Goal: Task Accomplishment & Management: Use online tool/utility

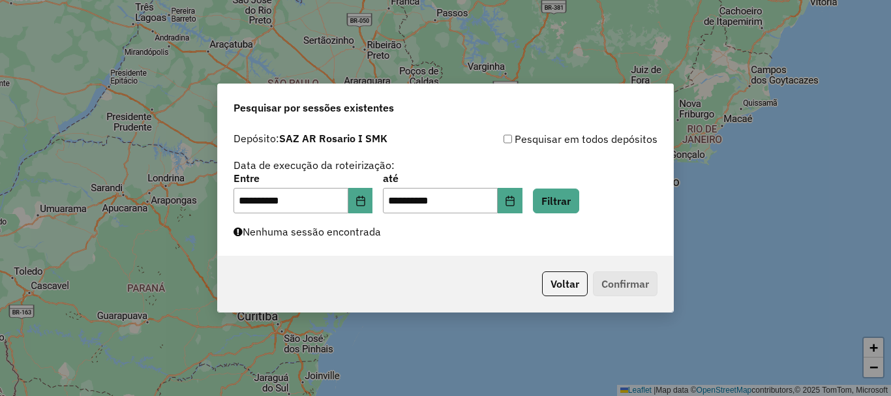
scroll to position [855, 0]
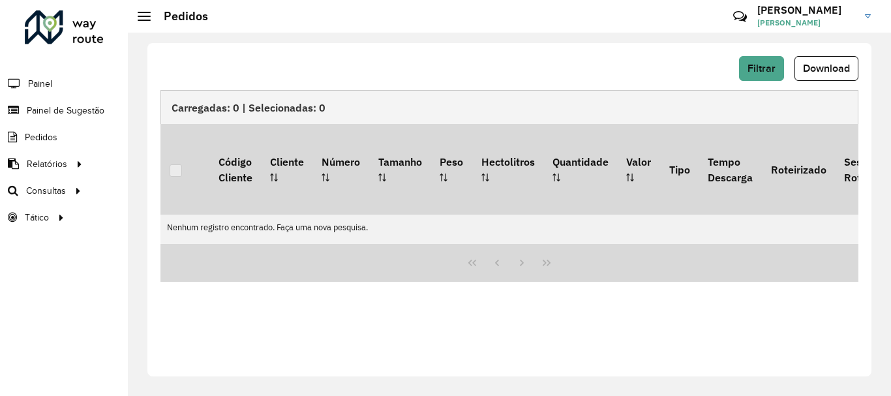
scroll to position [855, 0]
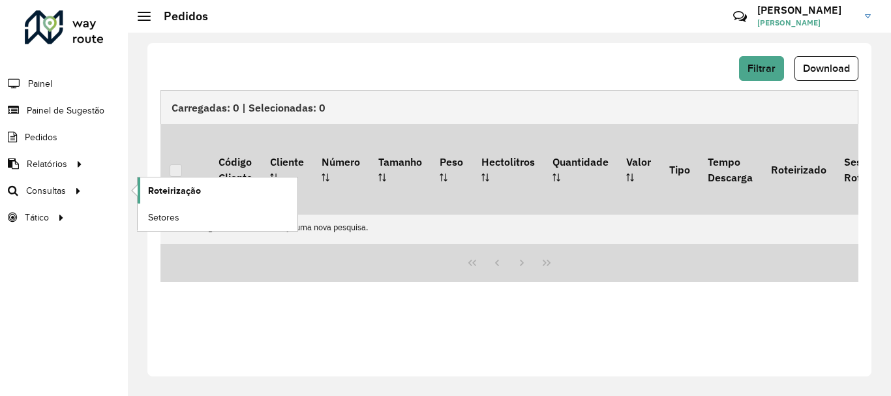
click at [165, 188] on span "Roteirização" at bounding box center [174, 191] width 53 height 14
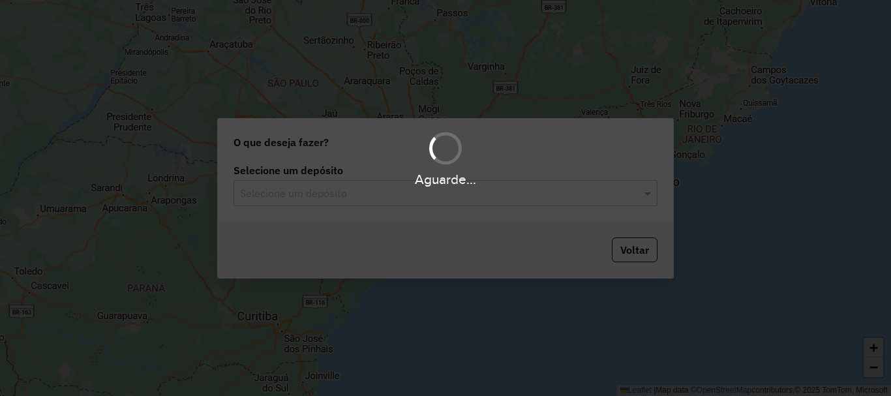
scroll to position [855, 0]
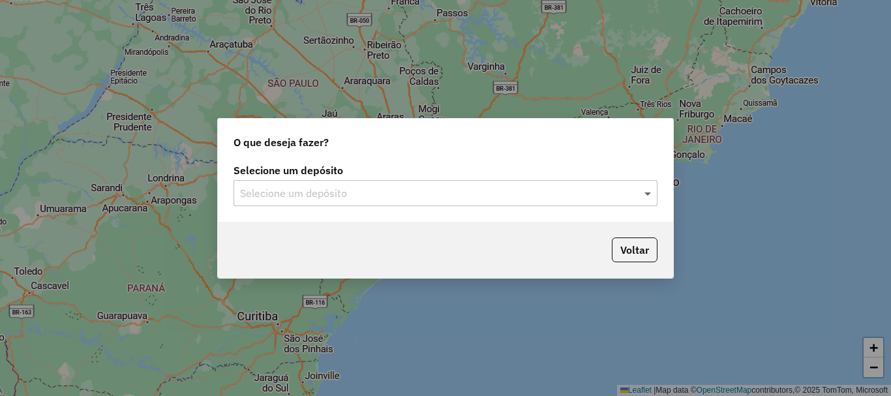
click at [649, 193] on span at bounding box center [649, 193] width 16 height 16
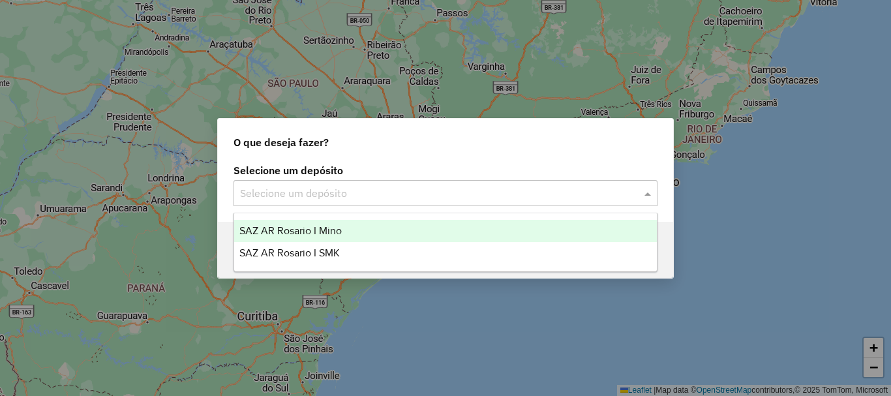
click at [318, 230] on span "SAZ AR Rosario I Mino" at bounding box center [290, 230] width 102 height 11
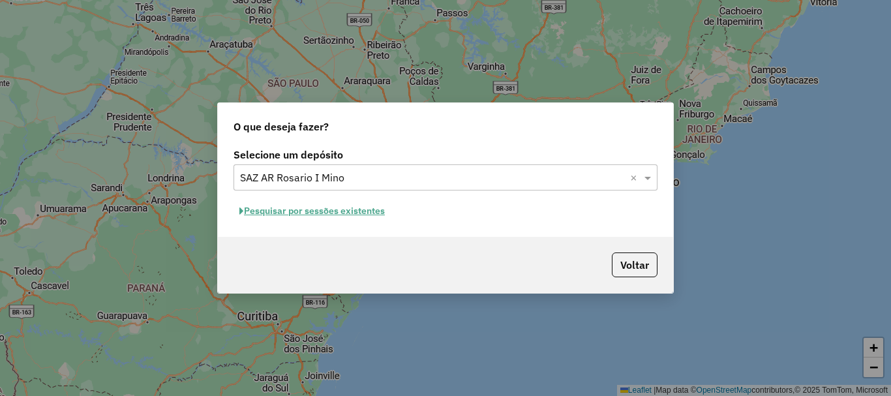
click at [325, 205] on button "Pesquisar por sessões existentes" at bounding box center [311, 211] width 157 height 20
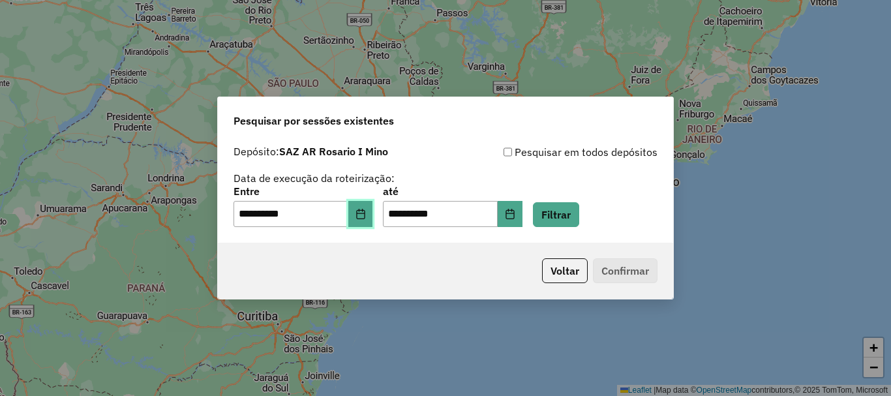
click at [365, 211] on icon "Choose Date" at bounding box center [360, 214] width 10 height 10
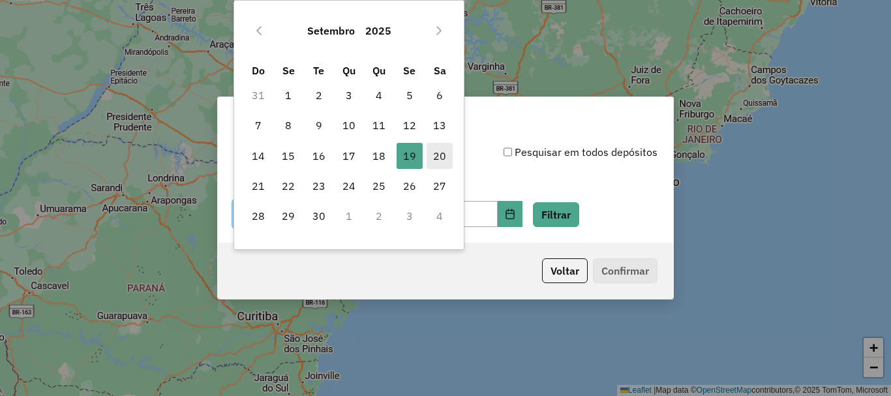
click at [440, 158] on span "20" at bounding box center [439, 156] width 26 height 26
type input "**********"
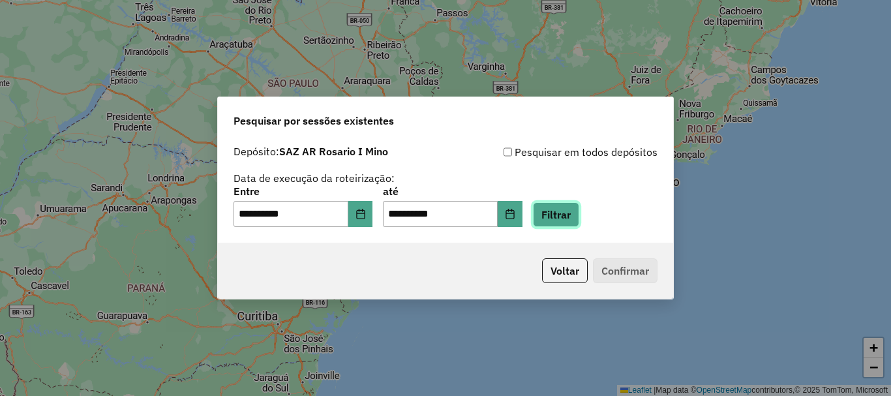
click at [579, 210] on button "Filtrar" at bounding box center [556, 214] width 46 height 25
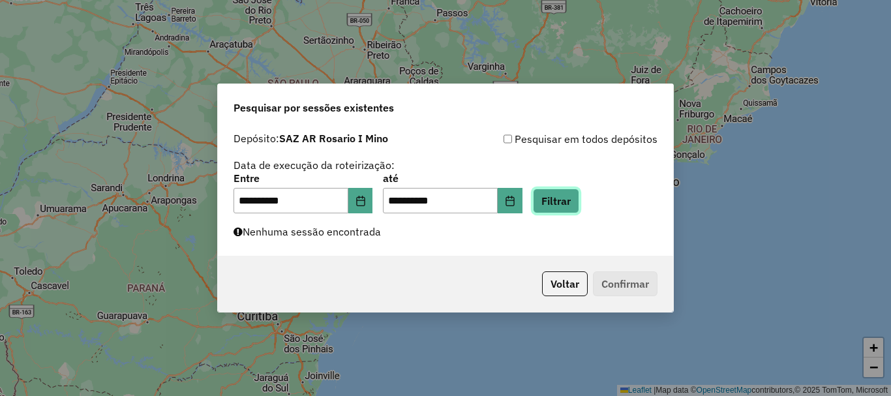
click at [579, 193] on button "Filtrar" at bounding box center [556, 200] width 46 height 25
click at [577, 193] on button "Filtrar" at bounding box center [556, 200] width 46 height 25
click at [576, 199] on button "Filtrar" at bounding box center [556, 200] width 46 height 25
click at [575, 199] on button "Filtrar" at bounding box center [556, 200] width 46 height 25
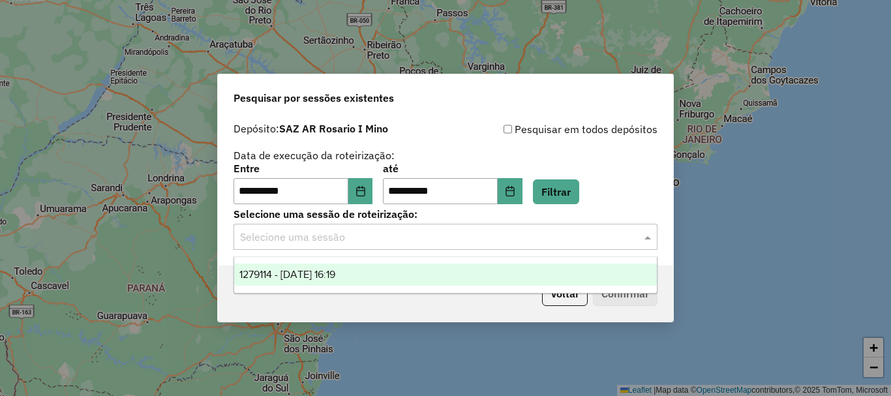
click at [648, 237] on span at bounding box center [649, 237] width 16 height 16
click at [302, 273] on span "1279114 - 20/09/2025 16:19" at bounding box center [287, 274] width 96 height 11
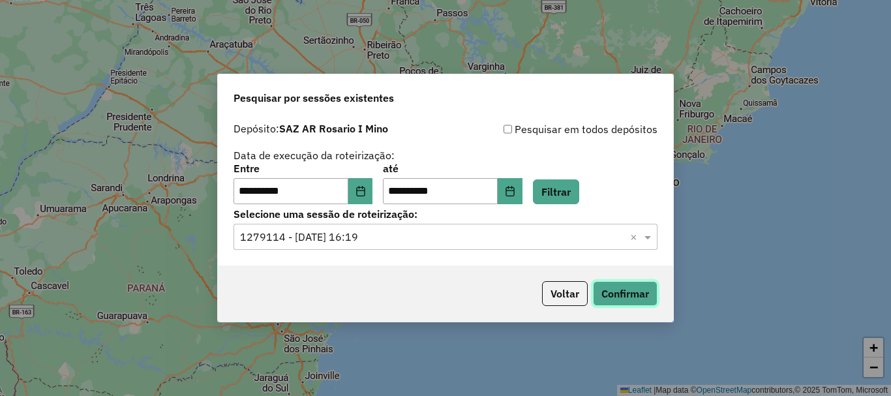
click at [631, 286] on button "Confirmar" at bounding box center [625, 293] width 65 height 25
click at [620, 295] on button "Confirmar" at bounding box center [625, 293] width 65 height 25
click at [631, 290] on button "Confirmar" at bounding box center [625, 293] width 65 height 25
click at [616, 286] on button "Confirmar" at bounding box center [625, 293] width 65 height 25
click at [634, 292] on button "Confirmar" at bounding box center [625, 293] width 65 height 25
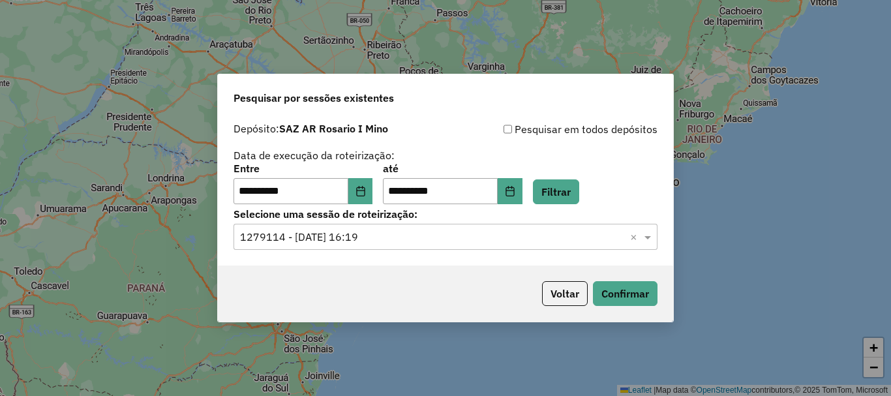
click at [614, 306] on div "Voltar Confirmar" at bounding box center [445, 293] width 455 height 56
click at [615, 296] on button "Confirmar" at bounding box center [625, 293] width 65 height 25
click at [623, 292] on button "Confirmar" at bounding box center [625, 293] width 65 height 25
click at [602, 294] on button "Confirmar" at bounding box center [625, 293] width 65 height 25
click at [633, 299] on button "Confirmar" at bounding box center [625, 293] width 65 height 25
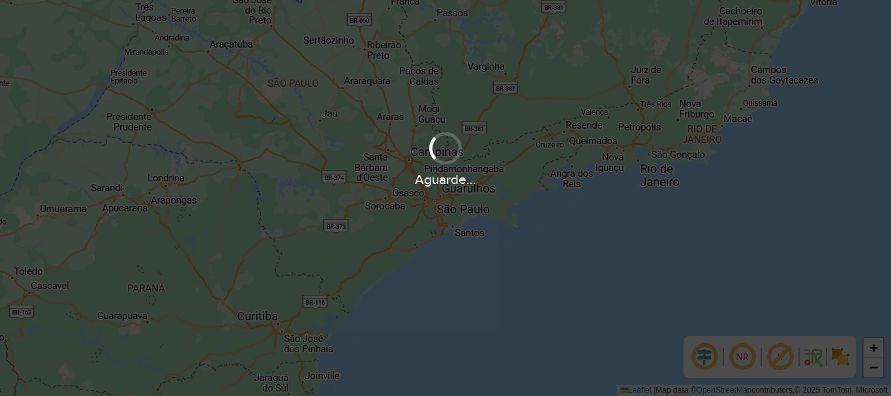
scroll to position [855, 0]
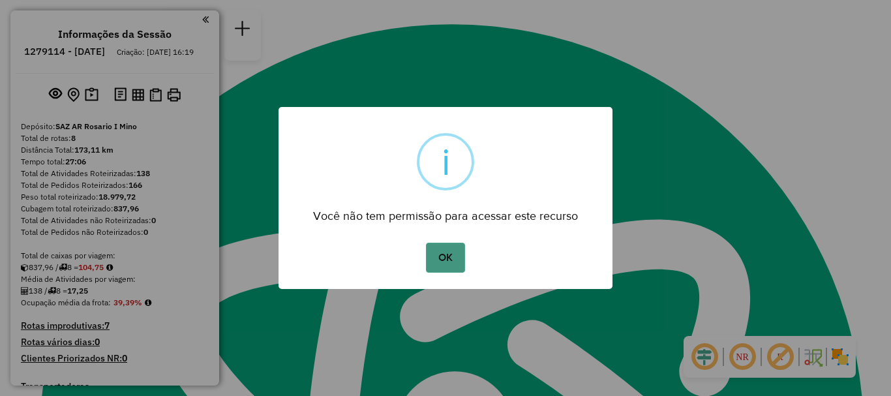
click at [455, 252] on button "OK" at bounding box center [445, 258] width 38 height 30
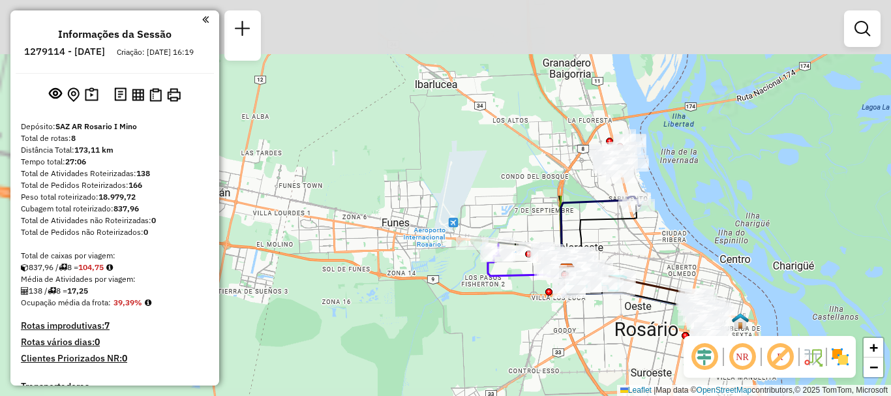
drag, startPoint x: 470, startPoint y: 290, endPoint x: 578, endPoint y: 411, distance: 162.1
click at [578, 395] on html "Aguarde... Pop-up bloqueado! Seu navegador bloqueou automáticamente a abertura …" at bounding box center [445, 198] width 891 height 396
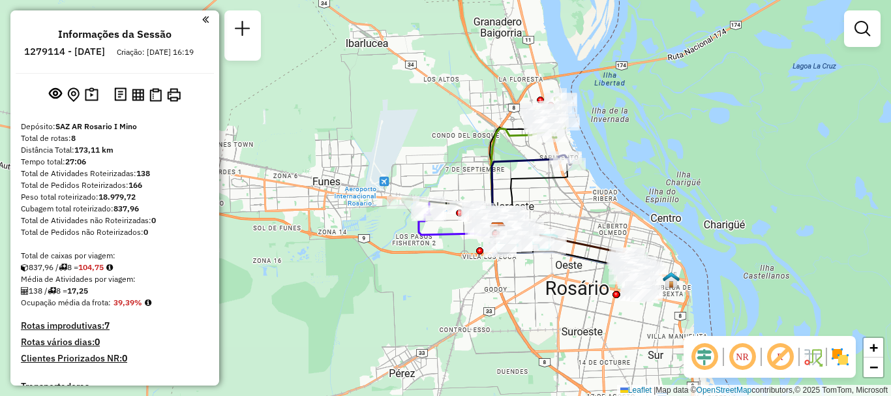
drag, startPoint x: 503, startPoint y: 365, endPoint x: 466, endPoint y: 340, distance: 44.1
click at [466, 340] on div "Janela de atendimento Grade de atendimento Capacidade Transportadoras Veículos …" at bounding box center [445, 198] width 891 height 396
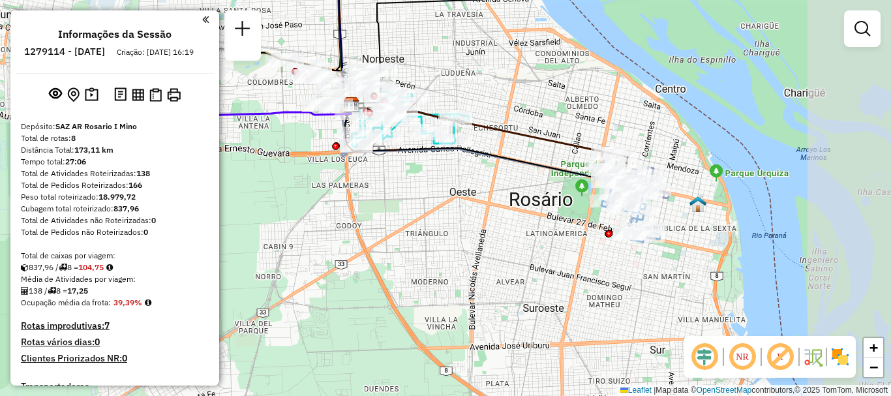
drag, startPoint x: 519, startPoint y: 196, endPoint x: 411, endPoint y: 194, distance: 108.3
click at [411, 194] on div "Janela de atendimento Grade de atendimento Capacidade Transportadoras Veículos …" at bounding box center [445, 198] width 891 height 396
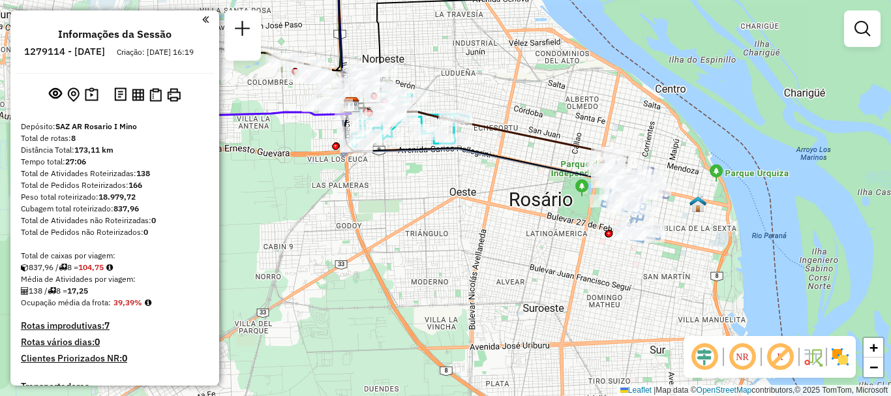
click at [599, 239] on div "Janela de atendimento Grade de atendimento Capacidade Transportadoras Veículos …" at bounding box center [445, 198] width 891 height 396
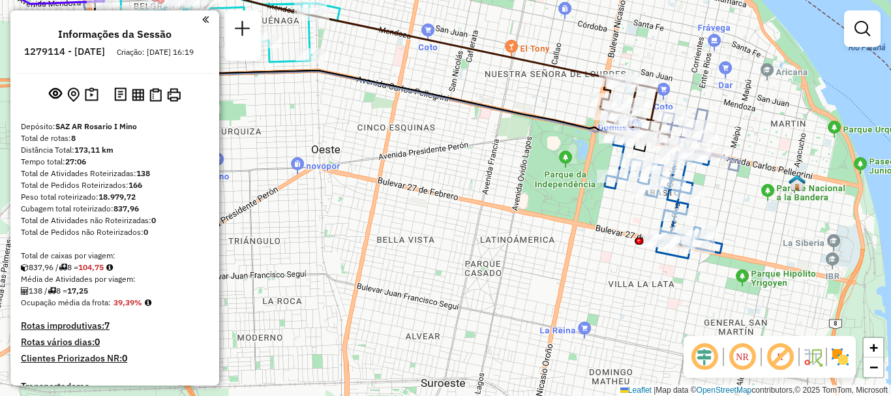
click at [609, 201] on div "Janela de atendimento Grade de atendimento Capacidade Transportadoras Veículos …" at bounding box center [445, 198] width 891 height 396
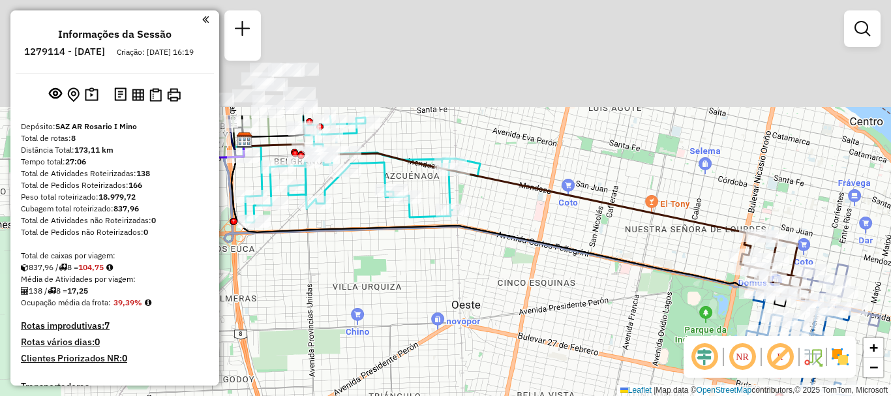
drag, startPoint x: 536, startPoint y: 215, endPoint x: 677, endPoint y: 371, distance: 210.1
click at [677, 371] on div "Janela de atendimento Grade de atendimento Capacidade Transportadoras Veículos …" at bounding box center [445, 198] width 891 height 396
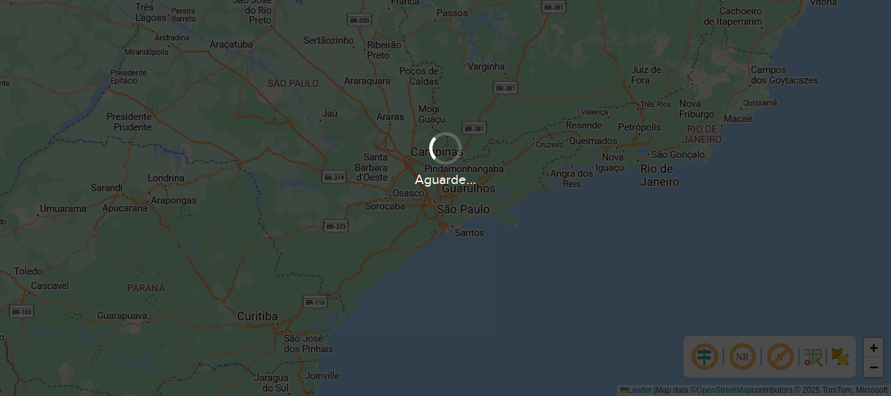
scroll to position [855, 0]
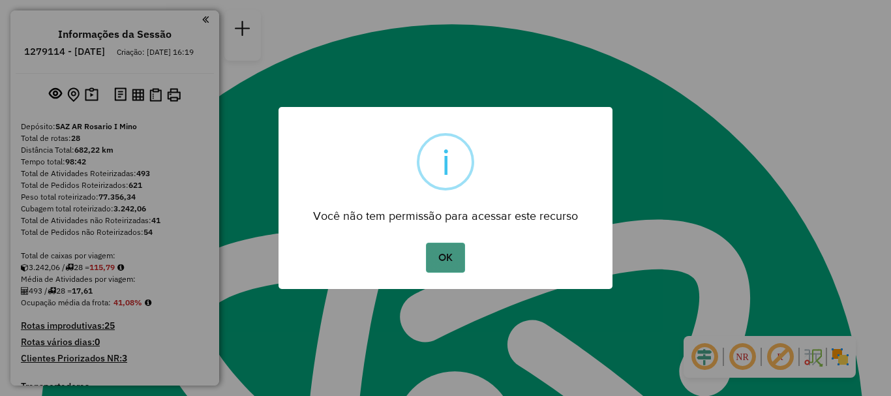
click at [453, 255] on button "OK" at bounding box center [445, 258] width 38 height 30
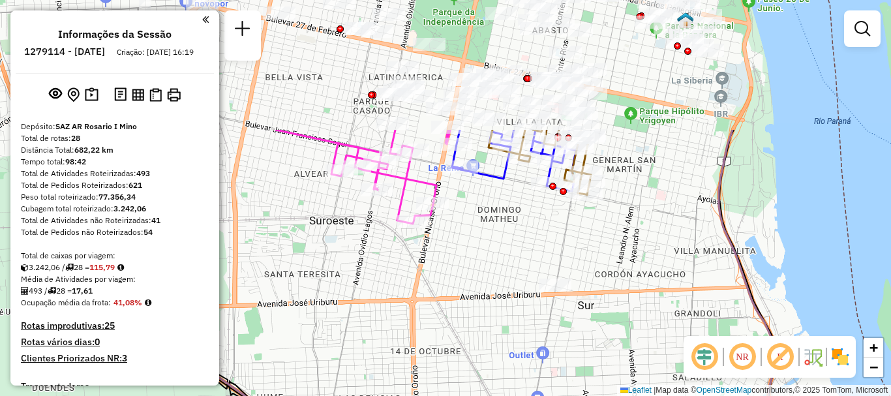
drag, startPoint x: 478, startPoint y: 267, endPoint x: 482, endPoint y: 357, distance: 90.1
click at [482, 357] on div "Janela de atendimento Grade de atendimento Capacidade Transportadoras Veículos …" at bounding box center [445, 198] width 891 height 396
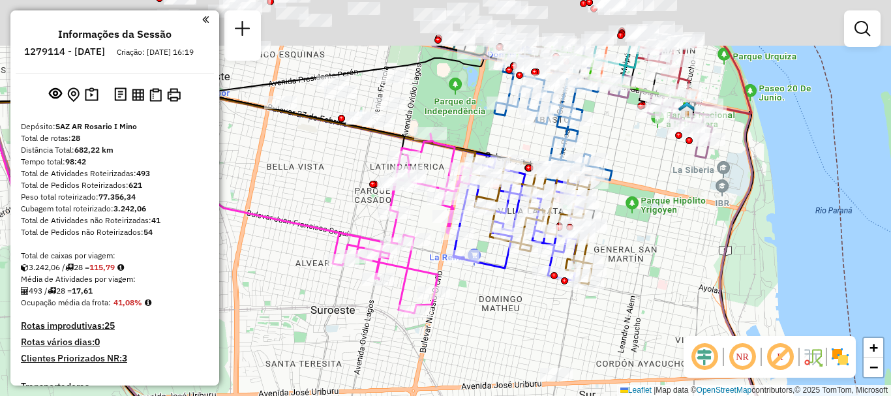
drag, startPoint x: 475, startPoint y: 275, endPoint x: 446, endPoint y: 396, distance: 124.8
click at [446, 395] on html "Aguarde... Pop-up bloqueado! Seu navegador bloqueou automáticamente a abertura …" at bounding box center [445, 198] width 891 height 396
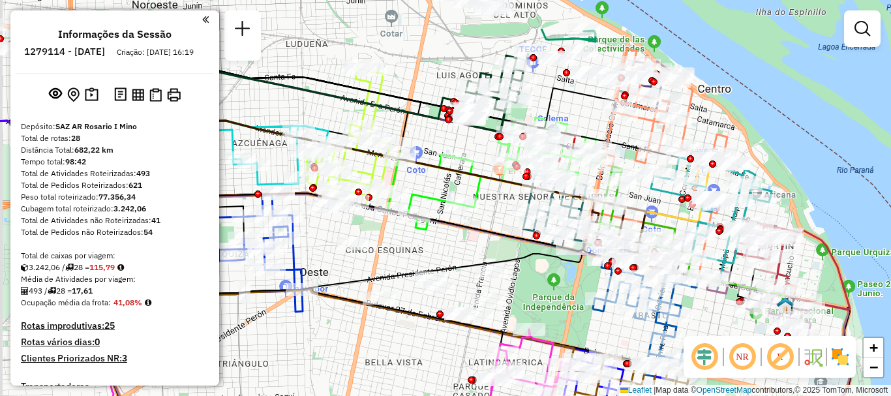
drag, startPoint x: 342, startPoint y: 260, endPoint x: 412, endPoint y: 305, distance: 83.6
click at [412, 305] on div "Janela de atendimento Grade de atendimento Capacidade Transportadoras Veículos …" at bounding box center [445, 198] width 891 height 396
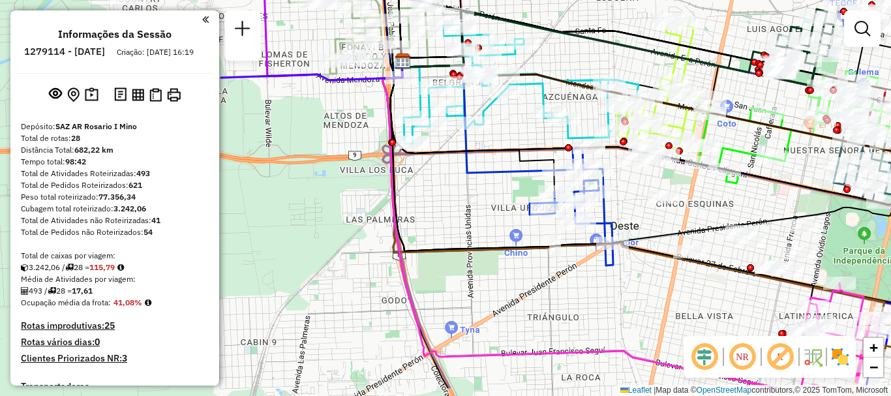
drag, startPoint x: 383, startPoint y: 216, endPoint x: 672, endPoint y: 173, distance: 291.5
click at [672, 173] on div "Janela de atendimento Grade de atendimento Capacidade Transportadoras Veículos …" at bounding box center [445, 198] width 891 height 396
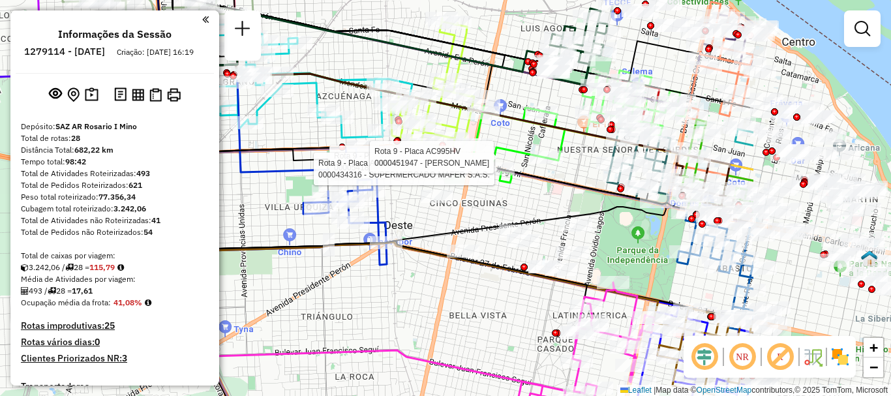
drag, startPoint x: 474, startPoint y: 144, endPoint x: 232, endPoint y: 100, distance: 246.0
click at [232, 100] on div "Rota 9 - Placa AC995HV 0000541818 - Fernandez Tiago Javier Rota 9 - Placa AC995…" at bounding box center [445, 198] width 891 height 396
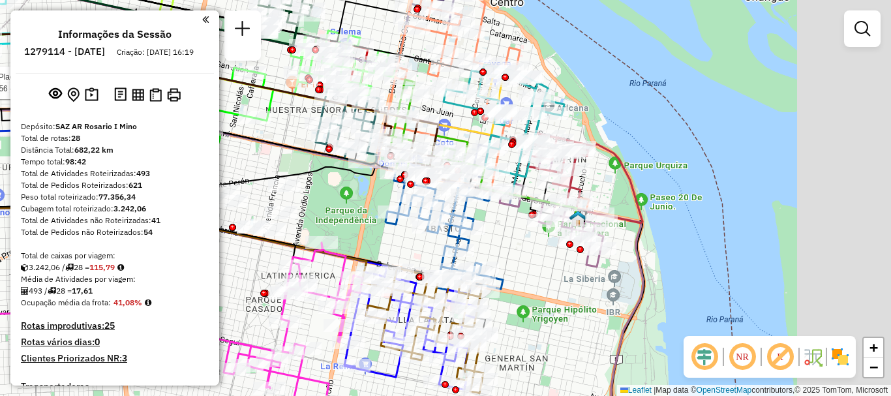
drag, startPoint x: 259, startPoint y: 259, endPoint x: 195, endPoint y: 268, distance: 64.6
click at [195, 268] on hb-router-mapa "Informações da Sessão 1279114 - 20/09/2025 Criação: 19/09/2025 16:19 Depósito: …" at bounding box center [445, 198] width 891 height 396
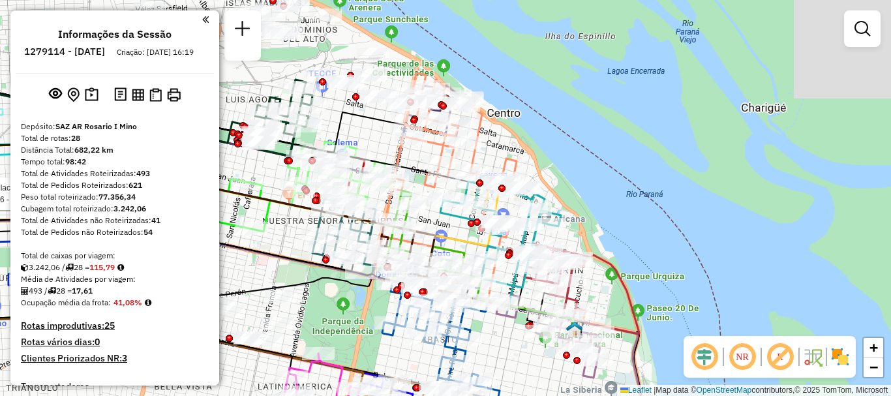
drag, startPoint x: 374, startPoint y: 238, endPoint x: 372, endPoint y: 349, distance: 110.9
click at [372, 349] on div "Rota 9 - Placa AC995HV 0000541818 - Fernandez Tiago Javier Rota 9 - Placa AC995…" at bounding box center [445, 198] width 891 height 396
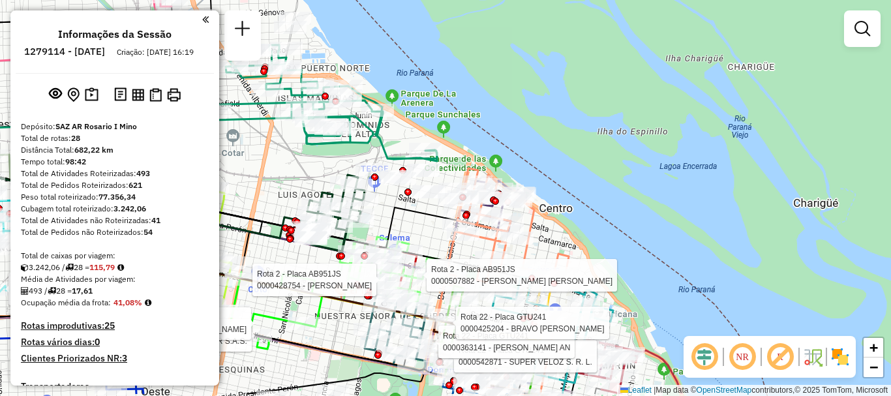
drag, startPoint x: 710, startPoint y: 230, endPoint x: 694, endPoint y: 188, distance: 44.2
click at [694, 188] on div "Rota 9 - Placa AC995HV 0000541818 - Fernandez Tiago Javier Rota 9 - Placa AC995…" at bounding box center [445, 198] width 891 height 396
click at [859, 30] on em at bounding box center [862, 29] width 16 height 16
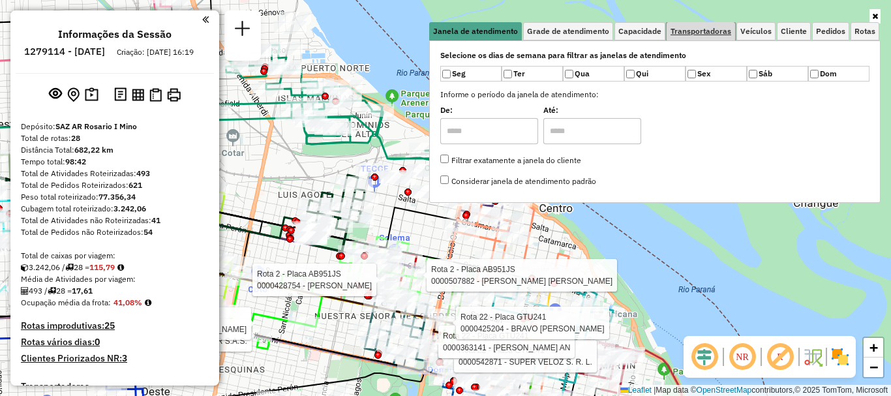
click at [687, 25] on link "Transportadoras" at bounding box center [700, 31] width 68 height 18
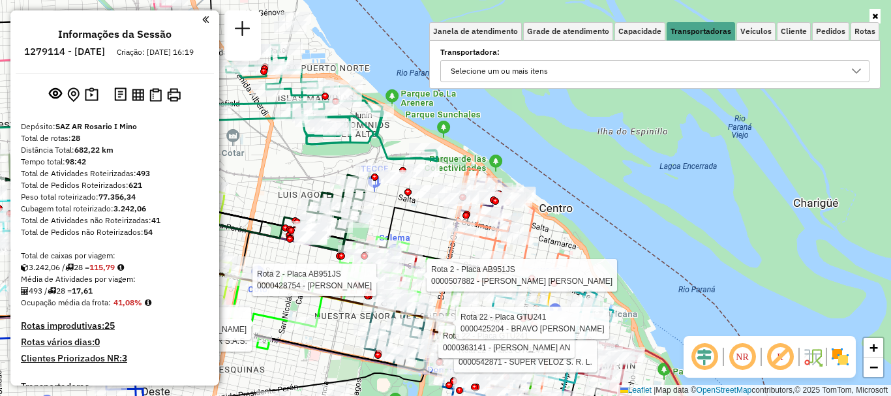
click at [859, 66] on icon at bounding box center [856, 71] width 10 height 10
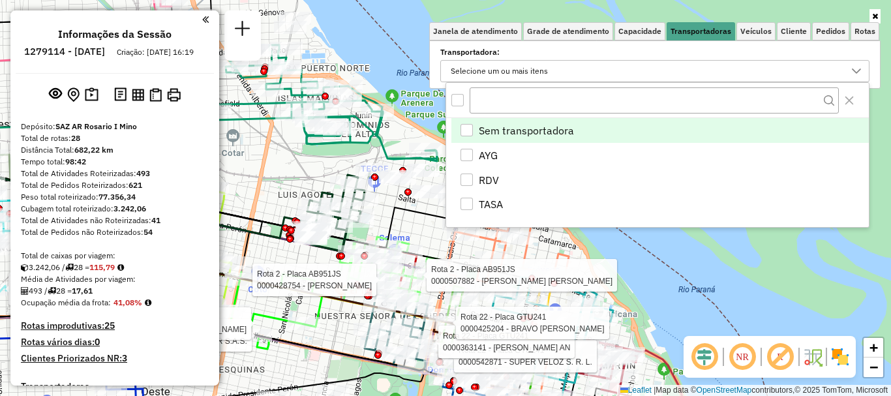
scroll to position [8, 45]
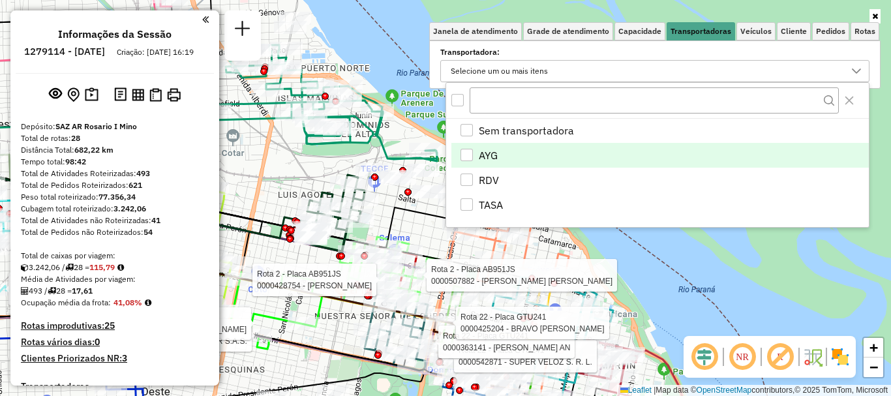
click at [462, 153] on div "AYG" at bounding box center [466, 155] width 12 height 12
click at [642, 252] on div "Rota 9 - Placa AC995HV 0000541818 - Fernandez Tiago Javier Rota 9 - Placa AC995…" at bounding box center [445, 198] width 891 height 396
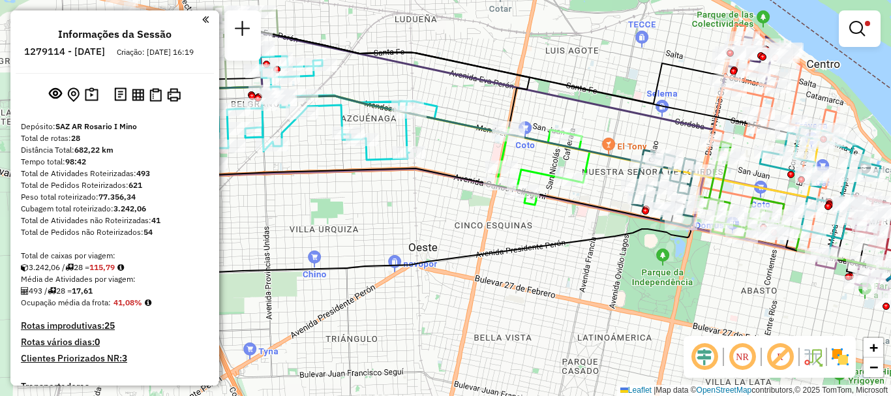
drag, startPoint x: 343, startPoint y: 279, endPoint x: 587, endPoint y: 154, distance: 274.1
click at [587, 154] on icon at bounding box center [420, 134] width 441 height 102
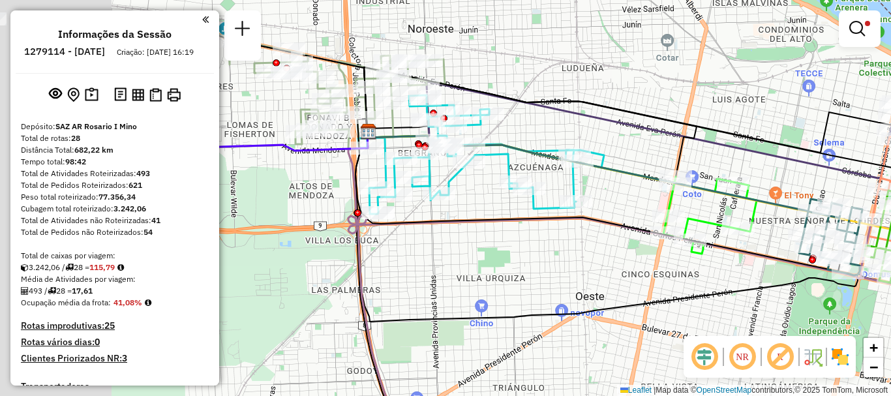
drag, startPoint x: 368, startPoint y: 205, endPoint x: 535, endPoint y: 254, distance: 174.0
click at [535, 254] on div "Limpar filtros Janela de atendimento Grade de atendimento Capacidade Transporta…" at bounding box center [445, 198] width 891 height 396
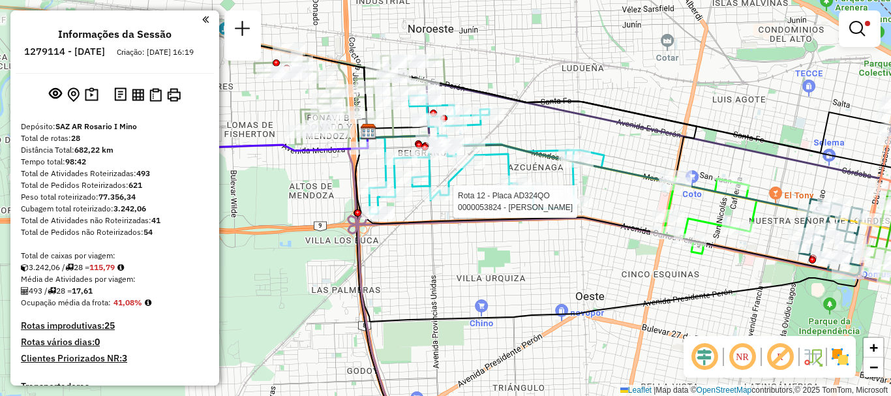
select select "**********"
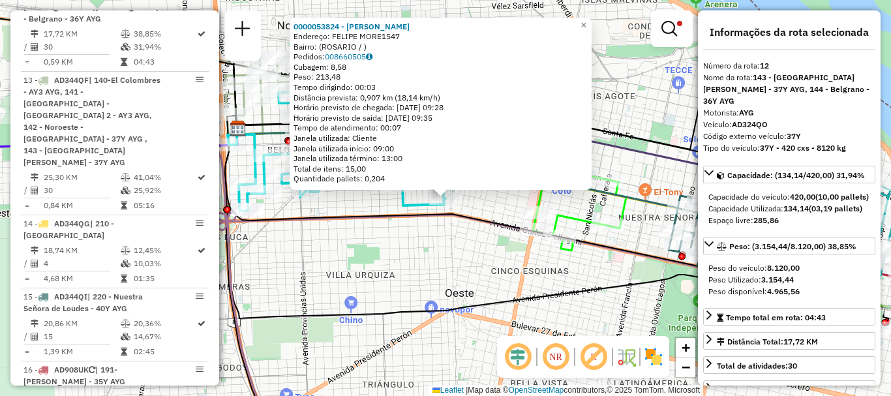
scroll to position [65, 0]
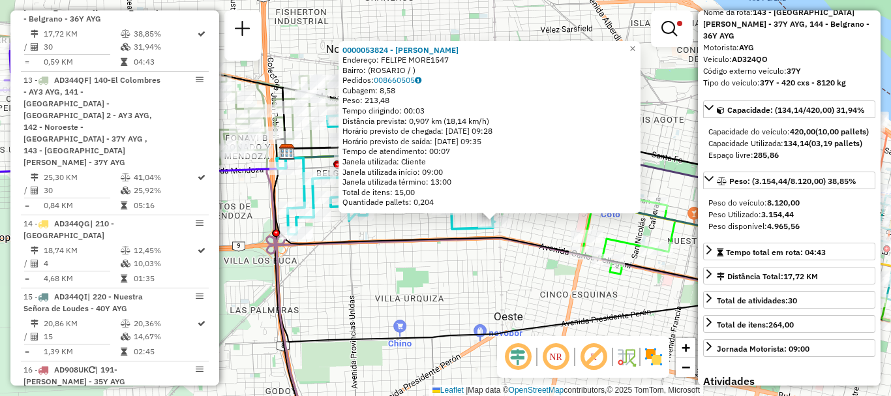
drag, startPoint x: 501, startPoint y: 299, endPoint x: 586, endPoint y: 311, distance: 85.7
click at [586, 311] on div "0000053824 - BRESAN MARIA Endereço: FELIPE MORE1547 Bairro: (ROSARIO / ) Pedido…" at bounding box center [445, 198] width 891 height 396
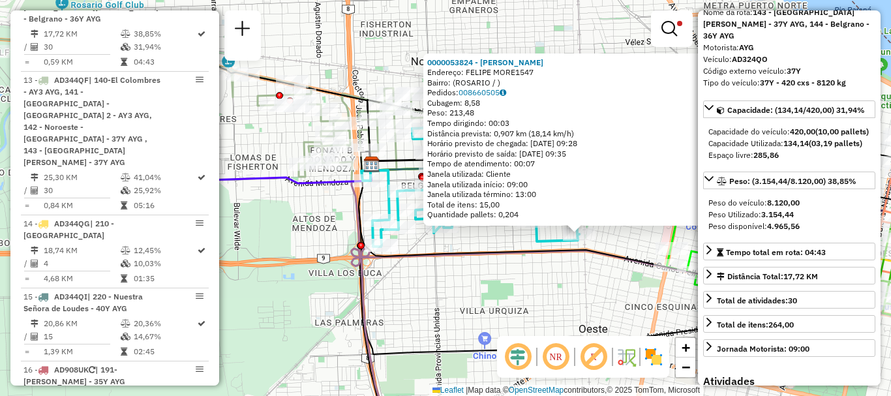
click at [411, 269] on div "0000053824 - BRESAN MARIA Endereço: FELIPE MORE1547 Bairro: (ROSARIO / ) Pedido…" at bounding box center [445, 198] width 891 height 396
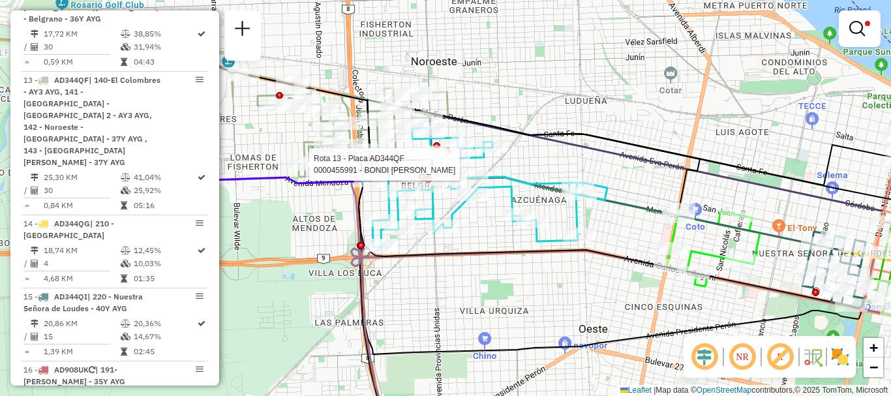
select select "**********"
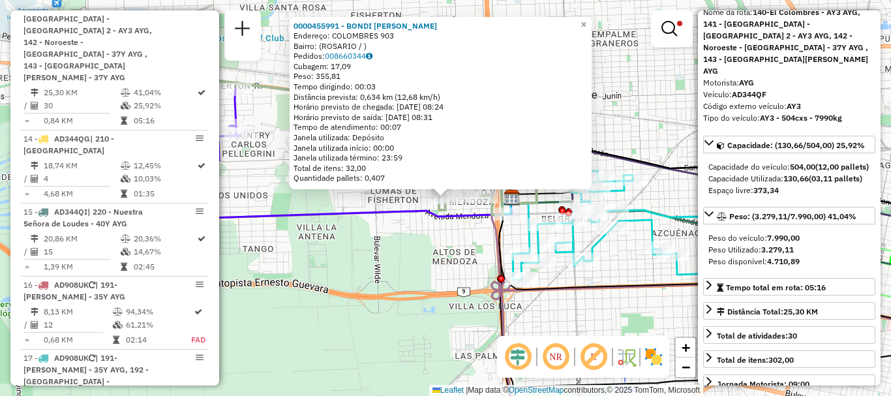
click at [590, 325] on div "0000455991 - BONDI LEONARDO AUGUSTO Endereço: COLOMBRES 903 Bairro: (ROSARIO / …" at bounding box center [445, 198] width 891 height 396
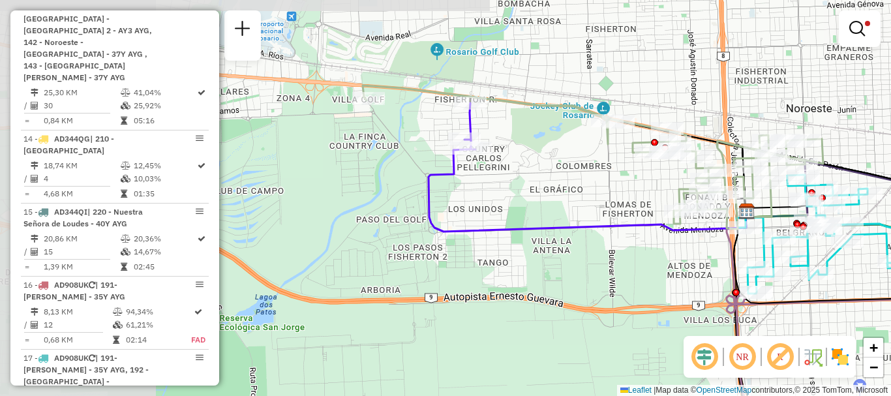
drag, startPoint x: 496, startPoint y: 315, endPoint x: 716, endPoint y: 325, distance: 220.0
click at [716, 325] on div "Limpar filtros Janela de atendimento Grade de atendimento Capacidade Transporta…" at bounding box center [445, 198] width 891 height 396
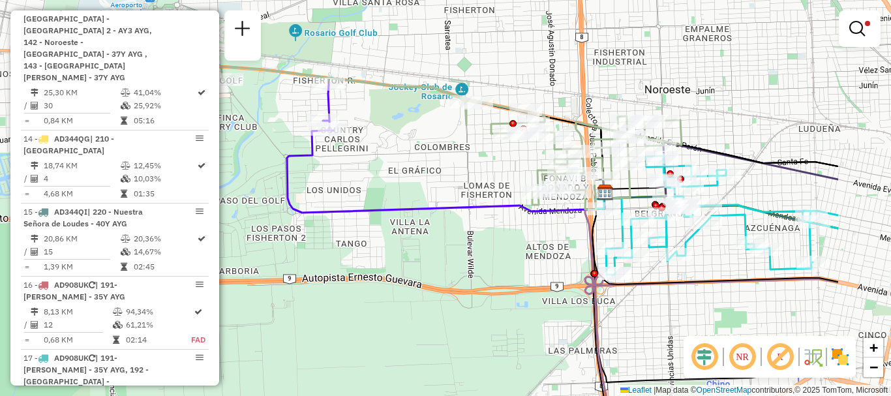
drag, startPoint x: 694, startPoint y: 293, endPoint x: 534, endPoint y: 268, distance: 161.8
click at [540, 270] on div "Limpar filtros Janela de atendimento Grade de atendimento Capacidade Transporta…" at bounding box center [445, 198] width 891 height 396
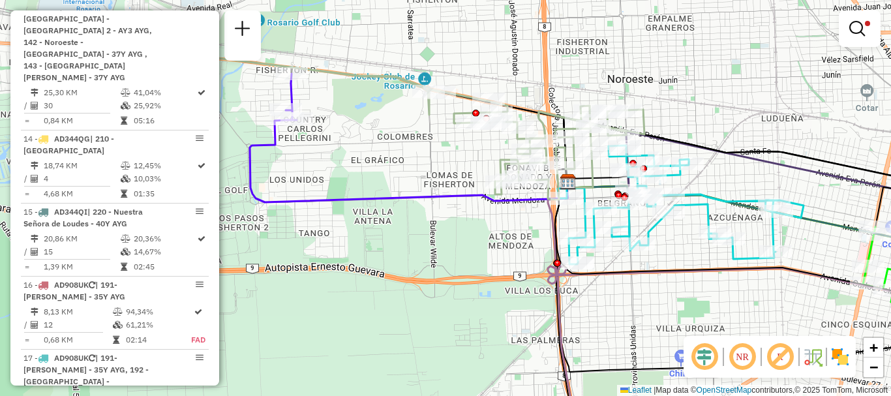
drag, startPoint x: 706, startPoint y: 278, endPoint x: 443, endPoint y: 276, distance: 263.5
click at [548, 276] on icon at bounding box center [755, 307] width 414 height 250
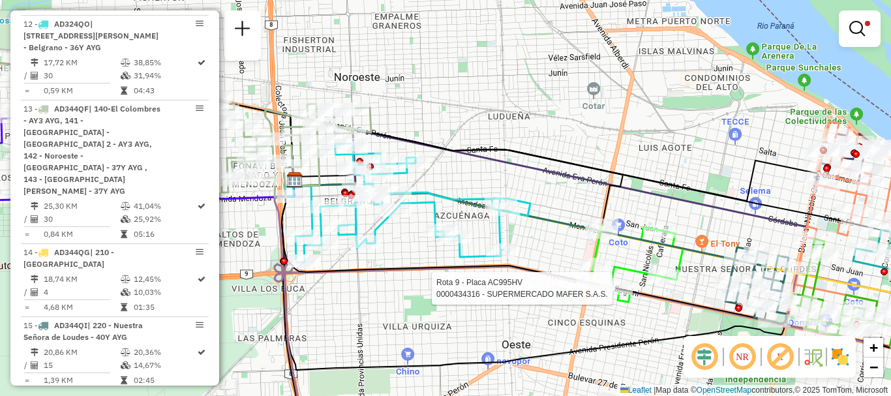
select select "**********"
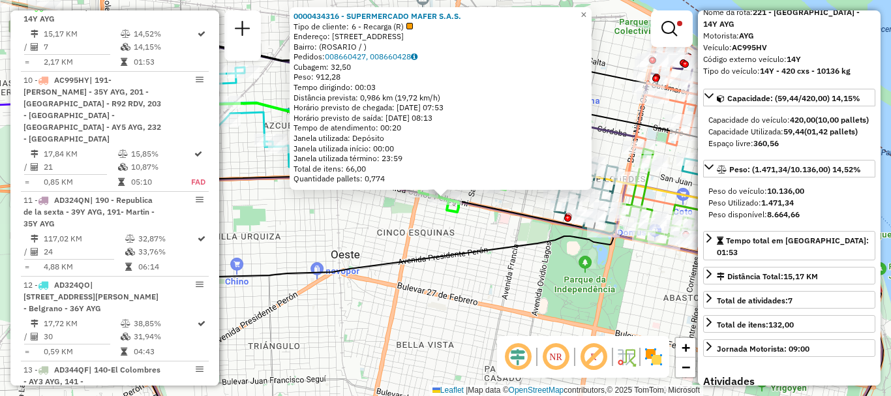
click at [486, 299] on div "0000434316 - SUPERMERCADO MAFER S.A.S. Tipo de cliente: 6 - Recarga (R) Endereç…" at bounding box center [445, 198] width 891 height 396
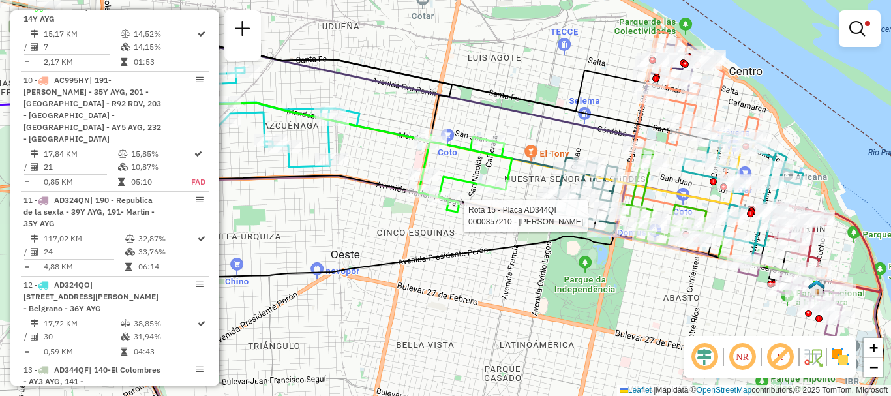
select select "**********"
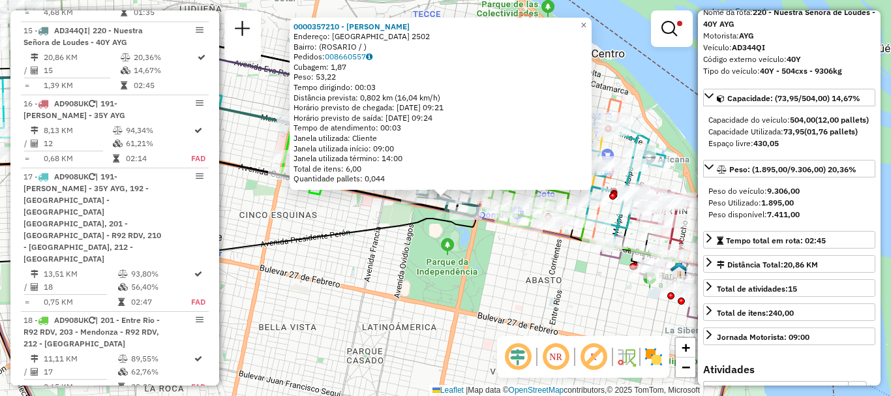
click at [631, 319] on div "0000357210 - LETO JESUS R Endereço: MONTEVIDEO 2502 Bairro: (ROSARIO / ) Pedido…" at bounding box center [445, 198] width 891 height 396
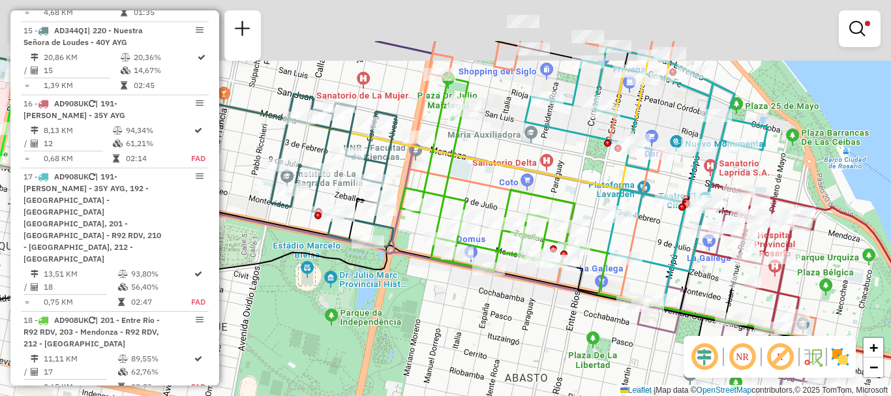
drag, startPoint x: 515, startPoint y: 226, endPoint x: 505, endPoint y: 323, distance: 97.7
click at [505, 323] on div "Limpar filtros Janela de atendimento Grade de atendimento Capacidade Transporta…" at bounding box center [445, 198] width 891 height 396
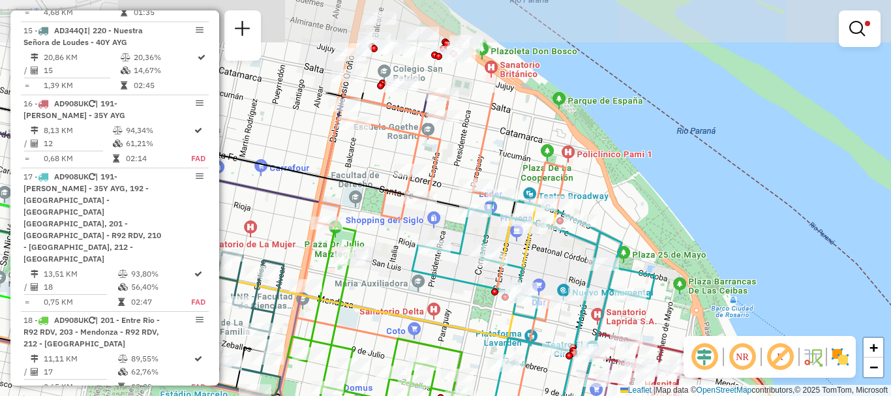
drag, startPoint x: 582, startPoint y: 289, endPoint x: 476, endPoint y: 421, distance: 169.4
click at [476, 395] on html "Aplicando filtros Pop-up bloqueado! Seu navegador bloqueou automáticamente a ab…" at bounding box center [445, 198] width 891 height 396
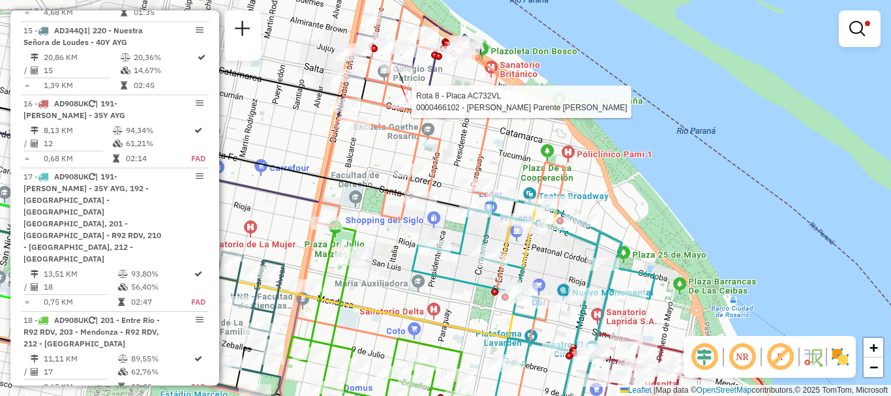
select select "**********"
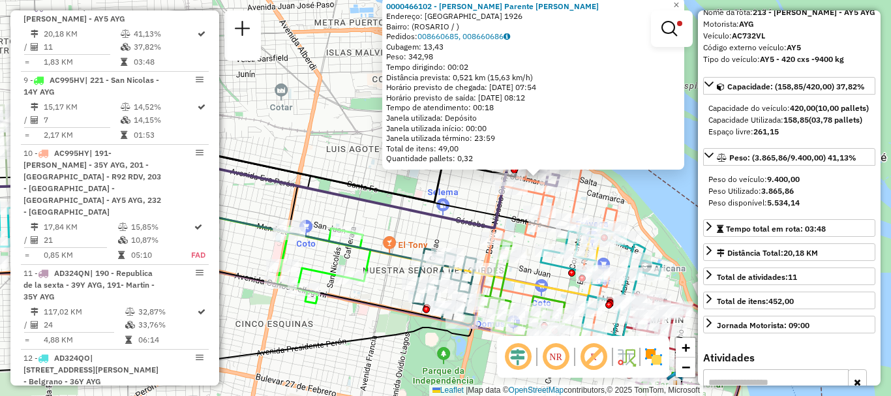
click at [672, 233] on div "0000466102 - Hernandez Parente Matias Ignacio Endereço: SALTA 1926 Bairro: (ROS…" at bounding box center [445, 198] width 891 height 396
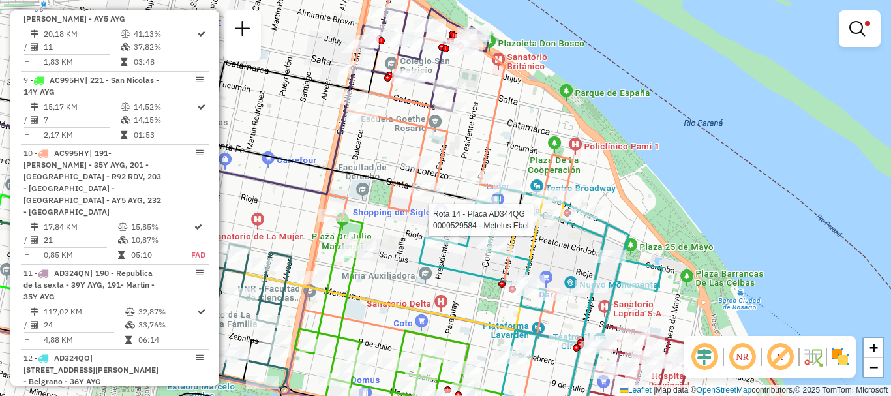
select select "**********"
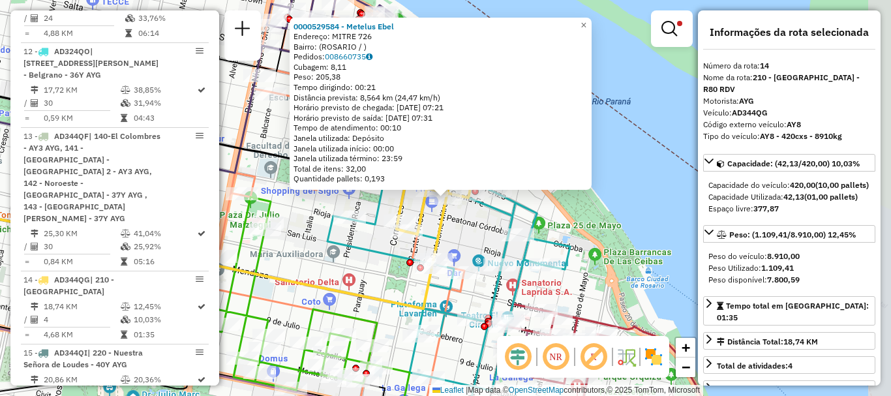
scroll to position [1020, 0]
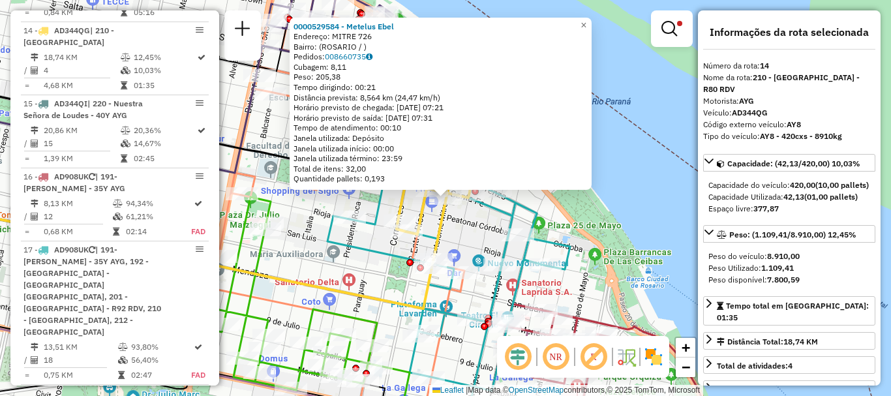
click at [633, 222] on div "0000529584 - Metelus Ebel Endereço: MITRE 726 Bairro: (ROSARIO / ) Pedidos: 008…" at bounding box center [445, 198] width 891 height 396
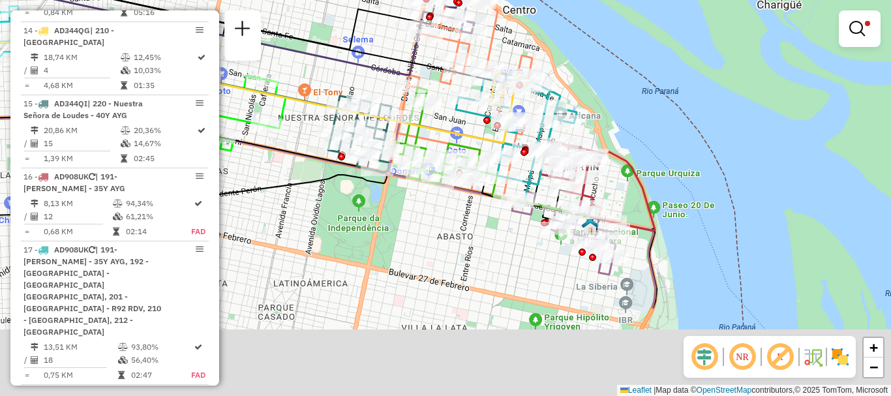
drag, startPoint x: 625, startPoint y: 243, endPoint x: 601, endPoint y: 116, distance: 128.8
click at [601, 116] on div "Limpar filtros Janela de atendimento Grade de atendimento Capacidade Transporta…" at bounding box center [445, 198] width 891 height 396
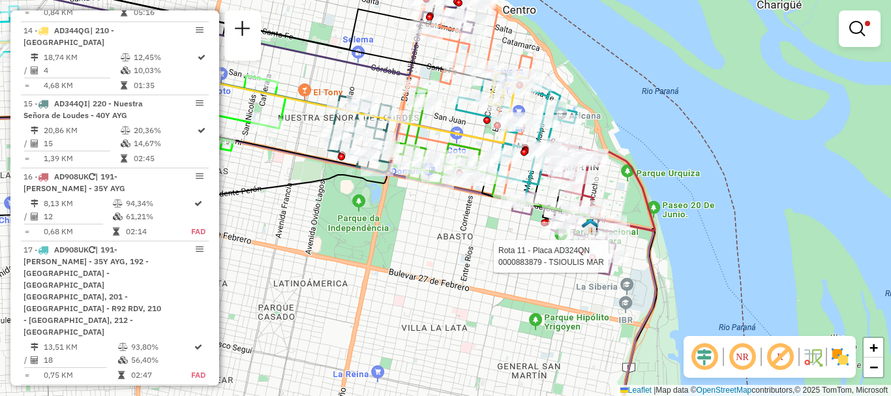
select select "**********"
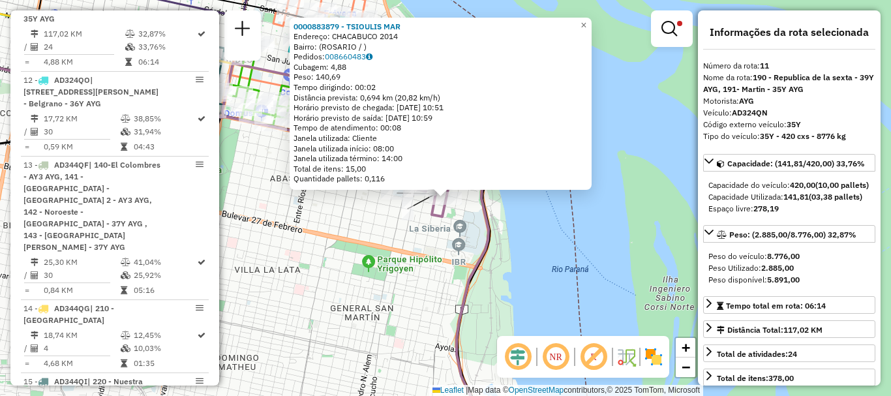
scroll to position [65, 0]
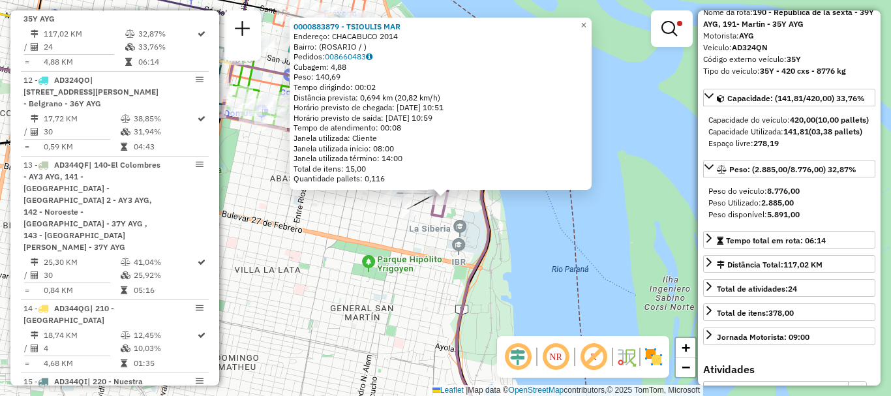
click at [654, 280] on div "0000883879 - TSIOULIS MAR Endereço: CHACABUCO 2014 Bairro: (ROSARIO / ) Pedidos…" at bounding box center [445, 198] width 891 height 396
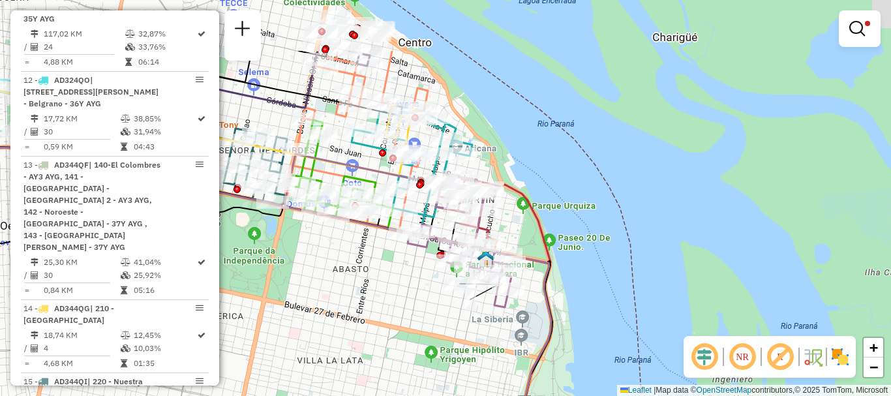
drag, startPoint x: 534, startPoint y: 247, endPoint x: 583, endPoint y: 308, distance: 78.4
click at [583, 308] on div "Limpar filtros Janela de atendimento Grade de atendimento Capacidade Transporta…" at bounding box center [445, 198] width 891 height 396
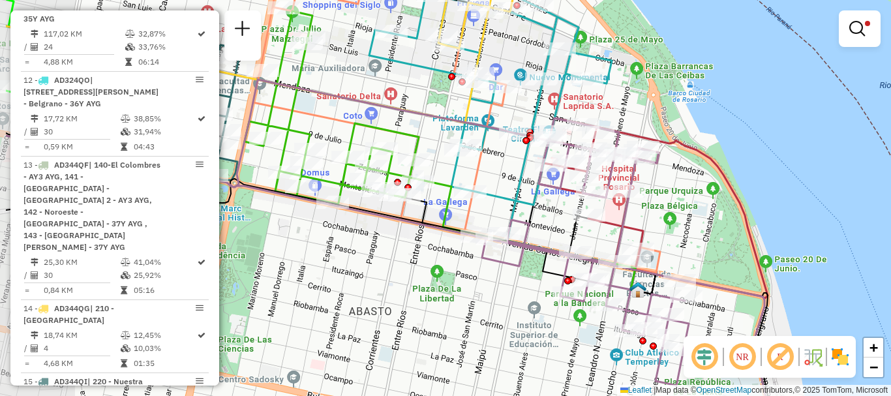
drag, startPoint x: 444, startPoint y: 287, endPoint x: 607, endPoint y: 250, distance: 167.1
click at [607, 250] on div "Limpar filtros Janela de atendimento Grade de atendimento Capacidade Transporta…" at bounding box center [445, 198] width 891 height 396
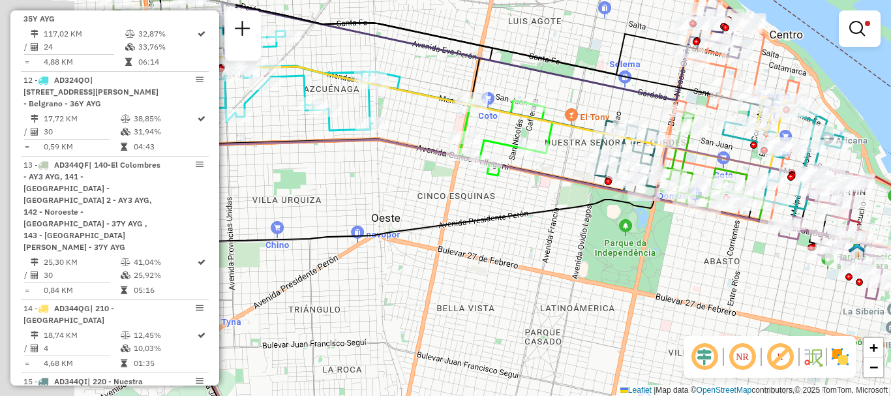
click at [617, 272] on div "Limpar filtros Janela de atendimento Grade de atendimento Capacidade Transporta…" at bounding box center [445, 198] width 891 height 396
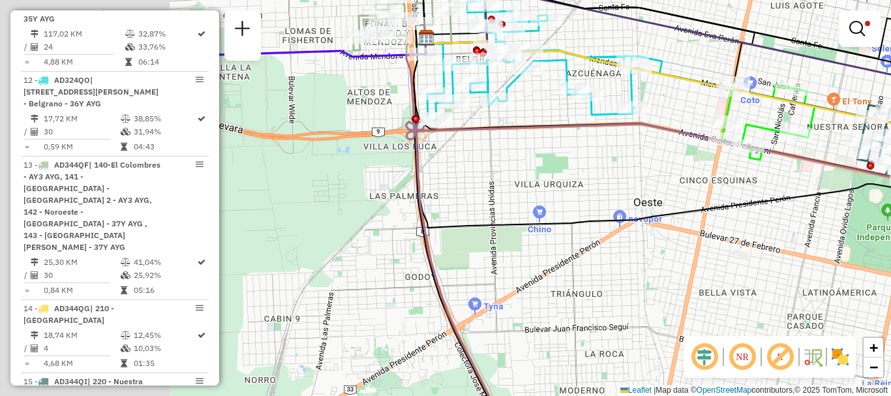
drag, startPoint x: 389, startPoint y: 293, endPoint x: 651, endPoint y: 277, distance: 262.6
click at [651, 277] on div "Limpar filtros Janela de atendimento Grade de atendimento Capacidade Transporta…" at bounding box center [445, 198] width 891 height 396
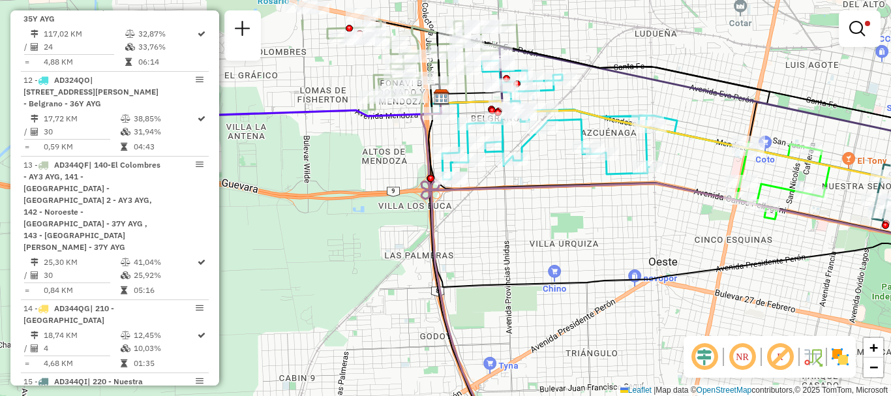
drag, startPoint x: 606, startPoint y: 328, endPoint x: 611, endPoint y: 363, distance: 34.9
click at [611, 363] on div "Limpar filtros Janela de atendimento Grade de atendimento Capacidade Transporta…" at bounding box center [445, 198] width 891 height 396
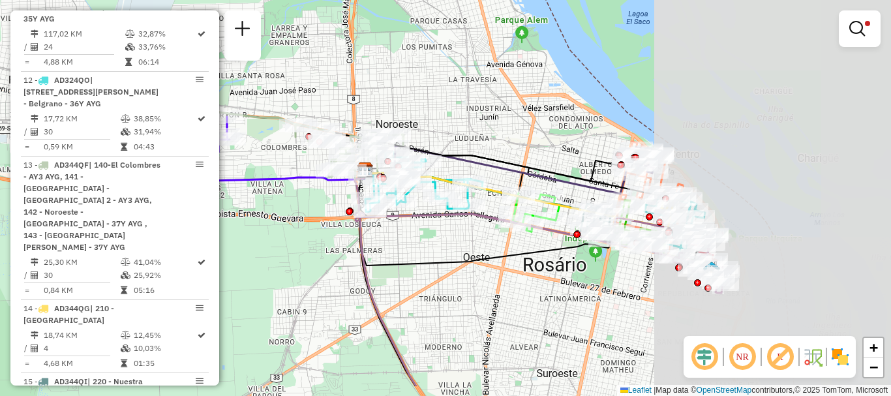
drag, startPoint x: 746, startPoint y: 301, endPoint x: 494, endPoint y: 254, distance: 256.7
click at [494, 254] on icon at bounding box center [527, 275] width 344 height 222
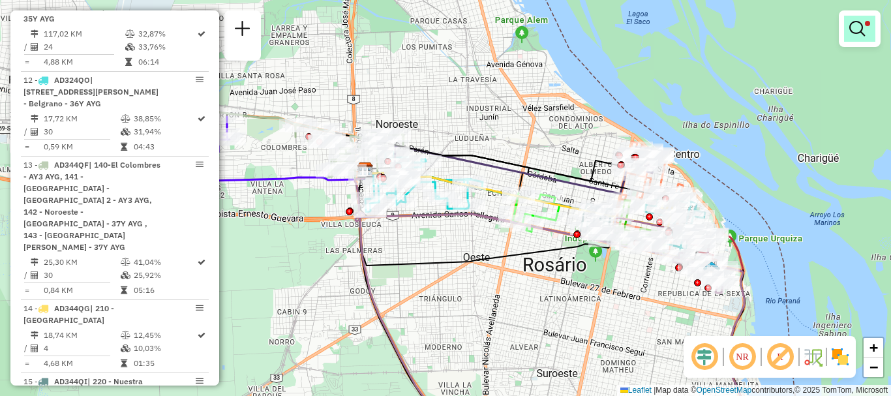
click at [859, 24] on em at bounding box center [857, 29] width 16 height 16
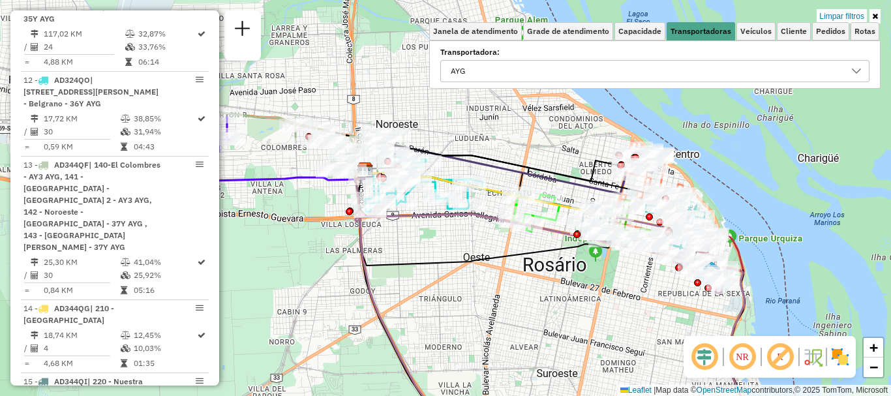
click at [857, 73] on icon at bounding box center [856, 70] width 9 height 5
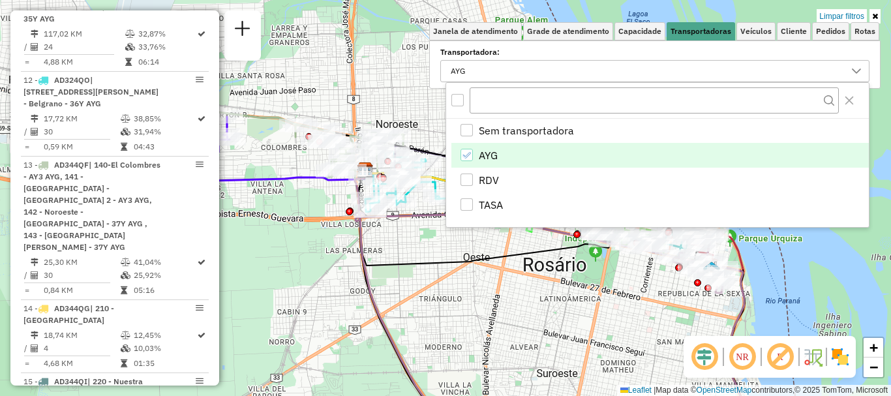
click at [466, 156] on icon "AYG" at bounding box center [466, 155] width 9 height 9
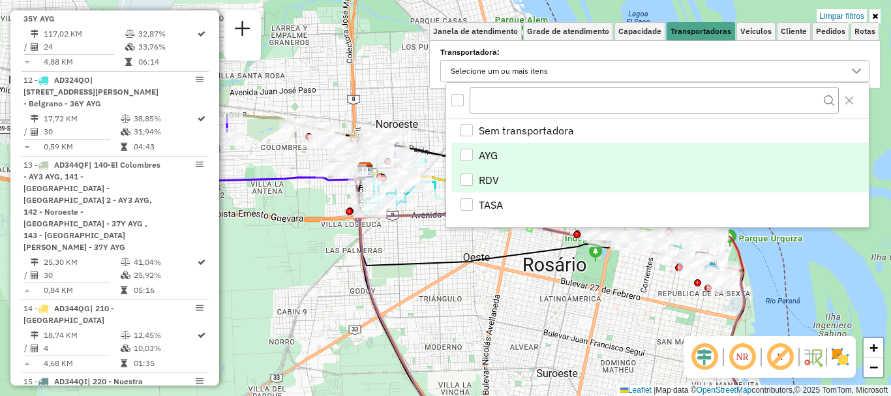
click at [466, 178] on div "RDV" at bounding box center [466, 179] width 12 height 12
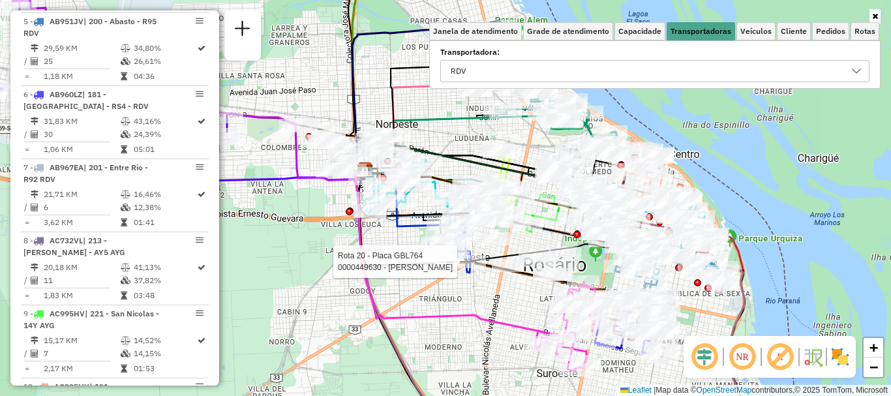
select select "**********"
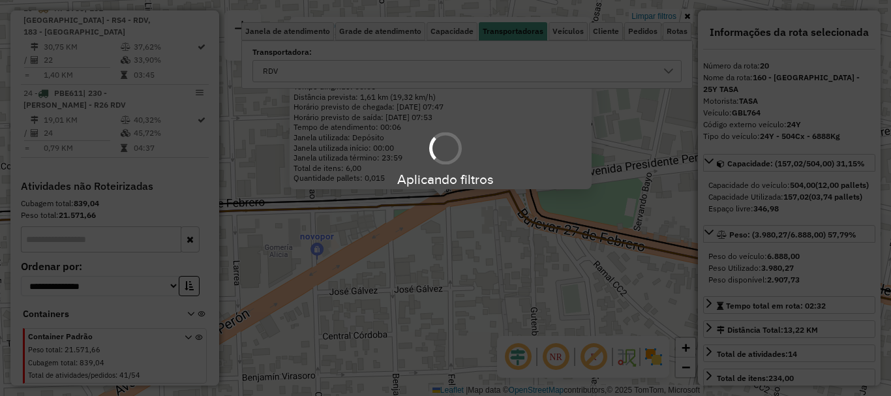
scroll to position [1132, 0]
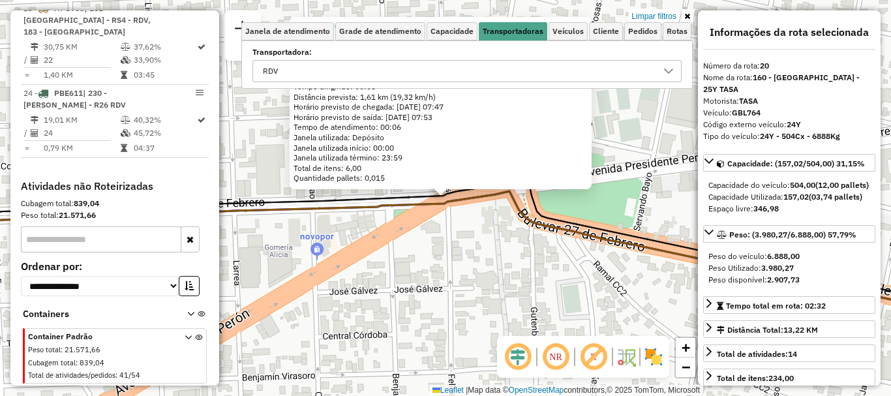
click at [574, 293] on div "0000449630 - TRIFIRO EDUARDO Endereço: AVDA.MENDOZA 6505 Bairro: (ROSARIO / ) P…" at bounding box center [445, 198] width 891 height 396
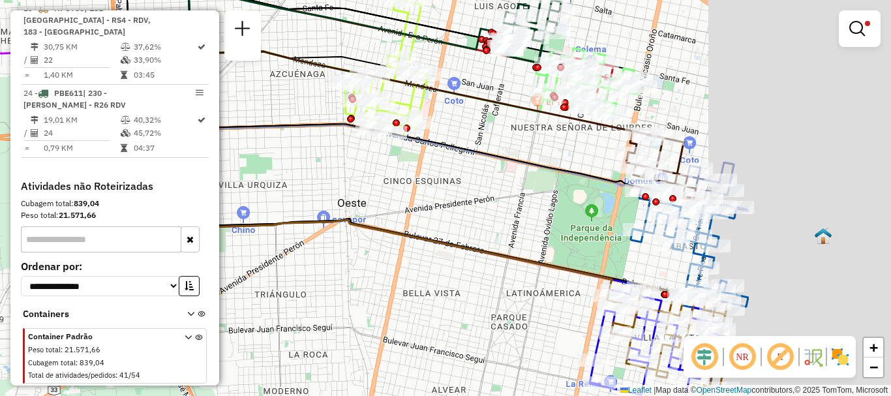
drag, startPoint x: 490, startPoint y: 234, endPoint x: 344, endPoint y: 178, distance: 155.9
click at [348, 181] on div "Limpar filtros Janela de atendimento Grade de atendimento Capacidade Transporta…" at bounding box center [445, 198] width 891 height 396
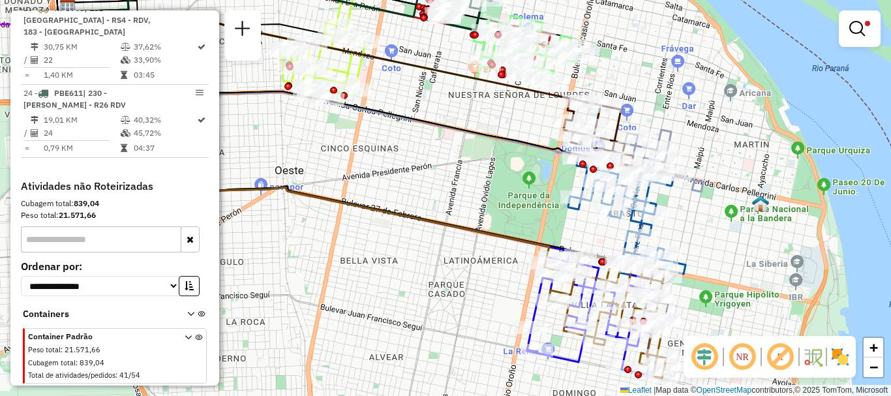
drag, startPoint x: 476, startPoint y: 207, endPoint x: 360, endPoint y: 172, distance: 121.3
click at [361, 173] on div "Limpar filtros Janela de atendimento Grade de atendimento Capacidade Transporta…" at bounding box center [445, 198] width 891 height 396
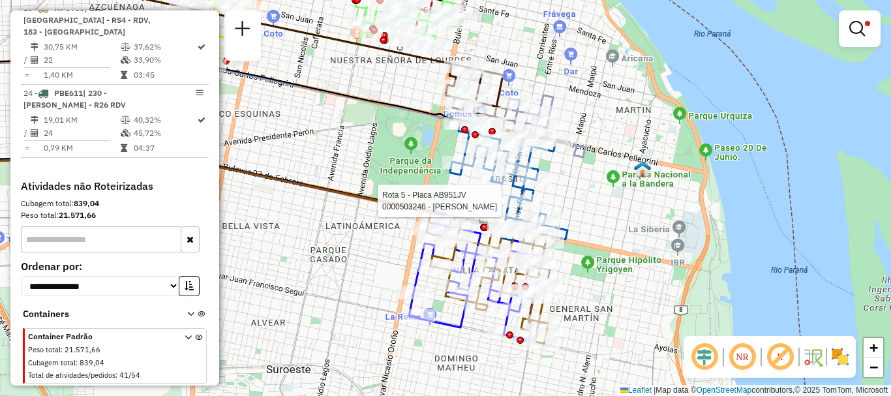
select select "**********"
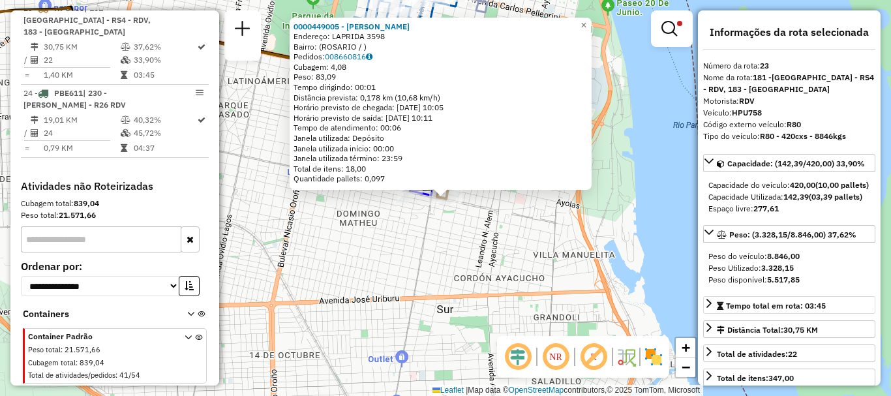
scroll to position [130, 0]
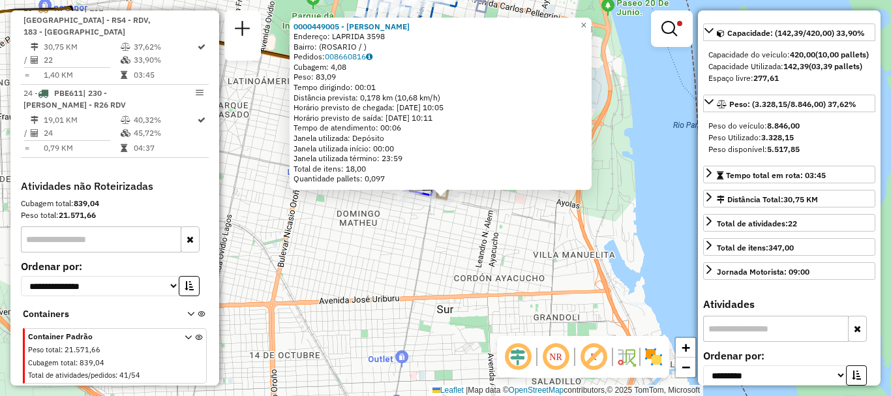
click at [649, 323] on div "0000449005 - GARCIA SONIA SUSANA Endereço: LAPRIDA 3598 Bairro: (ROSARIO / ) Pe…" at bounding box center [445, 198] width 891 height 396
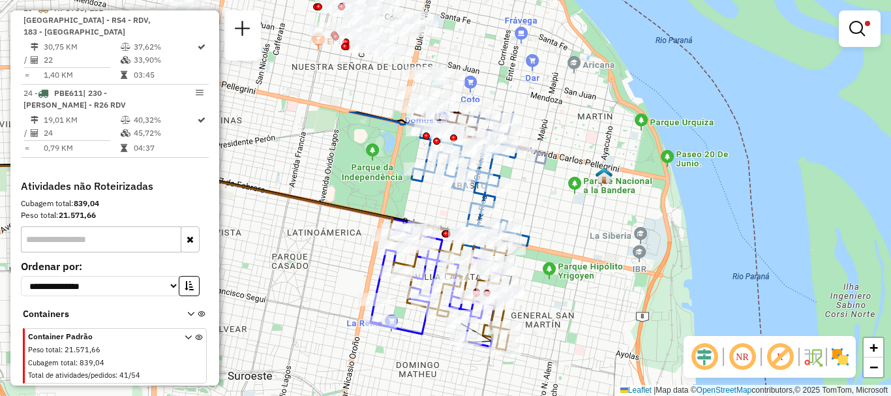
drag, startPoint x: 556, startPoint y: 380, endPoint x: 559, endPoint y: 389, distance: 10.3
click at [559, 389] on div "Limpar filtros Janela de atendimento Grade de atendimento Capacidade Transporta…" at bounding box center [445, 198] width 891 height 396
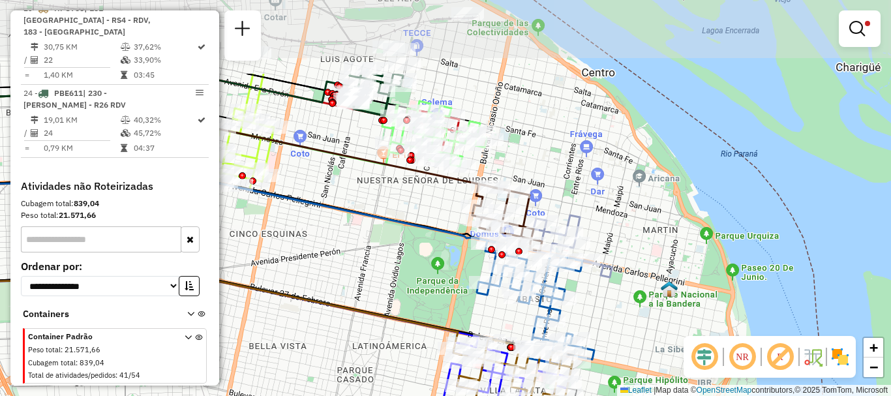
drag, startPoint x: 523, startPoint y: 200, endPoint x: 582, endPoint y: 291, distance: 109.4
click at [582, 291] on div "Limpar filtros Janela de atendimento Grade de atendimento Capacidade Transporta…" at bounding box center [445, 198] width 891 height 396
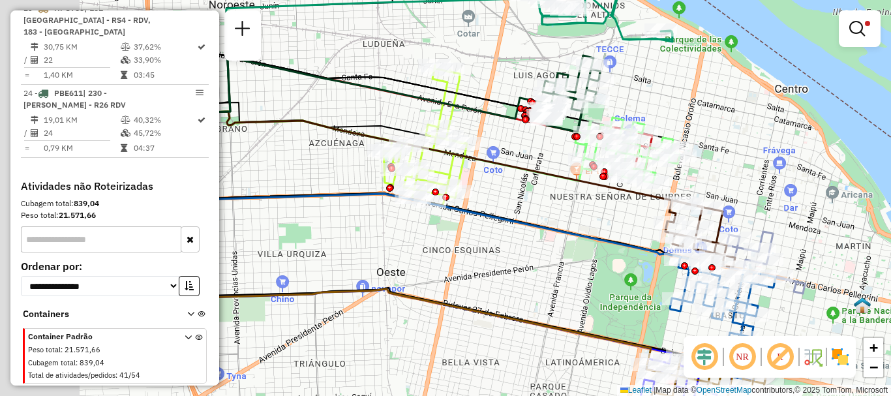
drag, startPoint x: 403, startPoint y: 225, endPoint x: 596, endPoint y: 241, distance: 193.7
click at [596, 241] on icon at bounding box center [420, 189] width 542 height 162
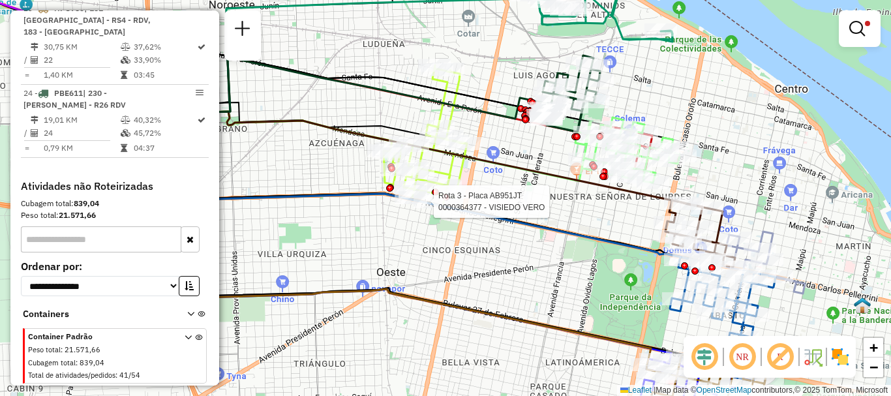
select select "**********"
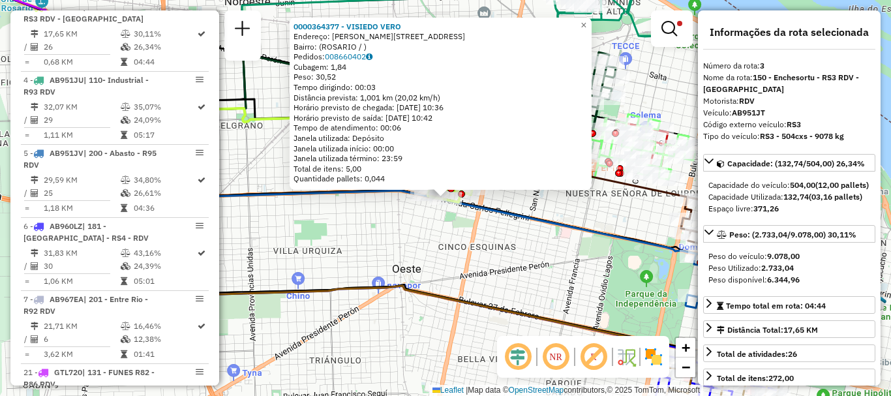
scroll to position [65, 0]
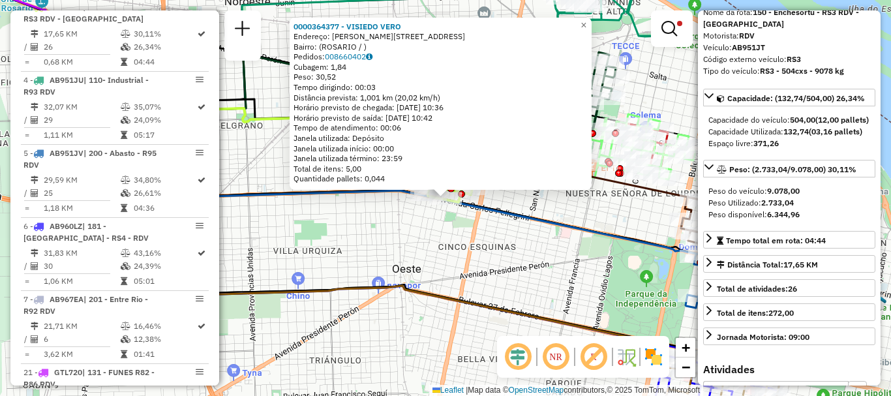
click at [541, 276] on div "0000364377 - VISIEDO VERO Endereço: AVDA PELLEGRINI 4430 Bairro: (ROSARIO / ) P…" at bounding box center [445, 198] width 891 height 396
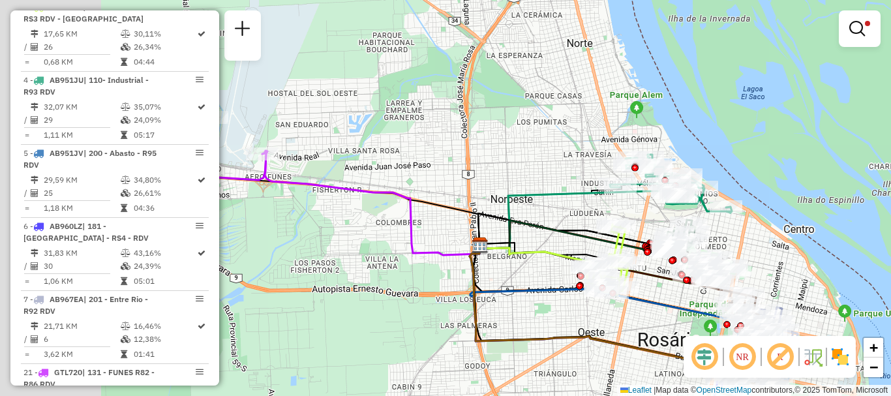
drag, startPoint x: 511, startPoint y: 312, endPoint x: 578, endPoint y: 342, distance: 73.9
click at [577, 341] on div "Limpar filtros Janela de atendimento Grade de atendimento Capacidade Transporta…" at bounding box center [445, 198] width 891 height 396
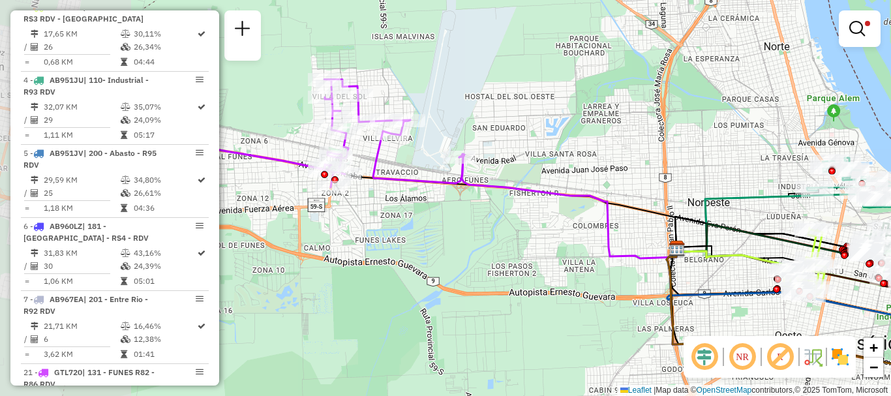
drag, startPoint x: 578, startPoint y: 276, endPoint x: 633, endPoint y: 264, distance: 56.7
click at [633, 264] on div "Limpar filtros Janela de atendimento Grade de atendimento Capacidade Transporta…" at bounding box center [445, 198] width 891 height 396
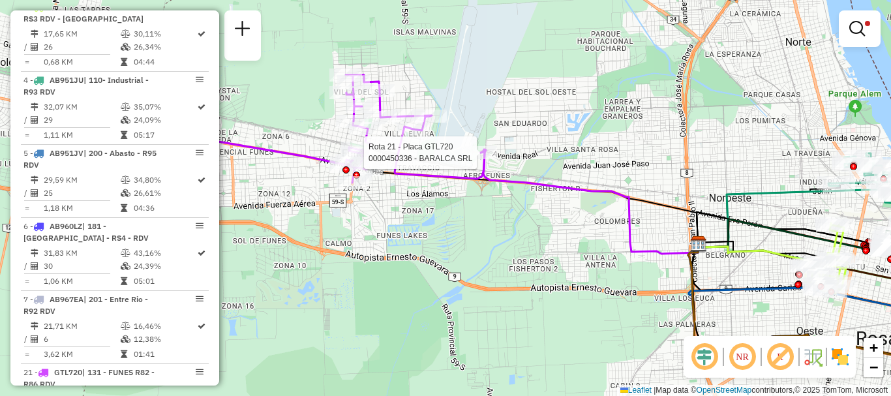
select select "**********"
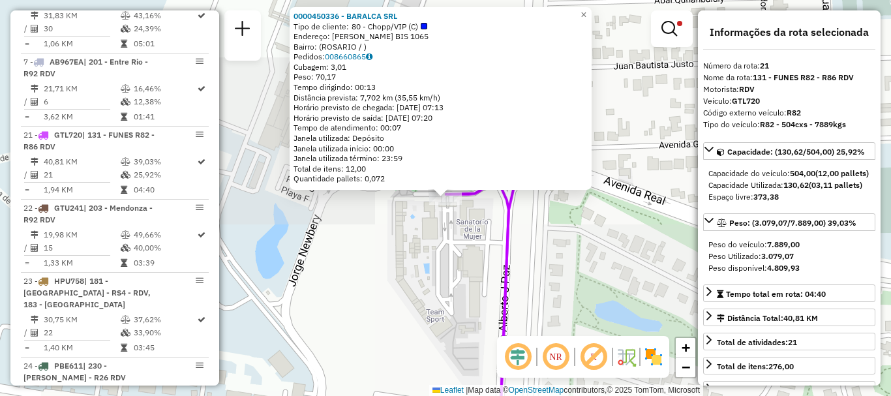
scroll to position [976, 0]
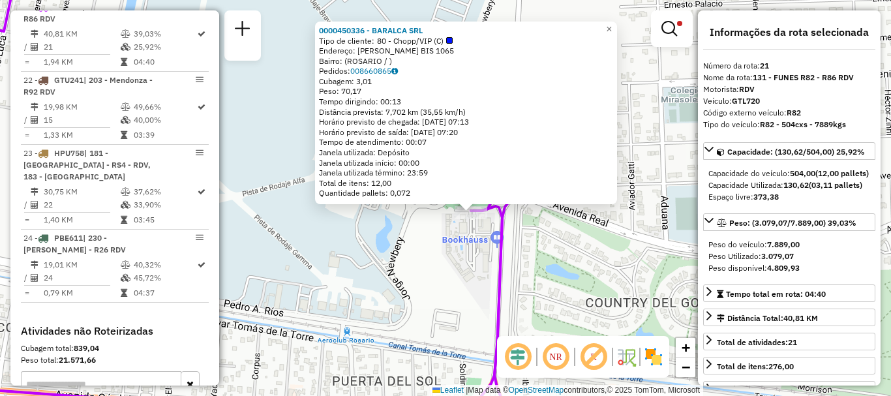
click at [548, 283] on div "0000450336 - BARALCA SRL Tipo de cliente: 80 - Chopp/VIP (C) Endereço: ALBERTO …" at bounding box center [445, 198] width 891 height 396
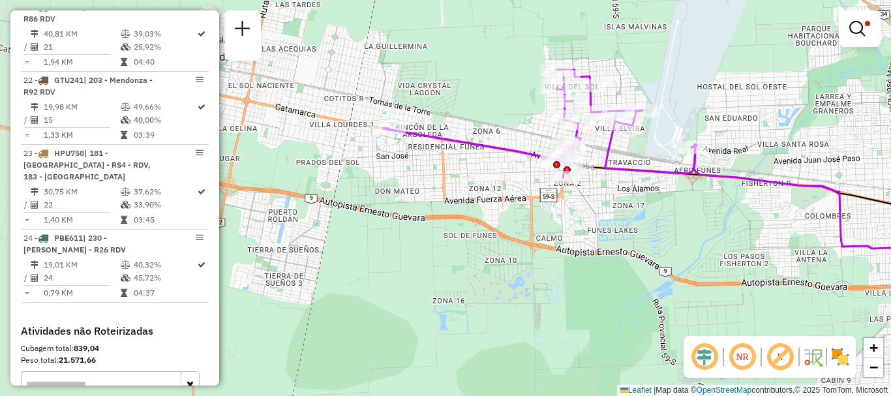
drag, startPoint x: 607, startPoint y: 290, endPoint x: 760, endPoint y: 164, distance: 198.2
click at [760, 164] on div "Limpar filtros Janela de atendimento Grade de atendimento Capacidade Transporta…" at bounding box center [445, 198] width 891 height 396
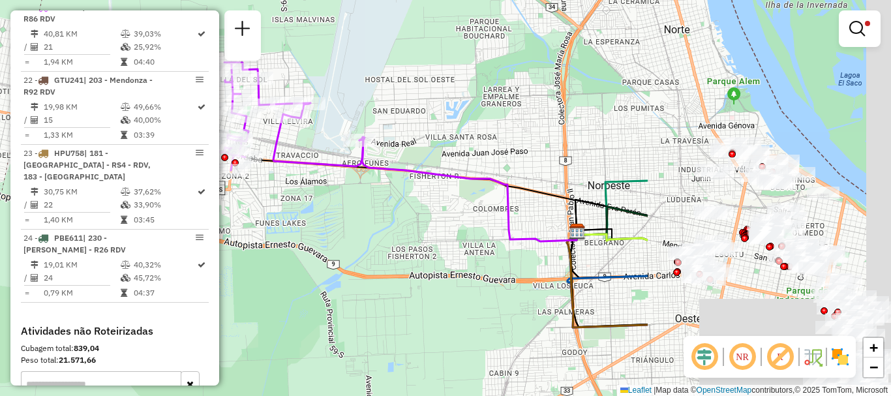
drag, startPoint x: 813, startPoint y: 152, endPoint x: 460, endPoint y: 147, distance: 352.8
click at [460, 147] on div "Limpar filtros Janela de atendimento Grade de atendimento Capacidade Transporta…" at bounding box center [445, 198] width 891 height 396
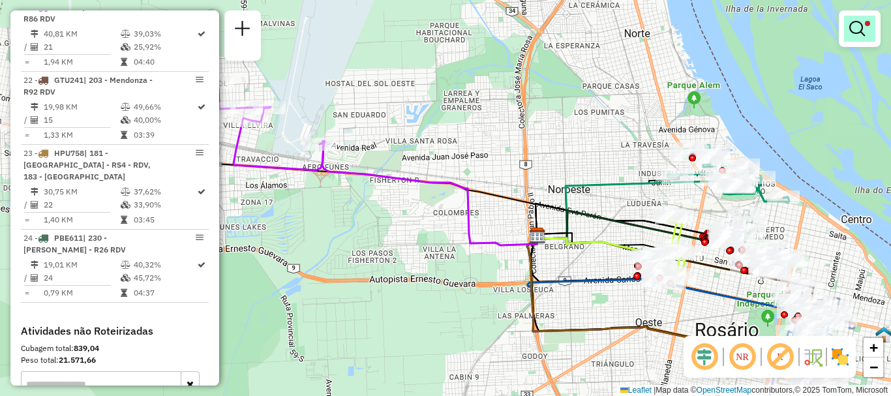
click at [852, 20] on link at bounding box center [859, 29] width 31 height 26
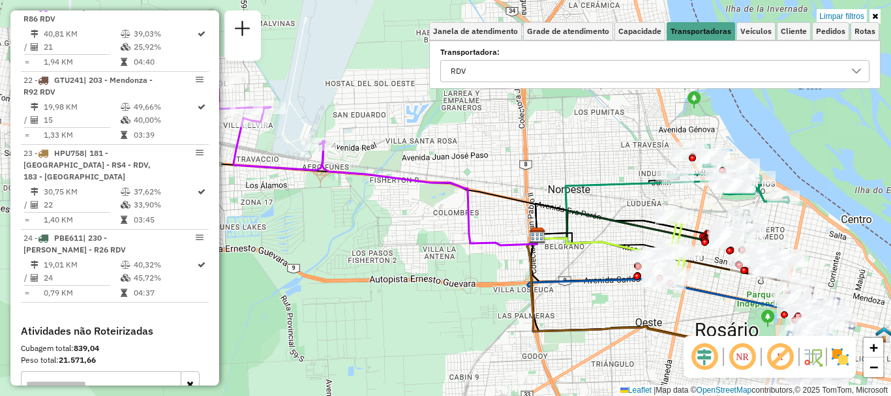
click at [853, 69] on icon at bounding box center [856, 70] width 9 height 5
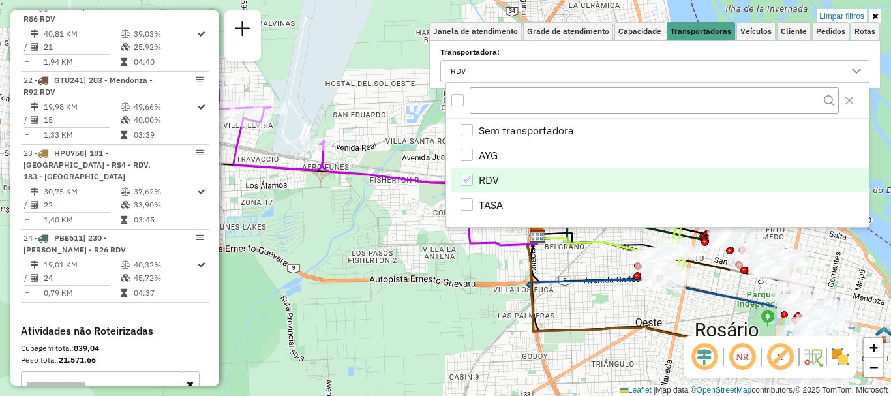
click at [470, 175] on icon "RDV" at bounding box center [466, 179] width 9 height 9
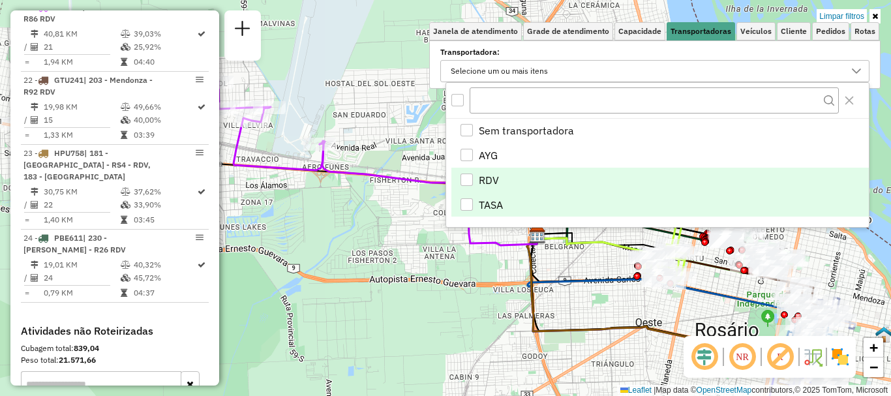
click at [470, 206] on div "TASA" at bounding box center [466, 204] width 12 height 12
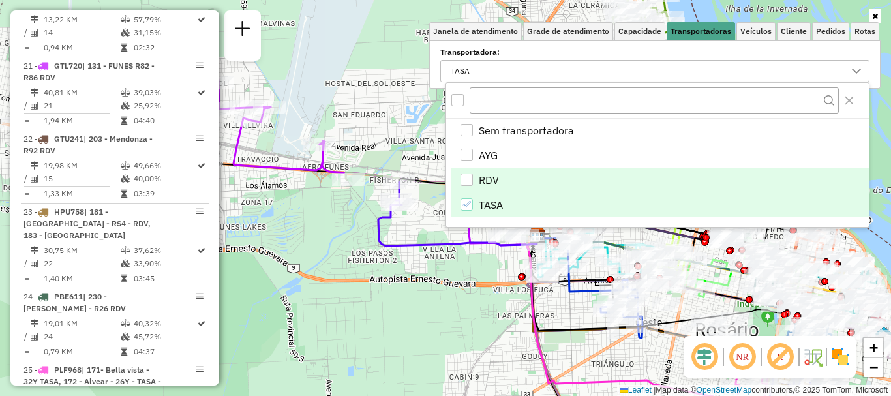
click at [473, 284] on div "Janela de atendimento Grade de atendimento Capacidade Transportadoras Veículos …" at bounding box center [445, 198] width 891 height 396
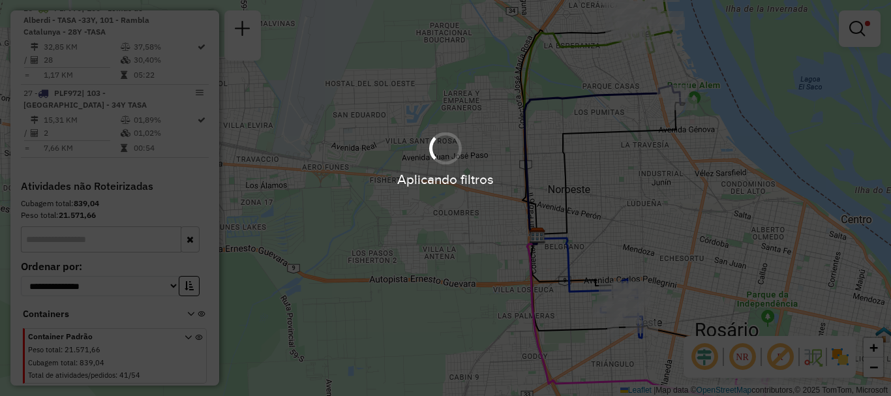
scroll to position [233, 0]
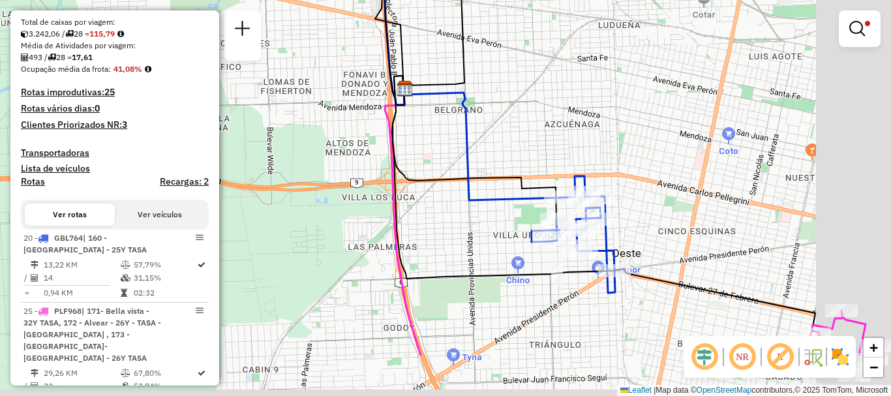
drag, startPoint x: 512, startPoint y: 201, endPoint x: 465, endPoint y: 153, distance: 66.9
click at [465, 153] on icon at bounding box center [475, 147] width 164 height 143
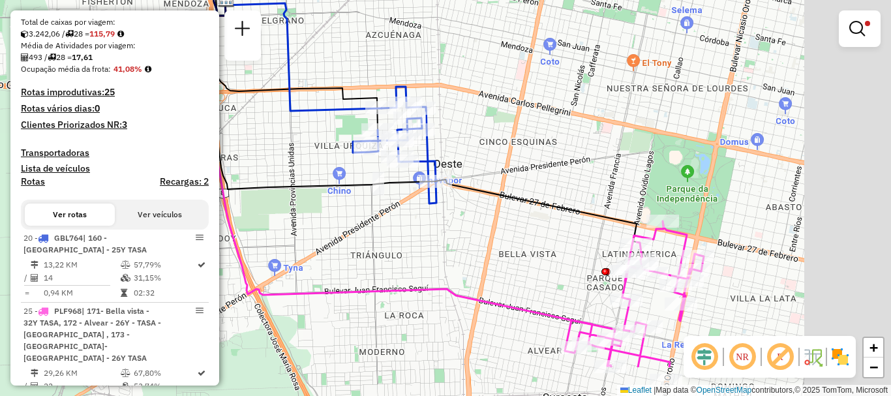
drag, startPoint x: 554, startPoint y: 190, endPoint x: 433, endPoint y: 163, distance: 123.6
click at [433, 163] on div "Limpar filtros Janela de atendimento Grade de atendimento Capacidade Transporta…" at bounding box center [445, 198] width 891 height 396
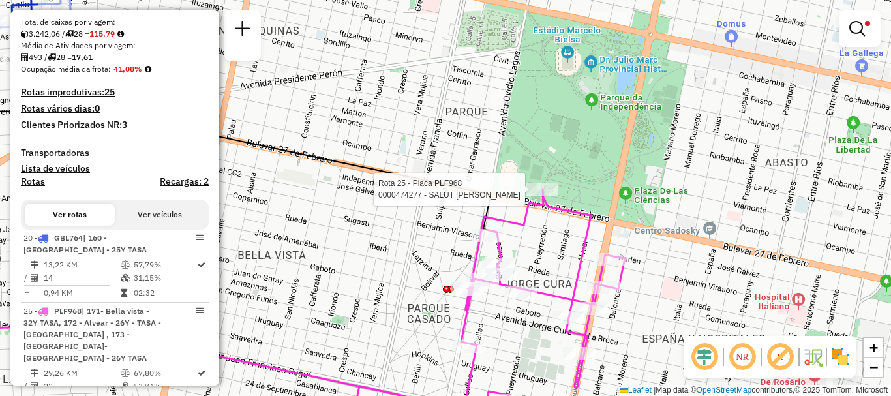
select select "**********"
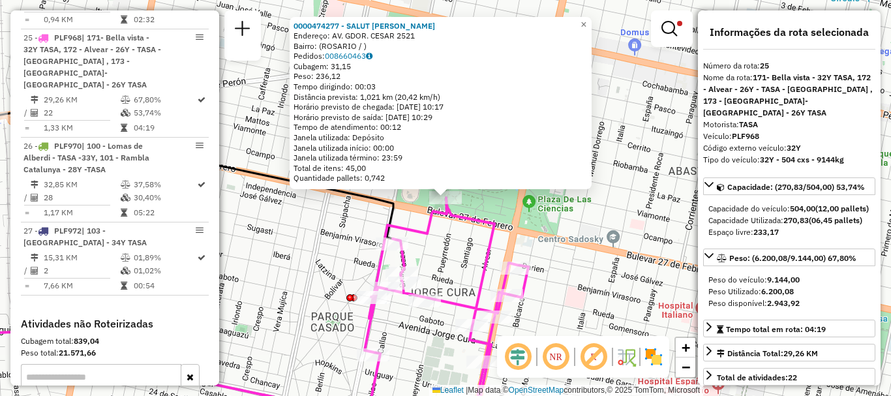
scroll to position [537, 0]
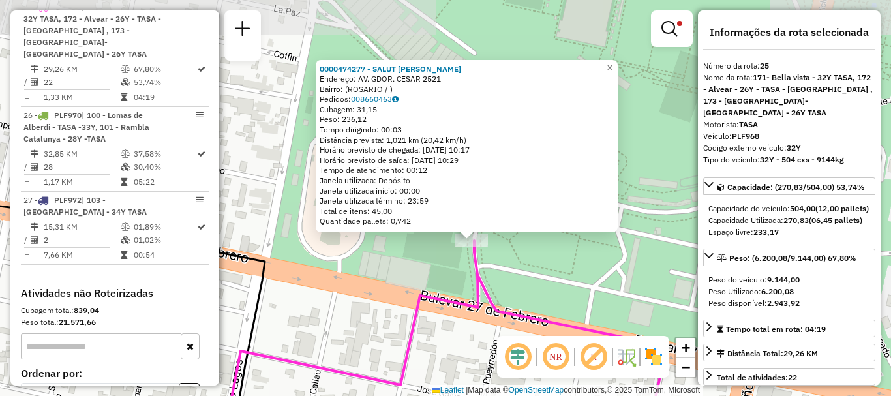
drag, startPoint x: 492, startPoint y: 151, endPoint x: 497, endPoint y: 308, distance: 157.2
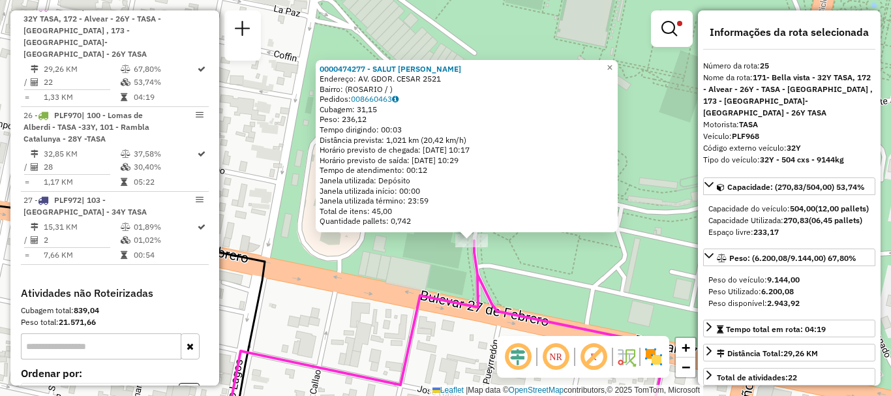
click at [511, 269] on div "0000474277 - SALUT ALRJANDRO DANIEL Endereço: AV. GDOR. CESAR 2521 Bairro: (ROS…" at bounding box center [445, 198] width 891 height 396
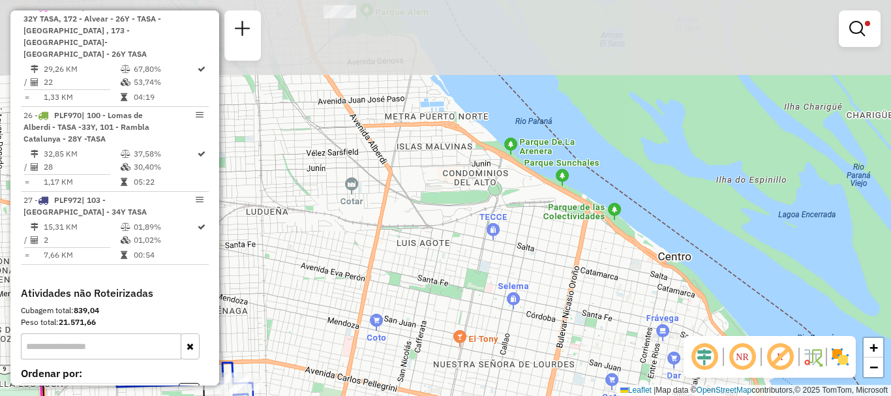
drag, startPoint x: 529, startPoint y: 216, endPoint x: 522, endPoint y: 421, distance: 205.5
click at [522, 395] on html "Aplicando filtros Pop-up bloqueado! Seu navegador bloqueou automáticamente a ab…" at bounding box center [445, 198] width 891 height 396
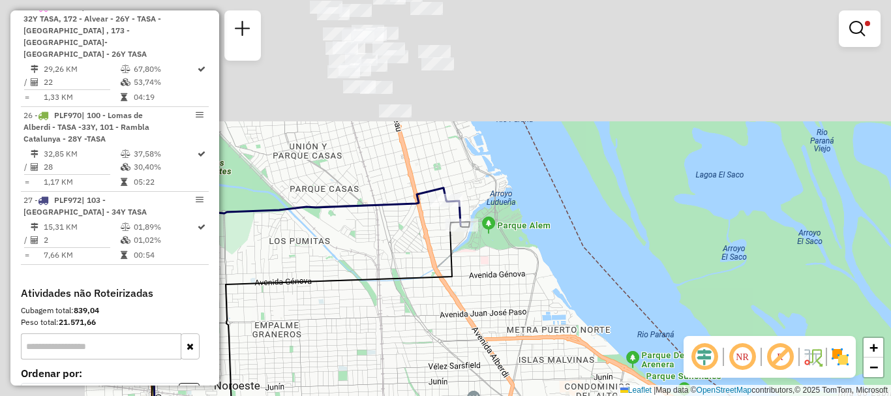
drag, startPoint x: 497, startPoint y: 230, endPoint x: 650, endPoint y: 421, distance: 244.9
click at [650, 395] on html "Aplicando filtros Pop-up bloqueado! Seu navegador bloqueou automáticamente a ab…" at bounding box center [445, 198] width 891 height 396
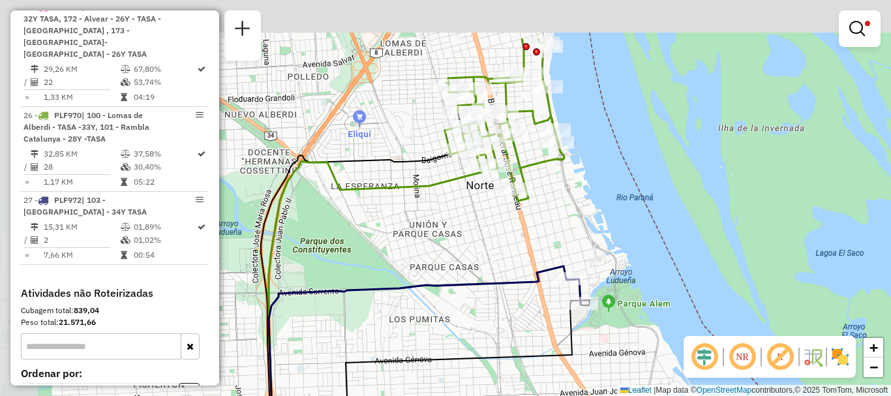
drag, startPoint x: 524, startPoint y: 274, endPoint x: 608, endPoint y: 352, distance: 114.9
click at [608, 352] on div "Limpar filtros Janela de atendimento Grade de atendimento Capacidade Transporta…" at bounding box center [445, 198] width 891 height 396
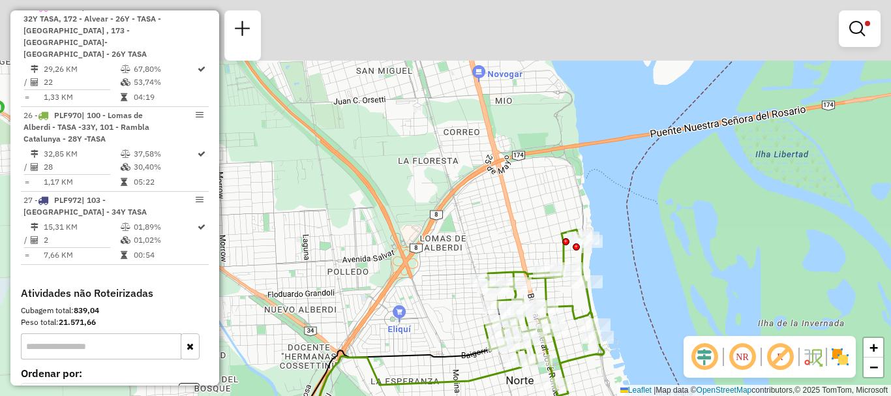
drag, startPoint x: 531, startPoint y: 357, endPoint x: 543, endPoint y: 404, distance: 47.9
click at [543, 395] on html "Aplicando filtros Pop-up bloqueado! Seu navegador bloqueou automáticamente a ab…" at bounding box center [445, 198] width 891 height 396
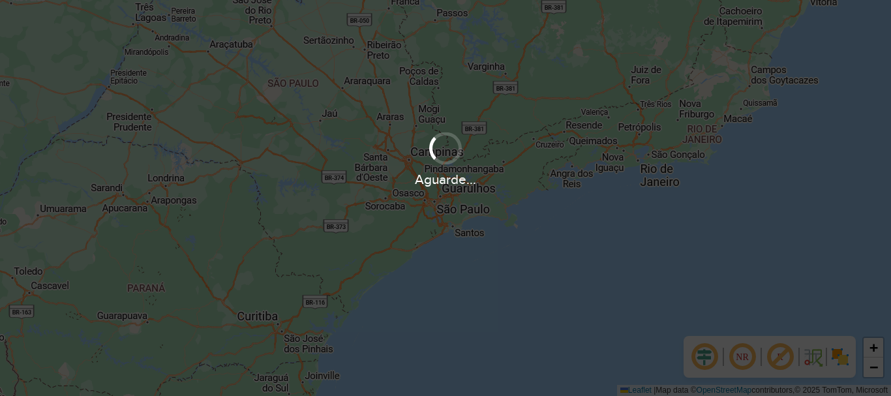
scroll to position [855, 0]
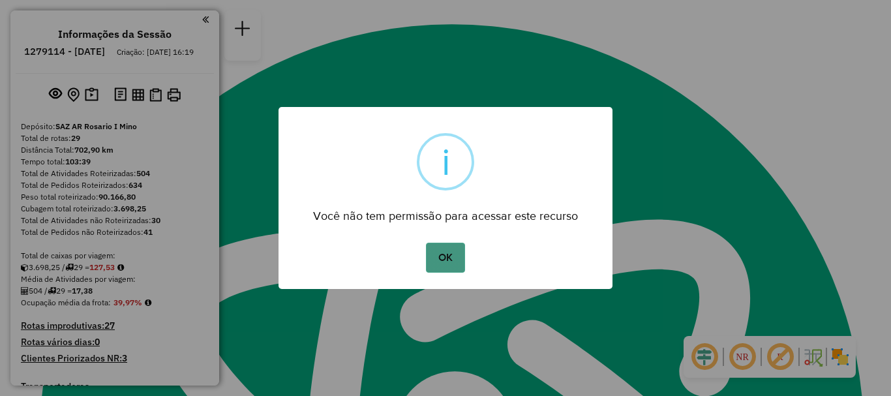
click at [445, 248] on button "OK" at bounding box center [445, 258] width 38 height 30
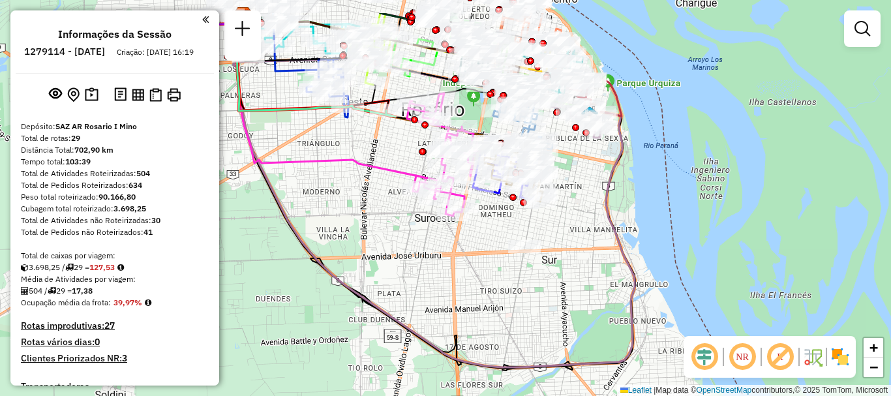
drag, startPoint x: 593, startPoint y: 151, endPoint x: 558, endPoint y: 235, distance: 91.2
click at [558, 253] on div "Janela de atendimento Grade de atendimento Capacidade Transportadoras Veículos …" at bounding box center [445, 198] width 891 height 396
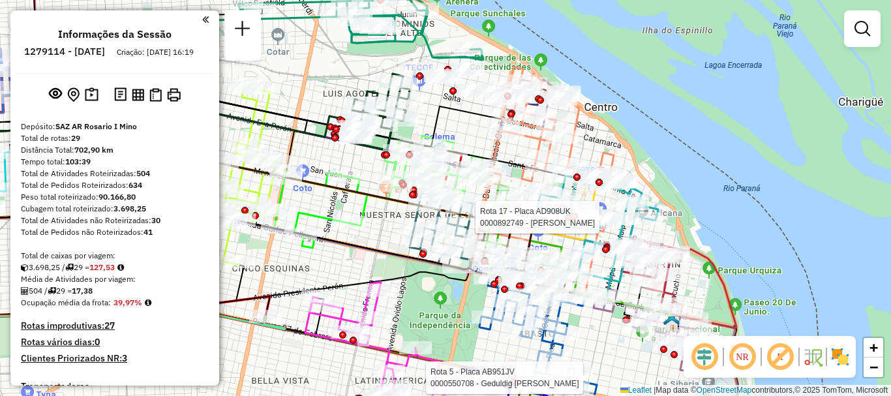
drag, startPoint x: 522, startPoint y: 206, endPoint x: 567, endPoint y: 207, distance: 45.7
click at [567, 214] on div at bounding box center [568, 217] width 7 height 7
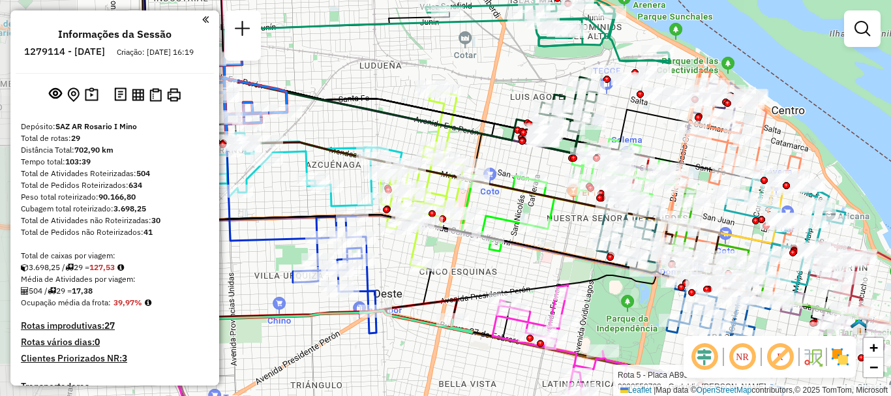
drag, startPoint x: 548, startPoint y: 205, endPoint x: 736, endPoint y: 208, distance: 187.2
click at [736, 208] on icon at bounding box center [784, 229] width 121 height 112
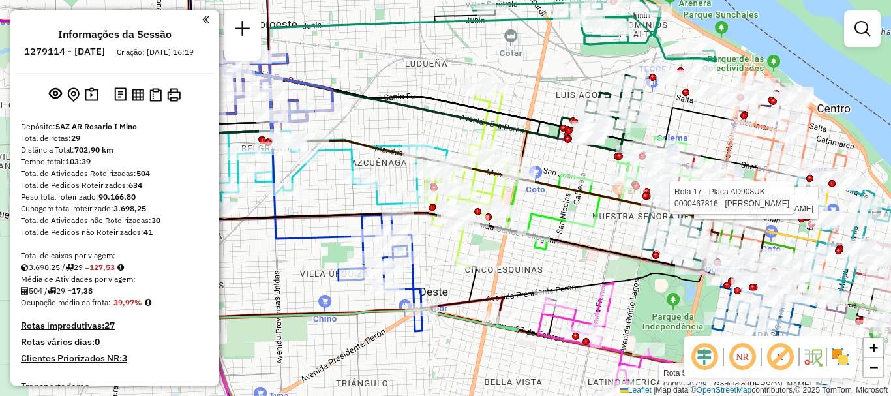
drag, startPoint x: 488, startPoint y: 211, endPoint x: 534, endPoint y: 209, distance: 45.7
click at [534, 209] on icon at bounding box center [553, 210] width 93 height 77
click at [605, 260] on div "Rota 5 - Placa AB951JV 0000550708 - Geduldig Marisa Adela Rota 14 - Placa AD344…" at bounding box center [445, 198] width 891 height 396
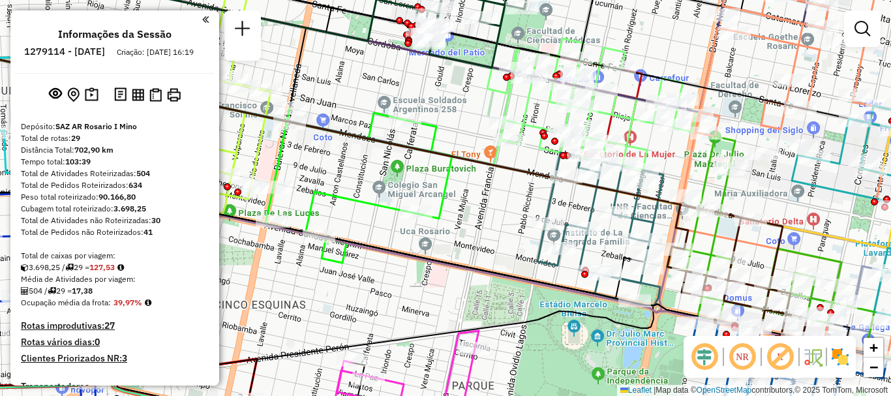
drag, startPoint x: 667, startPoint y: 211, endPoint x: 432, endPoint y: 222, distance: 235.6
click at [432, 222] on div "Rota 22 - Placa GTU241 0000817491 - PYMES ESPRES Janela de atendimento Grade de…" at bounding box center [445, 198] width 891 height 396
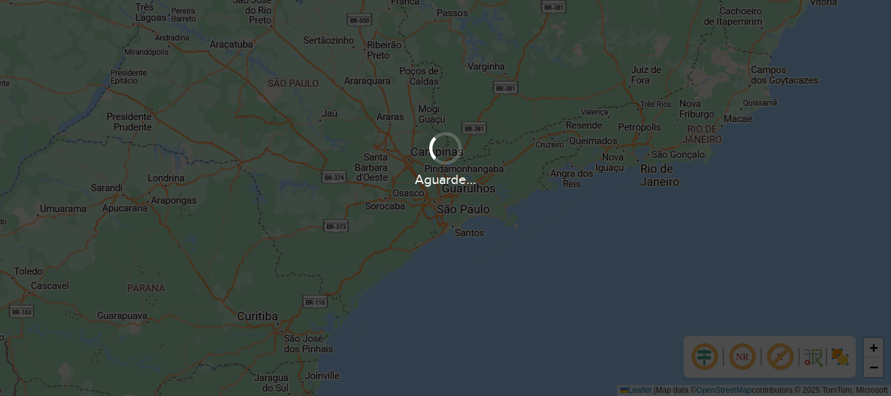
scroll to position [855, 0]
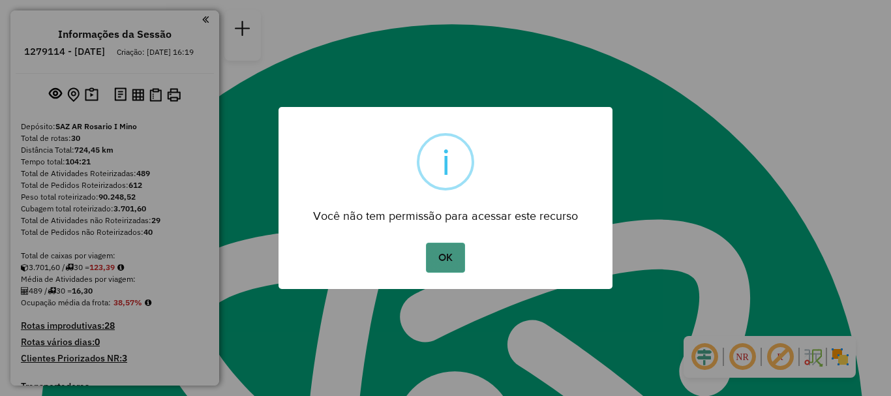
click at [447, 260] on button "OK" at bounding box center [445, 258] width 38 height 30
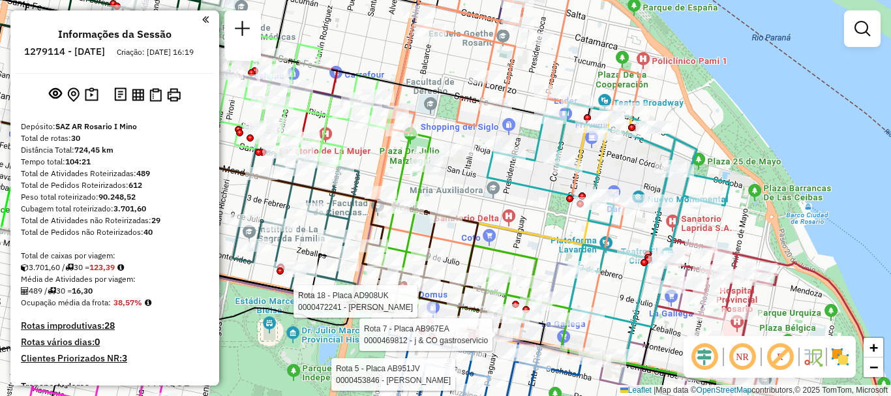
drag, startPoint x: 543, startPoint y: 233, endPoint x: 551, endPoint y: 100, distance: 133.3
click at [550, 106] on icon at bounding box center [258, 173] width 695 height 142
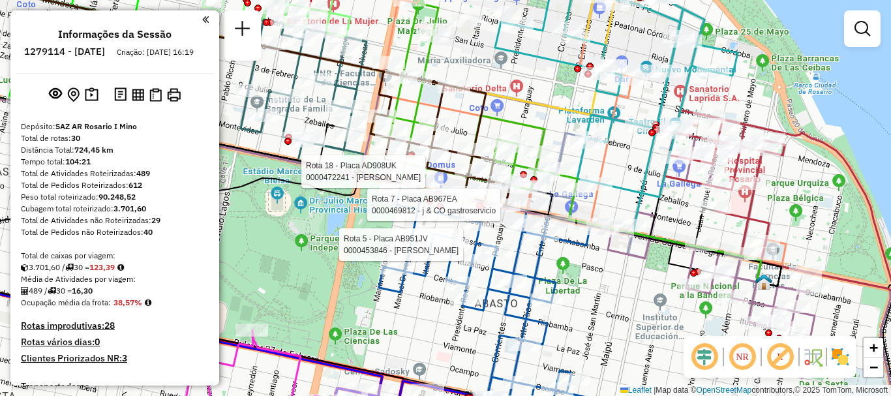
click at [601, 326] on div "Rota 5 - Placa AB951JV 0000453846 - HUANG YAFU Rota 18 - Placa AD908UK 00004722…" at bounding box center [445, 198] width 891 height 396
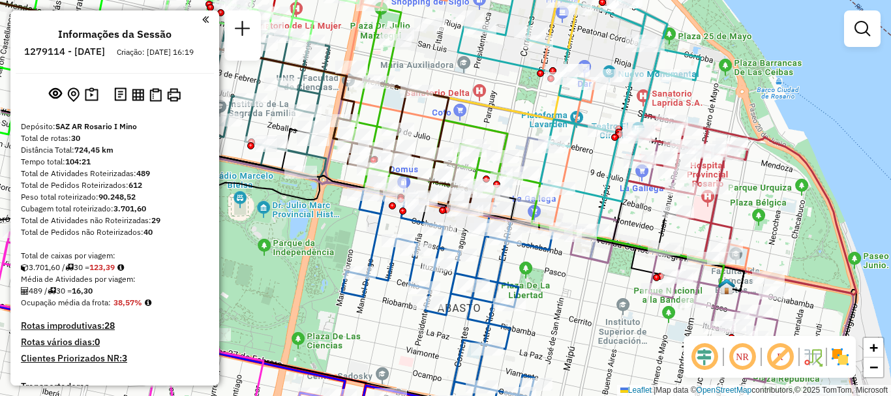
drag, startPoint x: 527, startPoint y: 297, endPoint x: 489, endPoint y: 311, distance: 40.2
click at [489, 310] on icon at bounding box center [460, 313] width 236 height 247
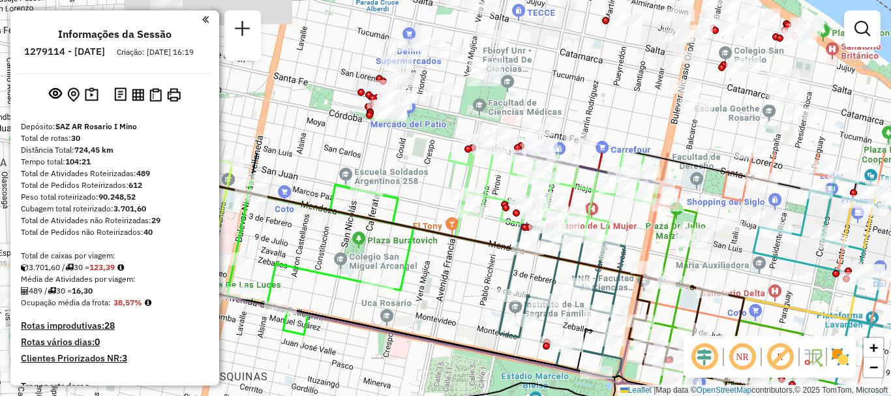
drag, startPoint x: 515, startPoint y: 128, endPoint x: 811, endPoint y: 319, distance: 352.0
click at [811, 319] on icon at bounding box center [539, 252] width 665 height 136
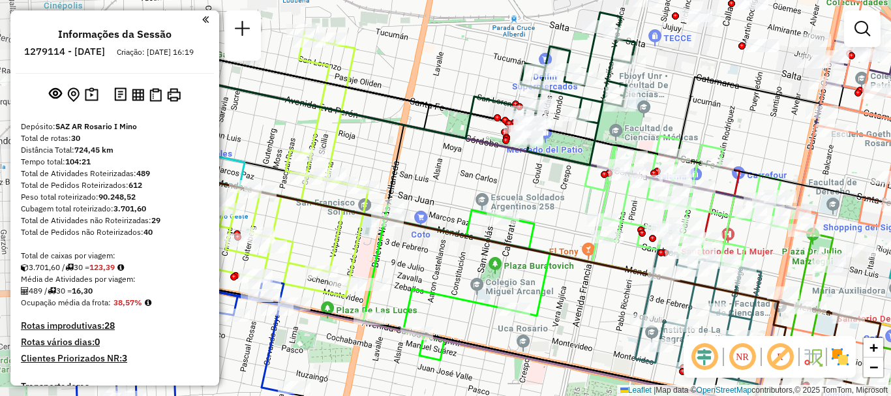
drag, startPoint x: 497, startPoint y: 211, endPoint x: 633, endPoint y: 236, distance: 138.6
click at [633, 236] on icon at bounding box center [689, 201] width 209 height 131
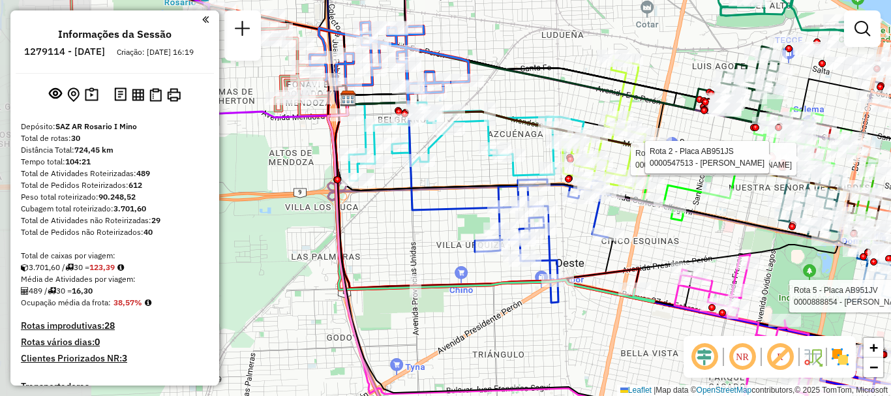
drag, startPoint x: 488, startPoint y: 184, endPoint x: 634, endPoint y: 226, distance: 152.1
click at [637, 225] on div "Rota 5 - Placa AB951JV 0000888854 - PEREZ NESTOR Rota 2 - Placa AB951JS 0000459…" at bounding box center [445, 198] width 891 height 396
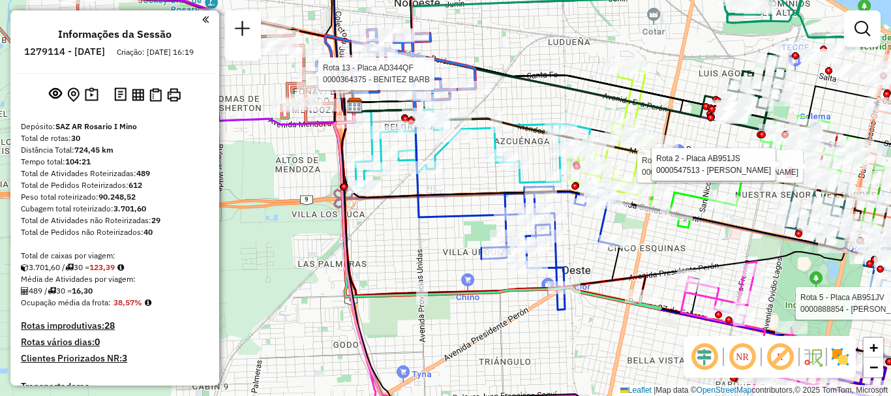
select select "**********"
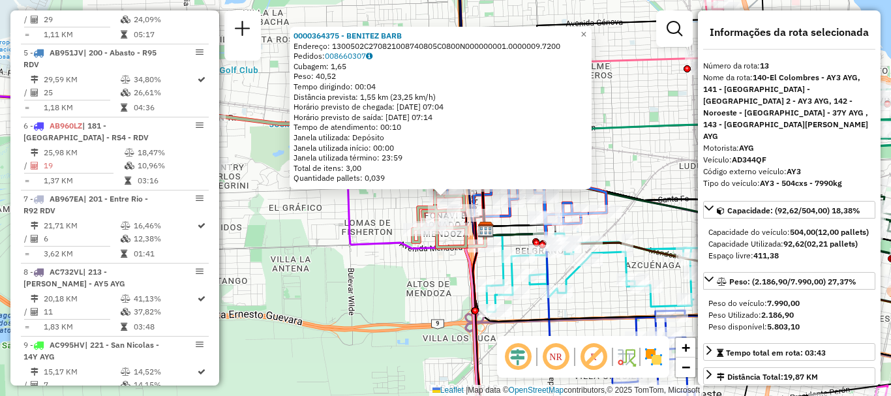
scroll to position [1423, 0]
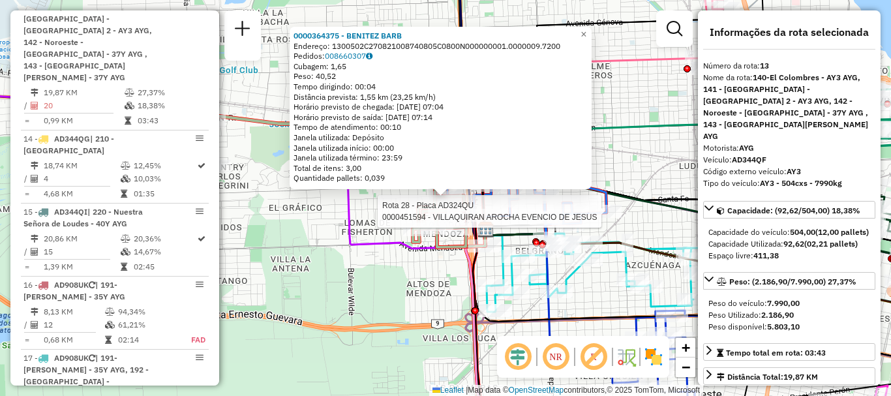
click at [604, 218] on div at bounding box center [605, 211] width 33 height 13
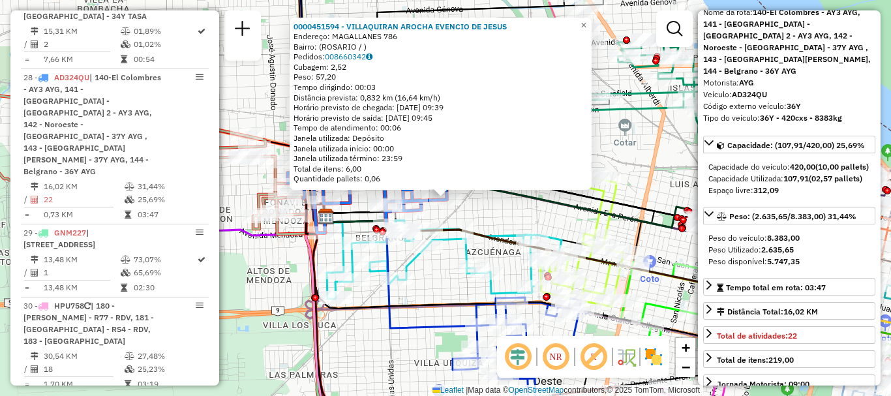
scroll to position [130, 0]
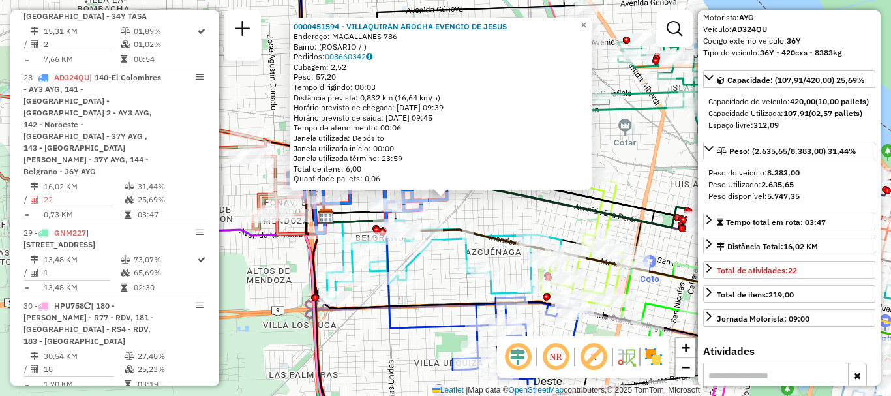
click at [529, 215] on div "0000451594 - VILLAQUIRAN AROCHA EVENCIO DE JESUS Endereço: MAGALLANES 786 Bairr…" at bounding box center [445, 198] width 891 height 396
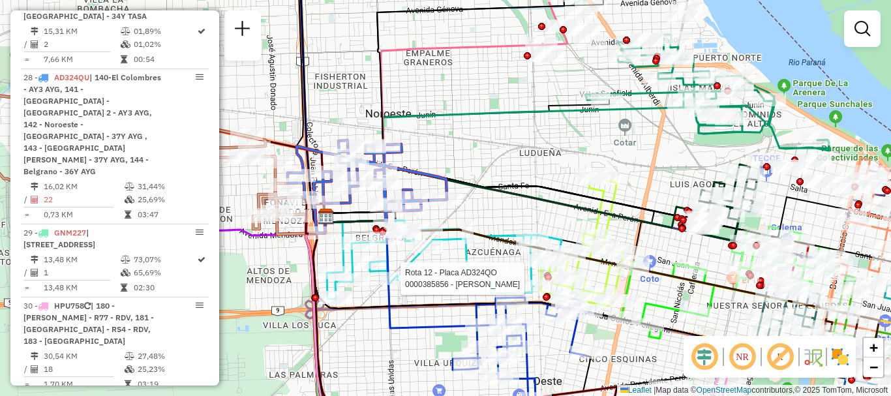
select select "**********"
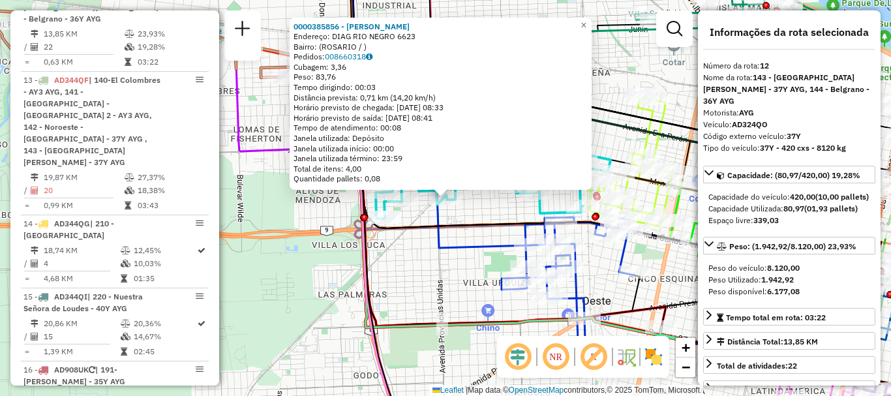
scroll to position [65, 0]
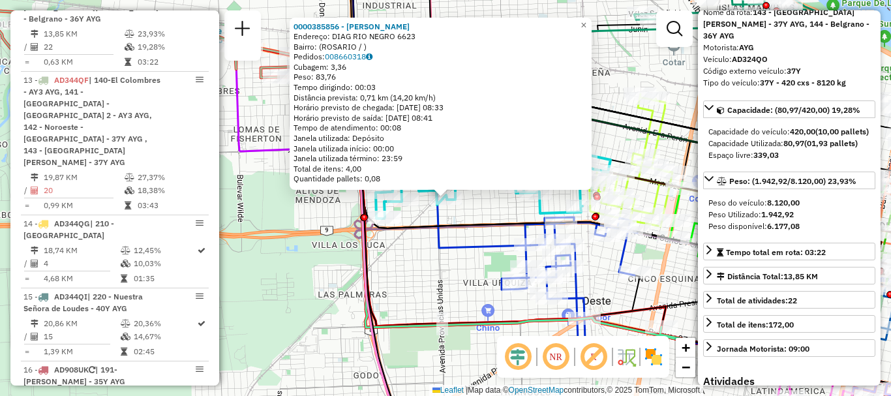
click at [616, 138] on div "0000385856 - ROJAS GABRIELA ALEJANDRA Endereço: DIAG RIO NEGRO 6623 Bairro: (RO…" at bounding box center [445, 198] width 891 height 396
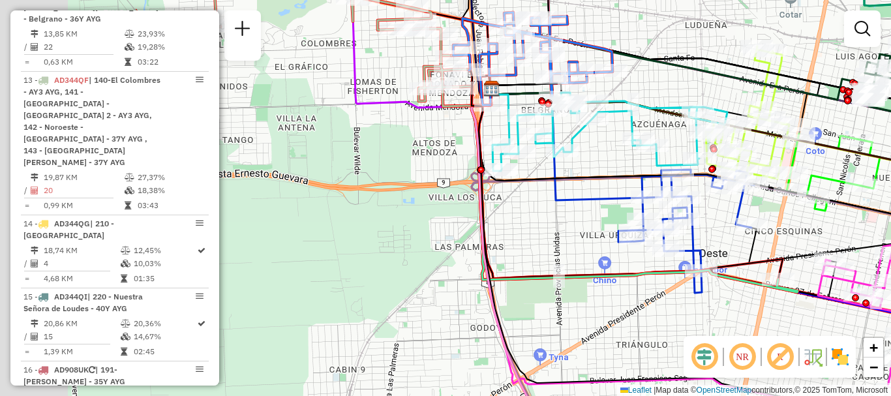
drag, startPoint x: 305, startPoint y: 130, endPoint x: 535, endPoint y: 132, distance: 230.2
click at [535, 122] on div at bounding box center [524, 115] width 33 height 13
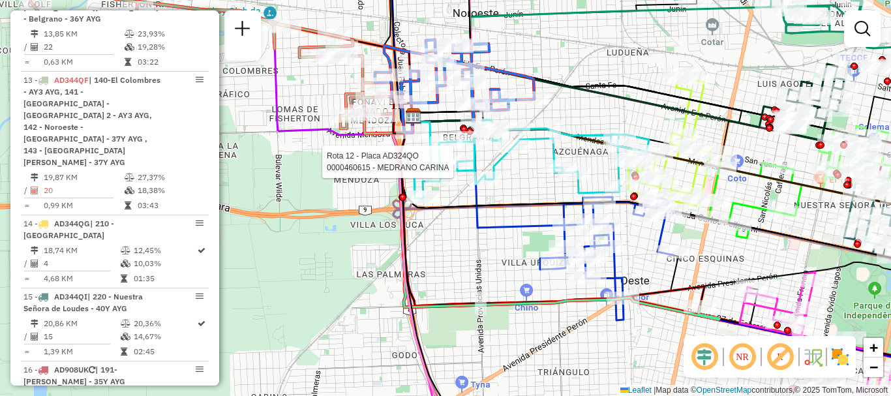
drag, startPoint x: 490, startPoint y: 141, endPoint x: 407, endPoint y: 160, distance: 85.7
click at [407, 160] on icon at bounding box center [624, 278] width 449 height 351
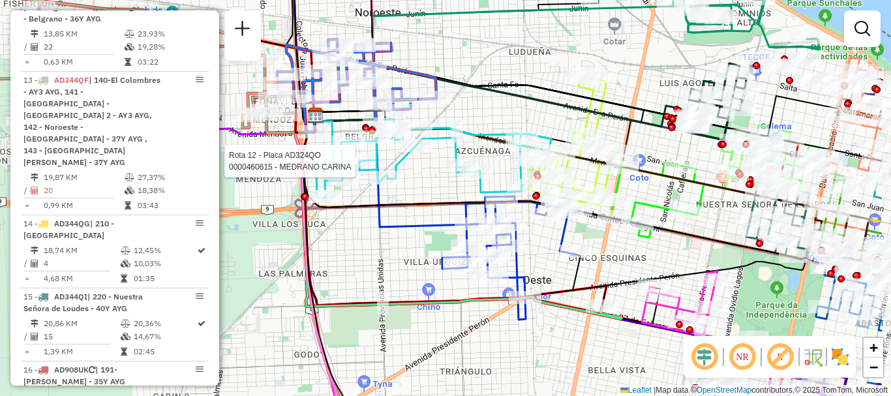
drag, startPoint x: 565, startPoint y: 117, endPoint x: 434, endPoint y: 118, distance: 131.1
click at [434, 118] on div "Rota 12 - Placa AD324QO 0000460615 - MEDRANO CARINA Janela de atendimento Grade…" at bounding box center [445, 198] width 891 height 396
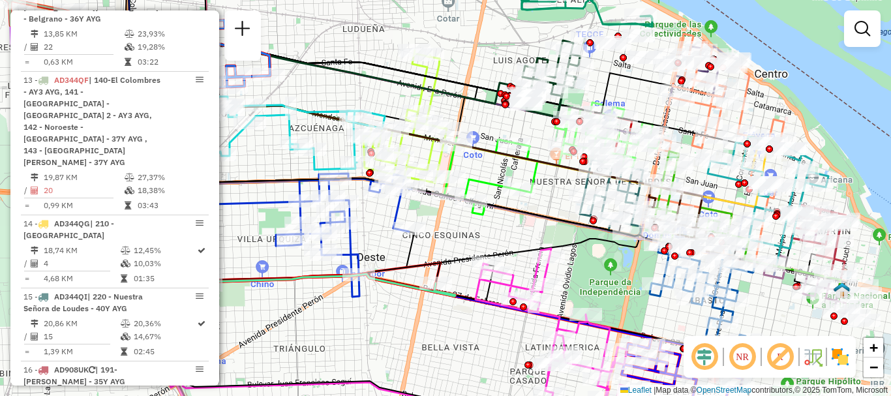
drag, startPoint x: 497, startPoint y: 108, endPoint x: 363, endPoint y: 88, distance: 135.8
click at [363, 88] on div "Rota 12 - Placa AD324QO 0000460615 - MEDRANO CARINA Janela de atendimento Grade…" at bounding box center [445, 198] width 891 height 396
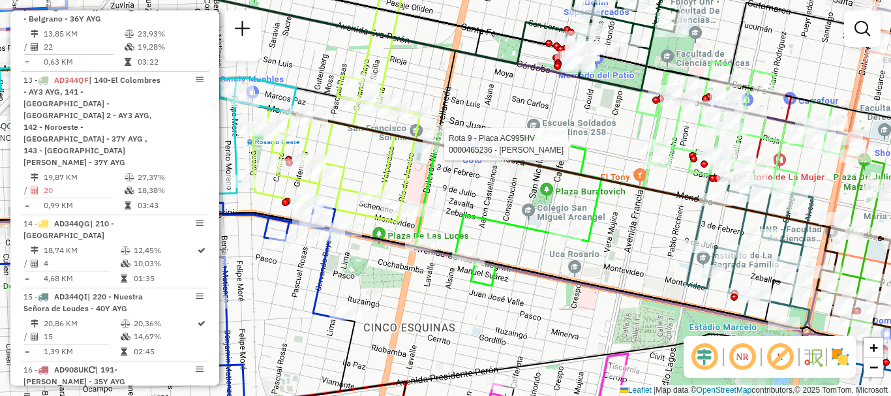
select select "**********"
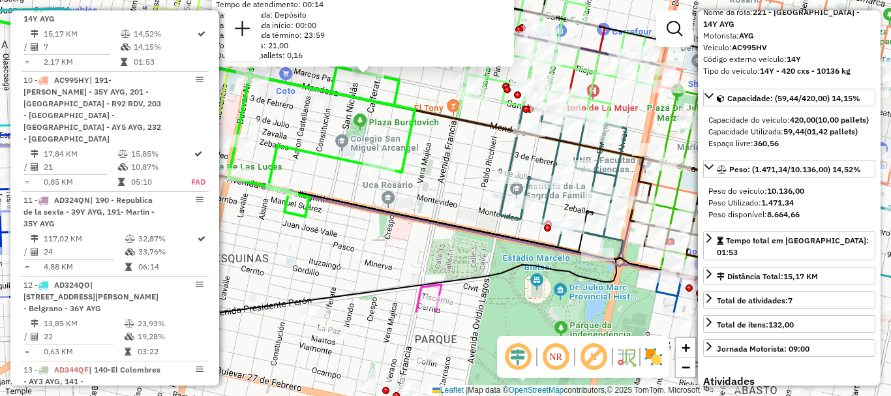
drag, startPoint x: 507, startPoint y: 237, endPoint x: 455, endPoint y: 148, distance: 103.2
click at [455, 149] on div "0000465236 - WU GUORUI Pedidos: 008660449 Cubagem: 6,72 Peso: 184,51 Tempo diri…" at bounding box center [445, 198] width 891 height 396
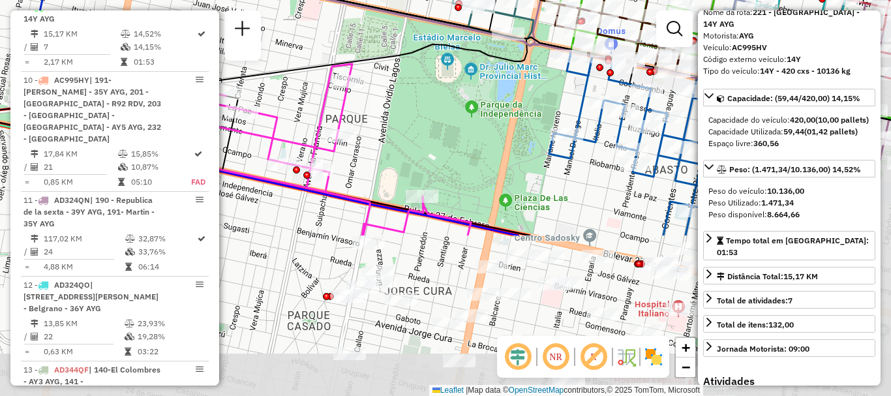
drag, startPoint x: 500, startPoint y: 198, endPoint x: 423, endPoint y: 0, distance: 212.0
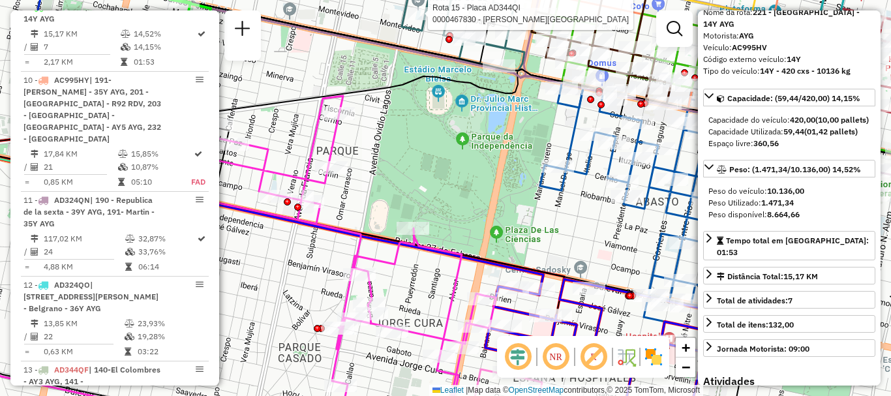
drag, startPoint x: 487, startPoint y: 35, endPoint x: 475, endPoint y: 71, distance: 38.4
click at [475, 71] on icon at bounding box center [362, 38] width 432 height 93
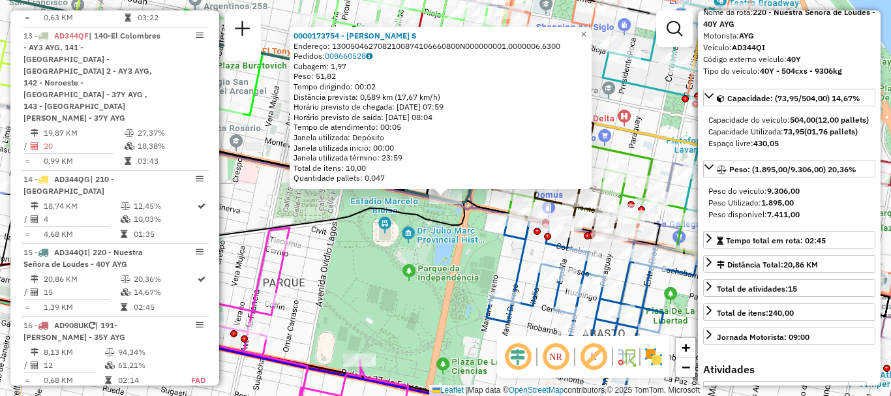
scroll to position [1604, 0]
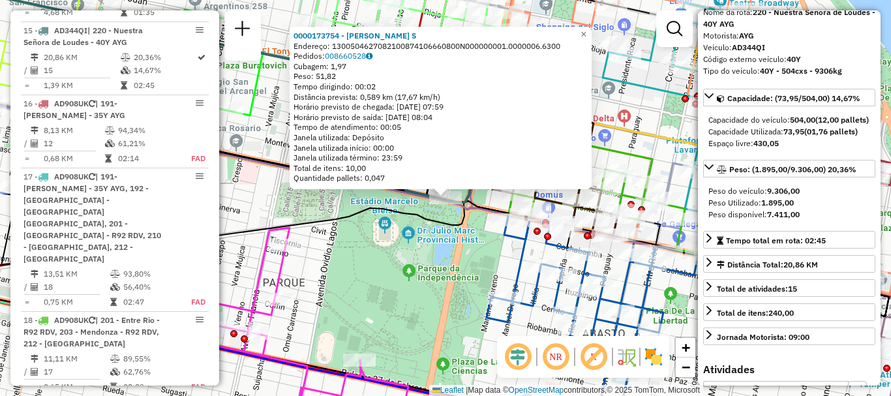
click at [507, 265] on div "0000173754 - MACIA SELLIEZ S Endereço: 1300504627082100874106660800N000000001.0…" at bounding box center [445, 198] width 891 height 396
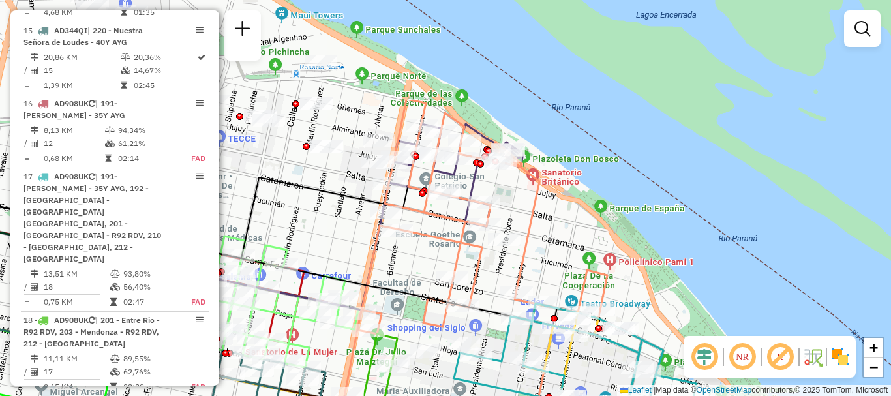
drag, startPoint x: 455, startPoint y: 309, endPoint x: 458, endPoint y: 372, distance: 62.7
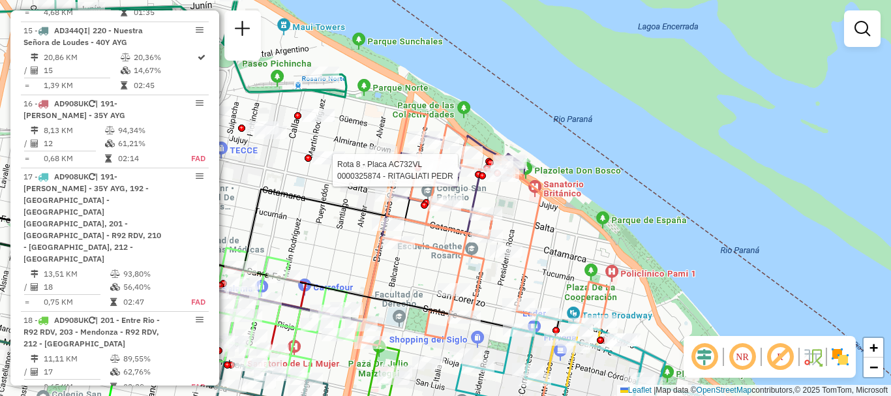
select select "**********"
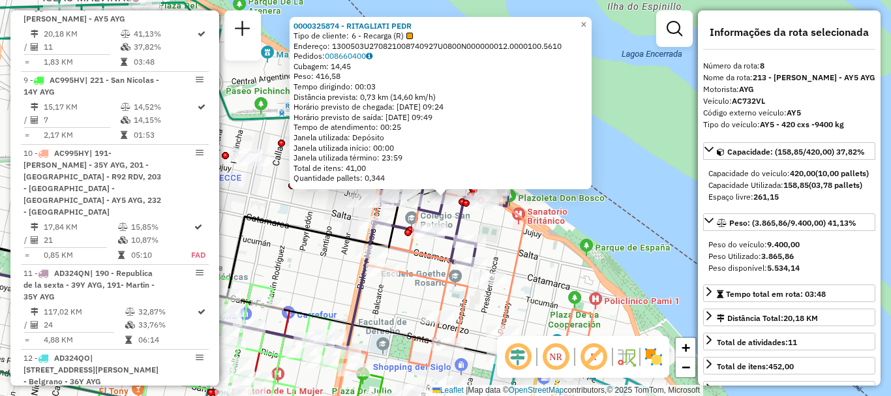
scroll to position [65, 0]
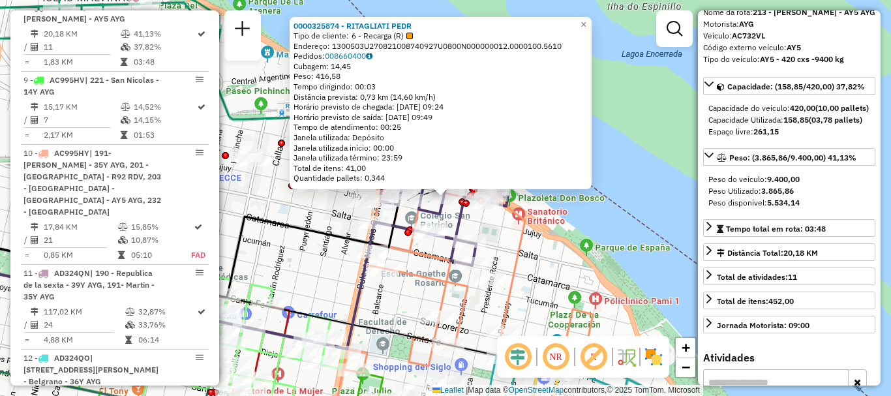
click at [590, 230] on div "0000325874 - RITAGLIATI PEDR Tipo de cliente: 6 - Recarga (R) Endereço: 1300503…" at bounding box center [445, 198] width 891 height 396
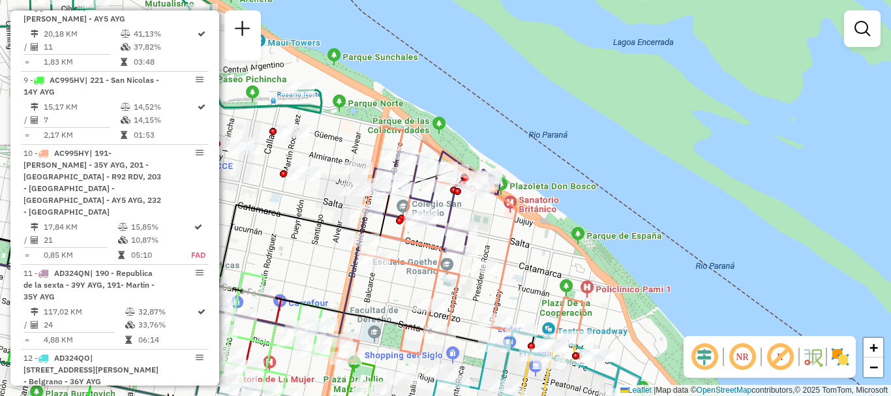
drag, startPoint x: 538, startPoint y: 222, endPoint x: 522, endPoint y: 99, distance: 123.7
click at [524, 111] on div "Janela de atendimento Grade de atendimento Capacidade Transportadoras Veículos …" at bounding box center [445, 198] width 891 height 396
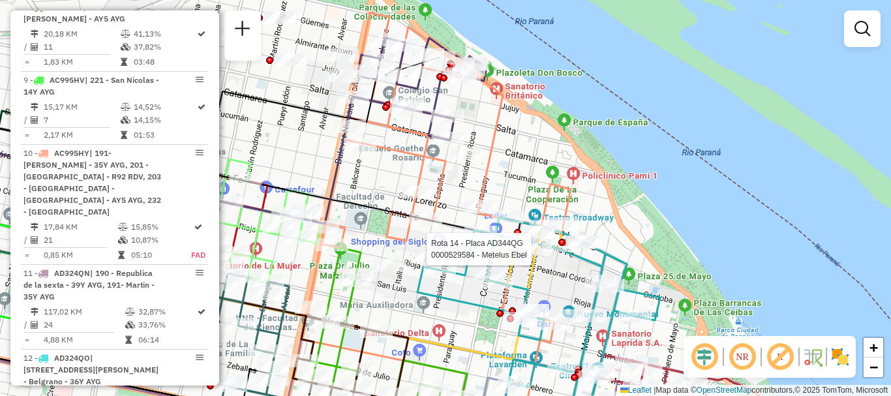
select select "**********"
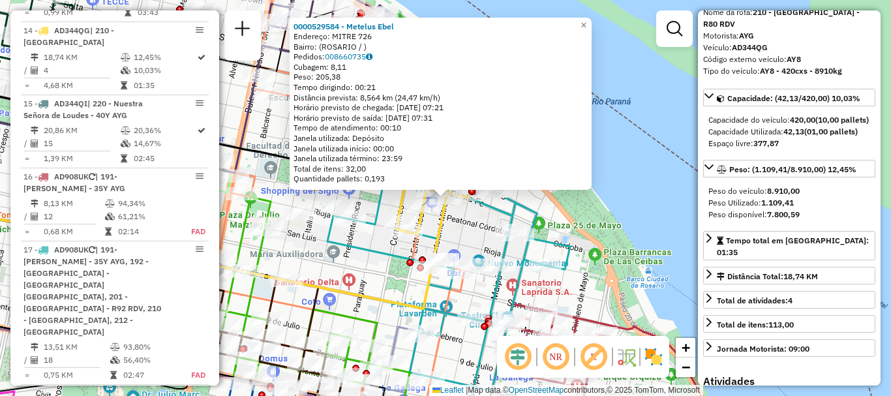
click at [642, 238] on div "0000529584 - Metelus Ebel Endereço: MITRE 726 Bairro: (ROSARIO / ) Pedidos: 008…" at bounding box center [445, 198] width 891 height 396
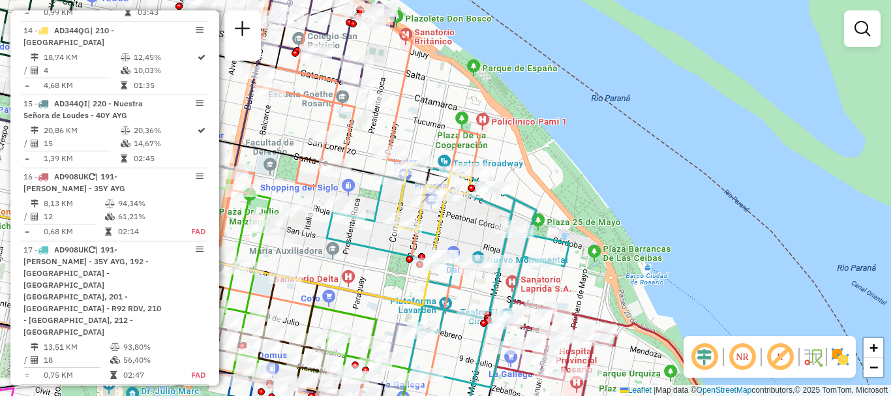
drag, startPoint x: 572, startPoint y: 259, endPoint x: 551, endPoint y: 42, distance: 218.1
click at [556, 163] on icon at bounding box center [448, 275] width 243 height 224
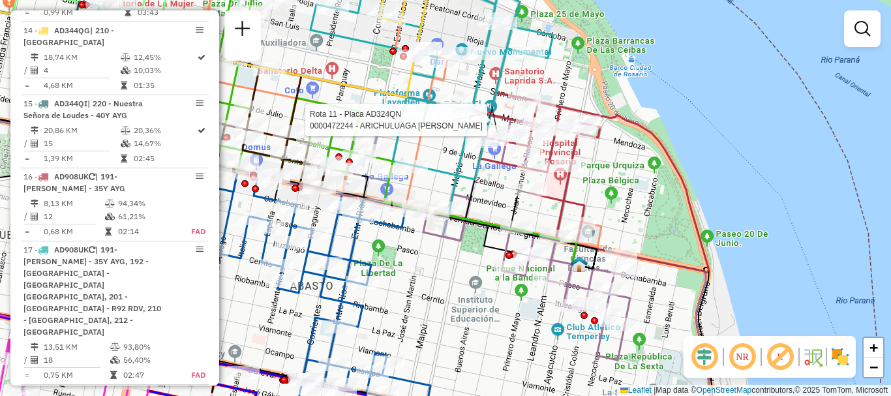
select select "**********"
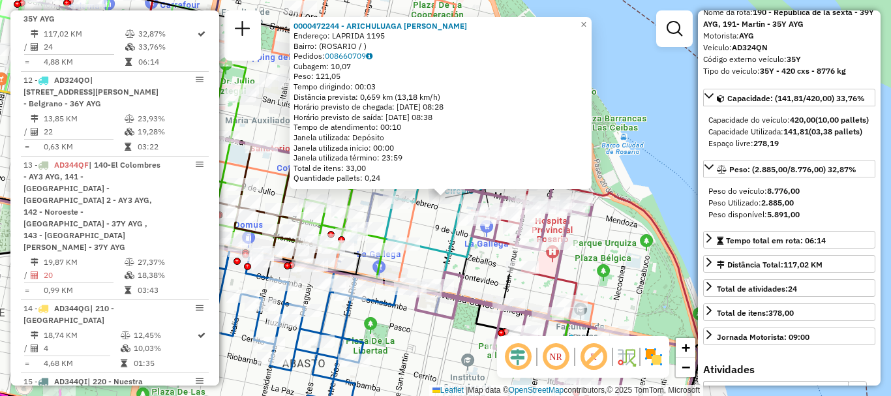
click at [664, 155] on div "0000472244 - ARICHULUAGA FELIPE Endereço: LAPRIDA 1195 Bairro: (ROSARIO / ) Ped…" at bounding box center [445, 198] width 891 height 396
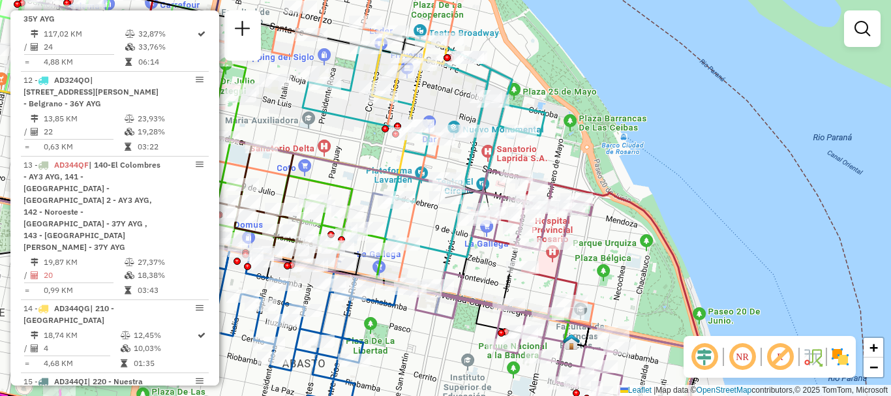
drag, startPoint x: 620, startPoint y: 174, endPoint x: 624, endPoint y: -9, distance: 183.3
click at [624, 0] on html "Aguarde... Pop-up bloqueado! Seu navegador bloqueou automáticamente a abertura …" at bounding box center [445, 198] width 891 height 396
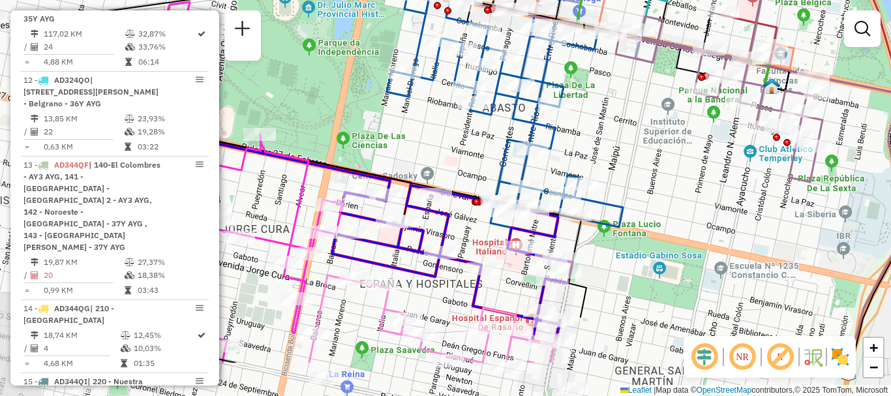
drag, startPoint x: 486, startPoint y: 175, endPoint x: 682, endPoint y: 102, distance: 209.2
click at [682, 102] on div "Rota 11 - Placa AD324QN 0000548536 - Burgos Morales Violeta Janela de atendimen…" at bounding box center [445, 198] width 891 height 396
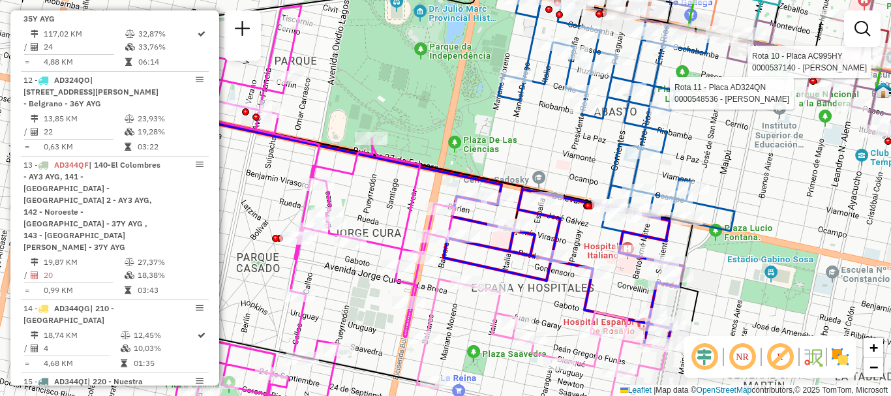
drag, startPoint x: 539, startPoint y: 133, endPoint x: 651, endPoint y: 137, distance: 111.6
click at [651, 137] on icon at bounding box center [616, 116] width 236 height 247
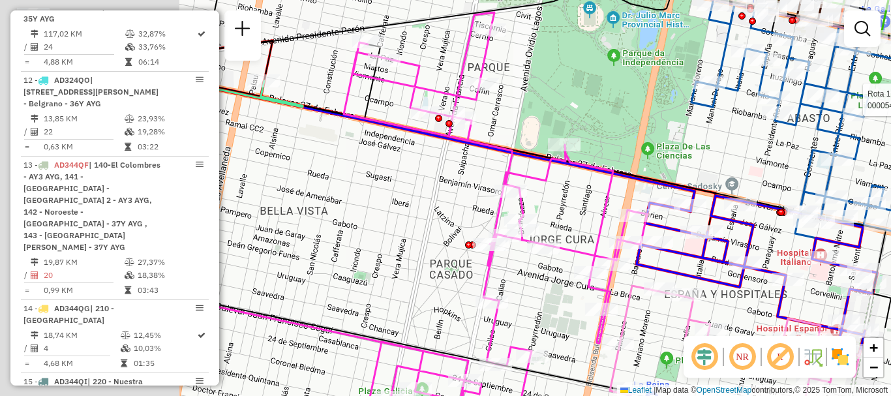
drag, startPoint x: 696, startPoint y: 158, endPoint x: 750, endPoint y: 163, distance: 53.7
click at [750, 163] on div "Rota 10 - Placa AC995HY 0000537140 - FLORES JONATAN Rota 11 - Placa AD324QN 000…" at bounding box center [445, 198] width 891 height 396
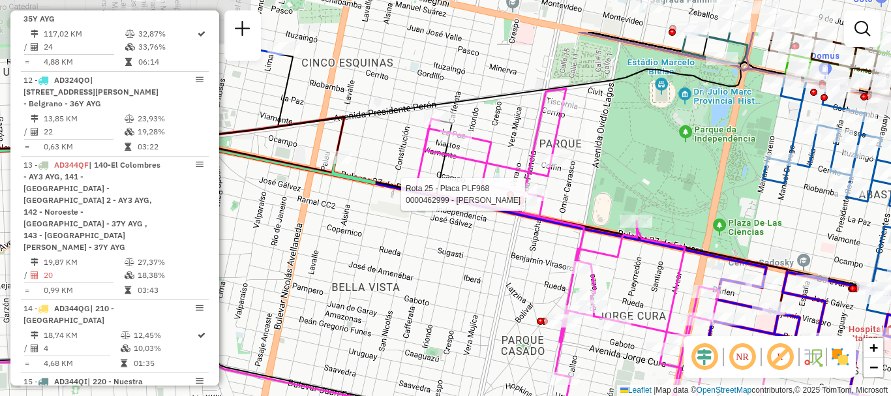
drag, startPoint x: 493, startPoint y: 136, endPoint x: 526, endPoint y: 211, distance: 82.0
click at [526, 206] on div at bounding box center [531, 194] width 12 height 23
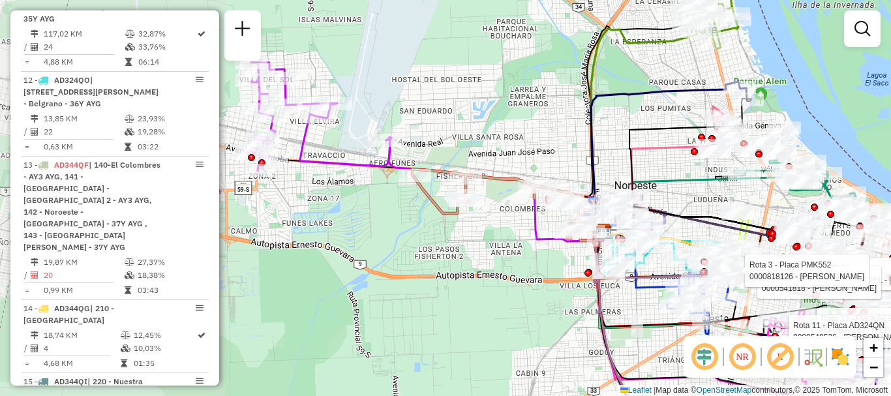
drag, startPoint x: 593, startPoint y: 220, endPoint x: 656, endPoint y: 214, distance: 63.5
click at [656, 214] on icon at bounding box center [755, 229] width 306 height 59
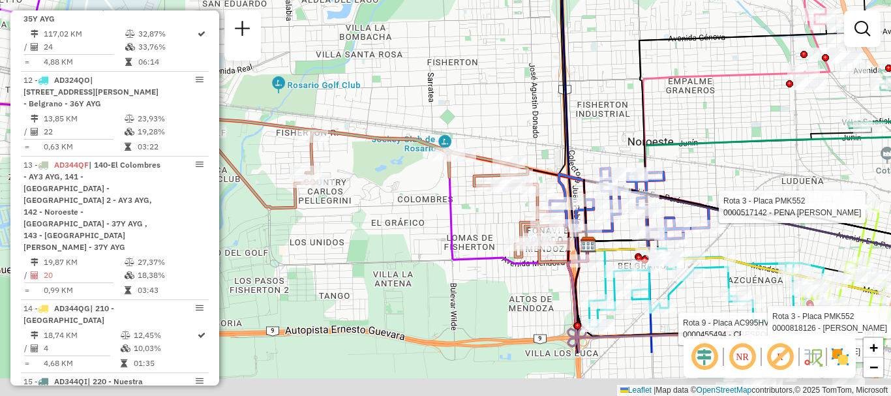
drag, startPoint x: 618, startPoint y: 154, endPoint x: 595, endPoint y: 106, distance: 53.1
click at [600, 108] on div "Rota 10 - Placa AC995HY 0000537140 - FLORES JONATAN Rota 11 - Placa AD324QN 000…" at bounding box center [445, 198] width 891 height 396
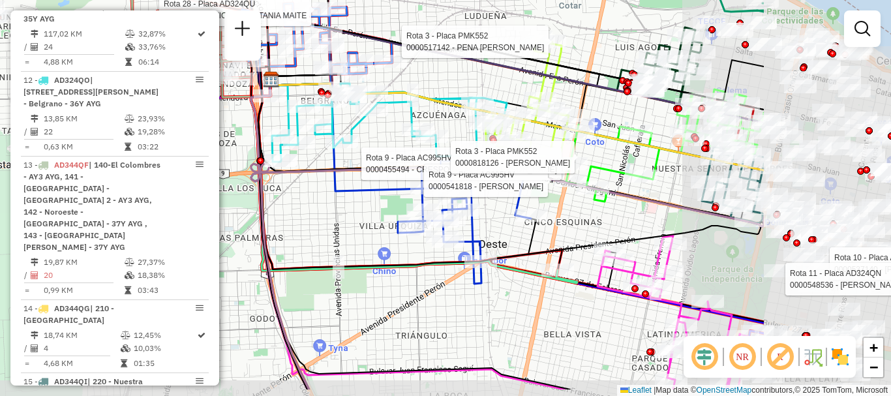
drag, startPoint x: 684, startPoint y: 120, endPoint x: 468, endPoint y: 74, distance: 220.6
click at [468, 74] on div "Rota 10 - Placa AC995HY 0000537140 - FLORES JONATAN Rota 11 - Placa AD324QN 000…" at bounding box center [445, 198] width 891 height 396
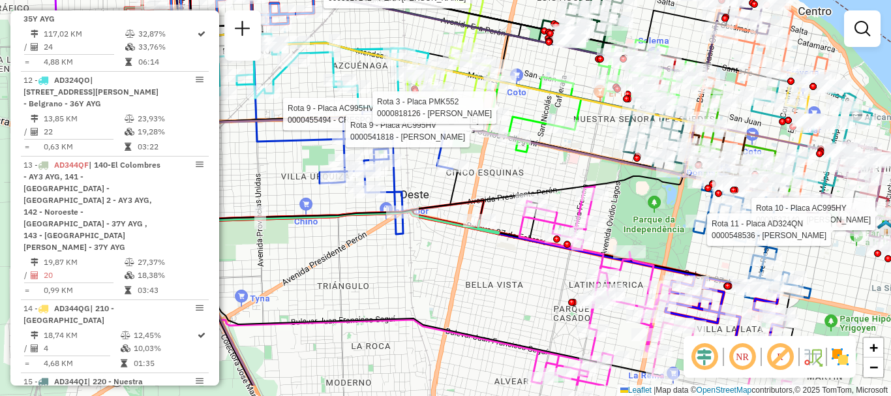
drag, startPoint x: 559, startPoint y: 76, endPoint x: 481, endPoint y: 26, distance: 92.6
click at [481, 26] on icon at bounding box center [454, 28] width 524 height 97
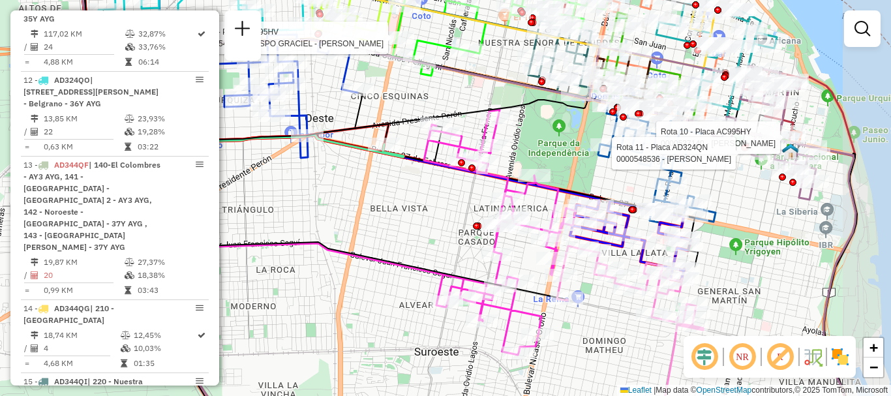
drag, startPoint x: 483, startPoint y: 91, endPoint x: 427, endPoint y: 91, distance: 56.1
click at [427, 91] on div "Rota 10 - Placa AC995HY 0000537140 - FLORES JONATAN Rota 11 - Placa AD324QN 000…" at bounding box center [445, 198] width 891 height 396
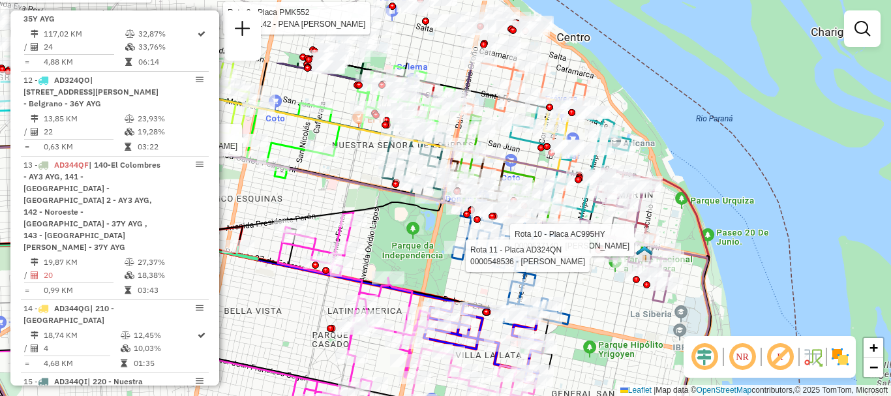
drag, startPoint x: 434, startPoint y: 83, endPoint x: 328, endPoint y: 204, distance: 160.8
click at [328, 204] on div "Rota 10 - Placa AC995HY 0000537140 - FLORES JONATAN Rota 11 - Placa AD324QN 000…" at bounding box center [445, 198] width 891 height 396
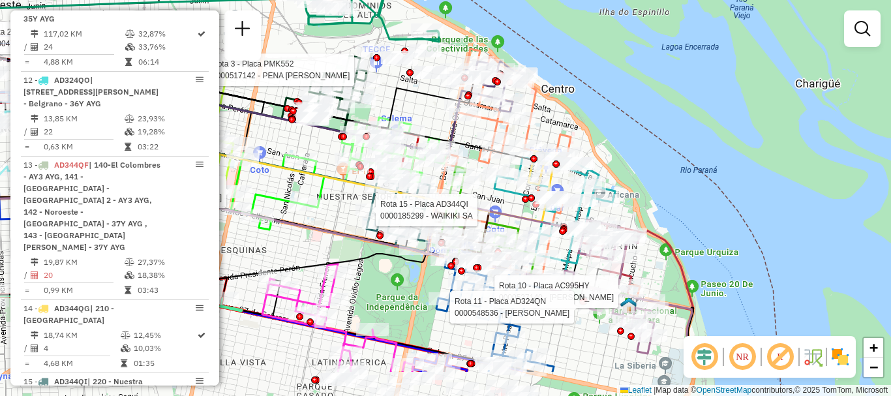
drag, startPoint x: 472, startPoint y: 197, endPoint x: 485, endPoint y: 63, distance: 135.0
click at [485, 65] on div "Rota 10 - Placa AC995HY 0000537140 - FLORES JONATAN Rota 11 - Placa AD324QN 000…" at bounding box center [445, 198] width 891 height 396
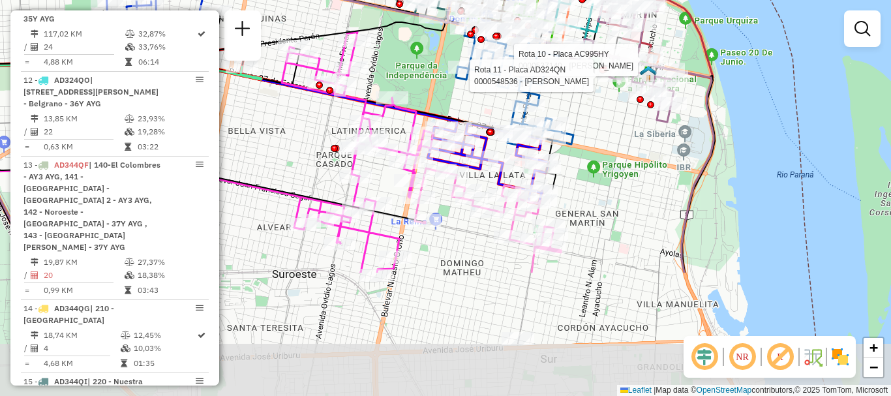
drag, startPoint x: 553, startPoint y: 248, endPoint x: 558, endPoint y: 72, distance: 176.8
click at [558, 72] on div "Rota 10 - Placa AC995HY 0000537140 - FLORES JONATAN Rota 11 - Placa AD324QN 000…" at bounding box center [445, 198] width 891 height 396
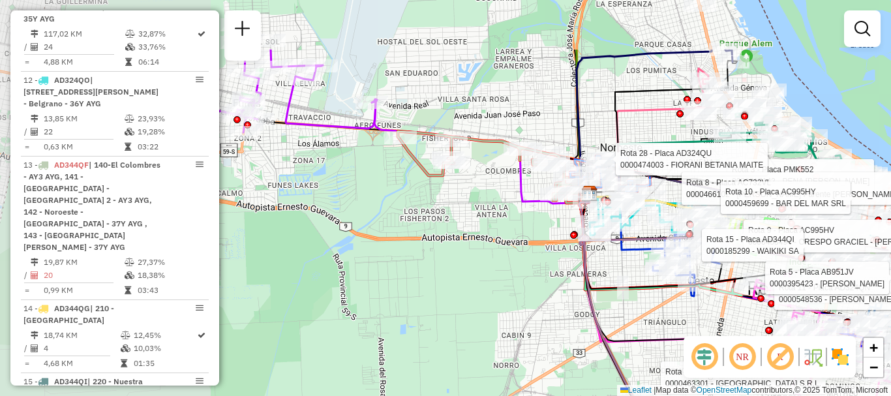
drag, startPoint x: 398, startPoint y: 242, endPoint x: 590, endPoint y: 308, distance: 203.5
click at [590, 308] on icon at bounding box center [780, 359] width 402 height 331
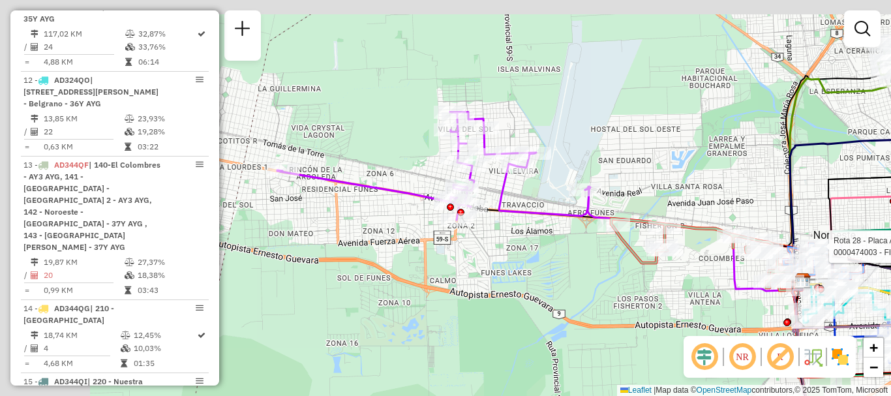
drag, startPoint x: 462, startPoint y: 281, endPoint x: 682, endPoint y: 370, distance: 237.6
click at [682, 370] on div "Rota 10 - Placa AC995HY 0000537140 - FLORES JONATAN Rota 11 - Placa AD324QN 000…" at bounding box center [445, 198] width 891 height 396
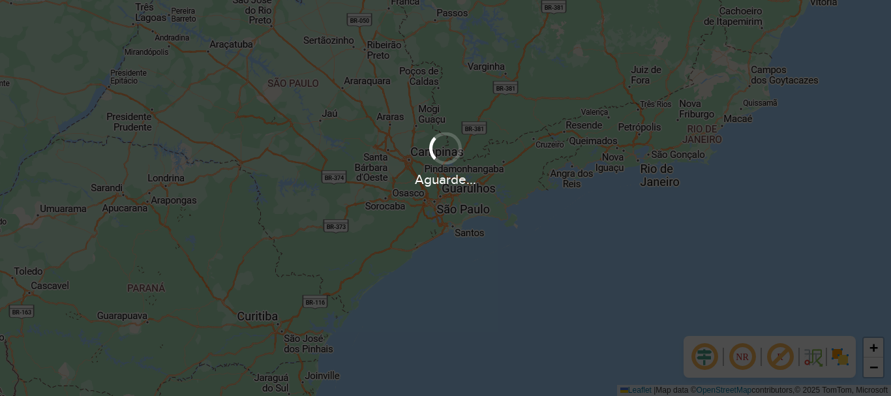
scroll to position [855, 0]
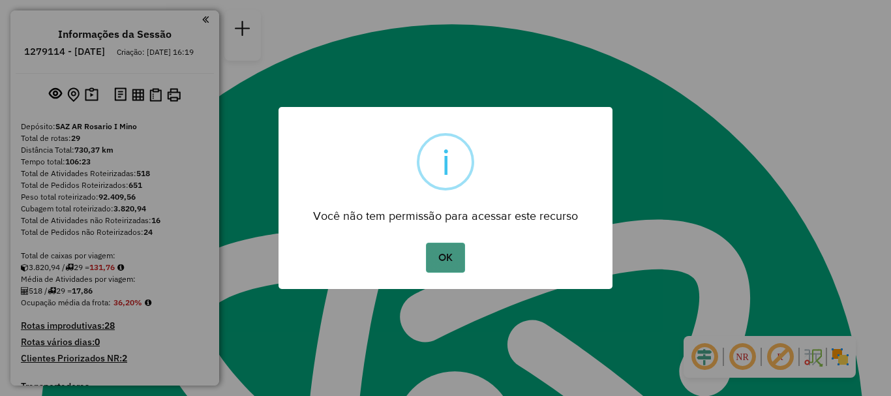
click at [451, 255] on button "OK" at bounding box center [445, 258] width 38 height 30
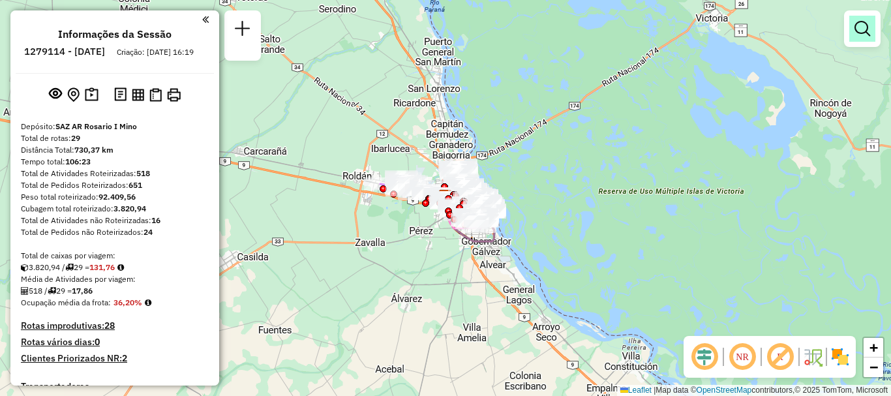
click at [864, 26] on em at bounding box center [862, 29] width 16 height 16
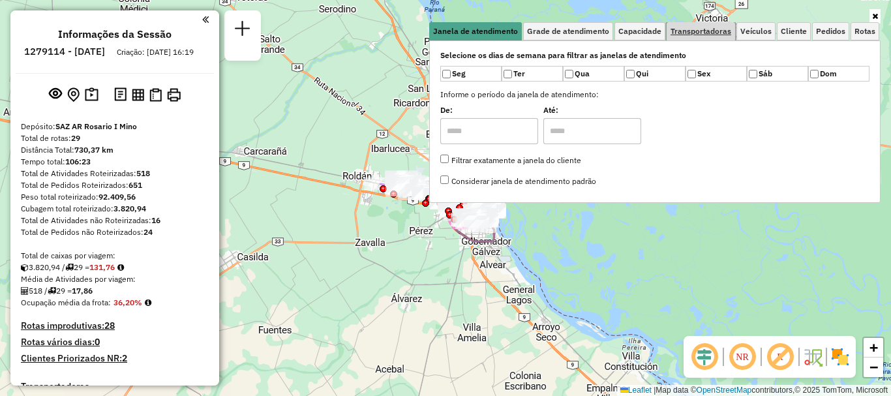
click at [693, 33] on span "Transportadoras" at bounding box center [700, 31] width 61 height 8
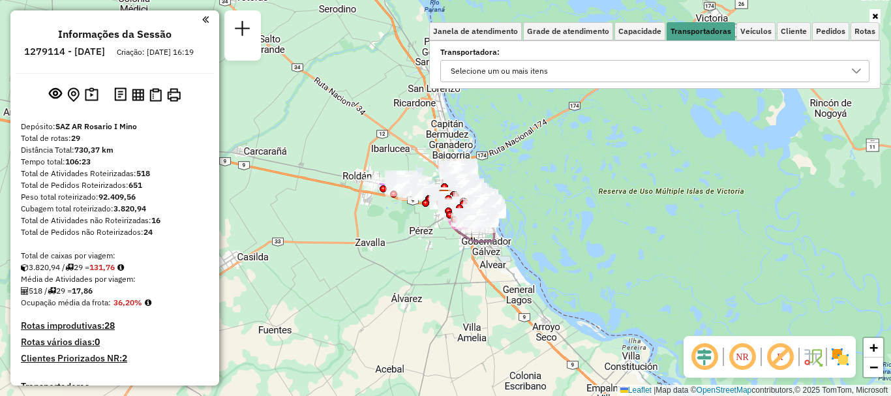
click at [856, 70] on icon at bounding box center [856, 71] width 10 height 10
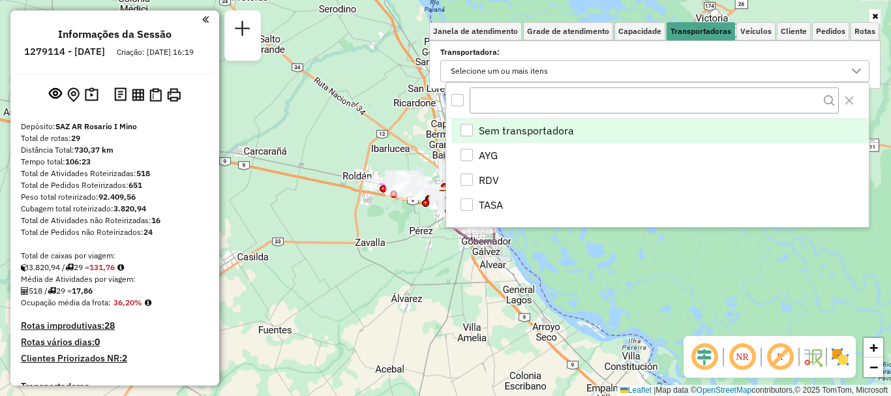
scroll to position [8, 45]
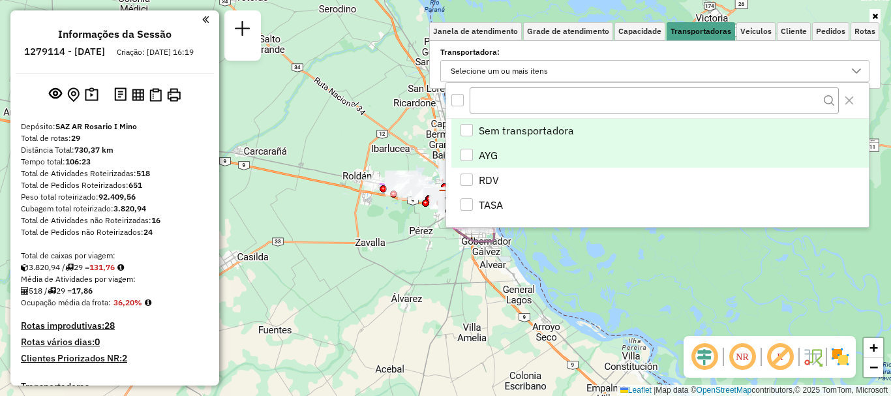
click at [470, 157] on div "AYG" at bounding box center [466, 155] width 12 height 12
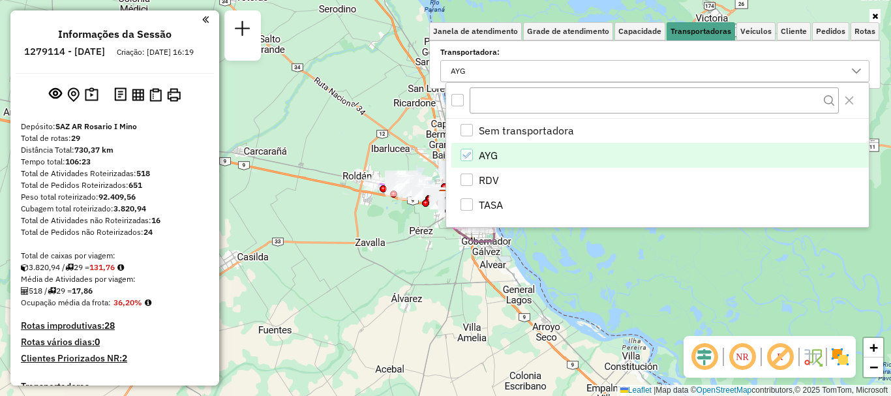
click at [567, 257] on div "Janela de atendimento Grade de atendimento Capacidade Transportadoras Veículos …" at bounding box center [445, 198] width 891 height 396
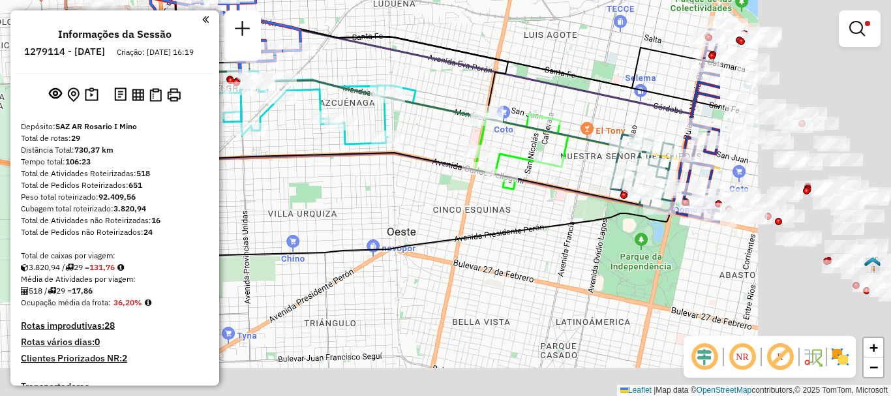
drag, startPoint x: 691, startPoint y: 168, endPoint x: 416, endPoint y: 76, distance: 289.5
click at [416, 76] on div "Limpar filtros Janela de atendimento Grade de atendimento Capacidade Transporta…" at bounding box center [445, 198] width 891 height 396
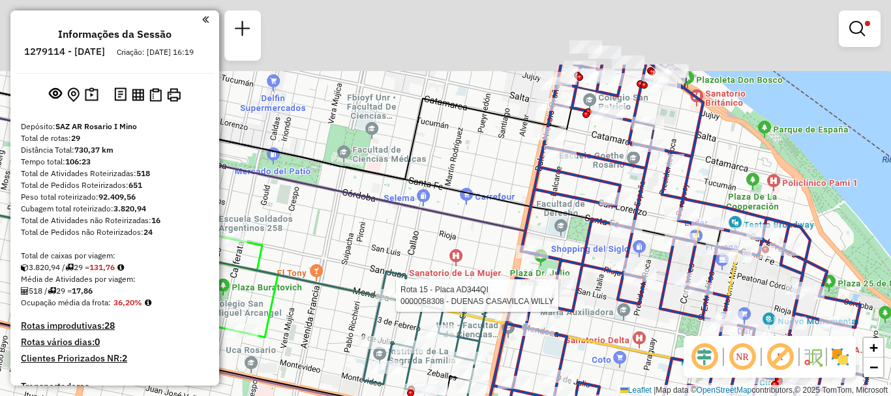
drag, startPoint x: 639, startPoint y: 100, endPoint x: 648, endPoint y: 208, distance: 108.6
click at [648, 208] on icon at bounding box center [696, 268] width 422 height 406
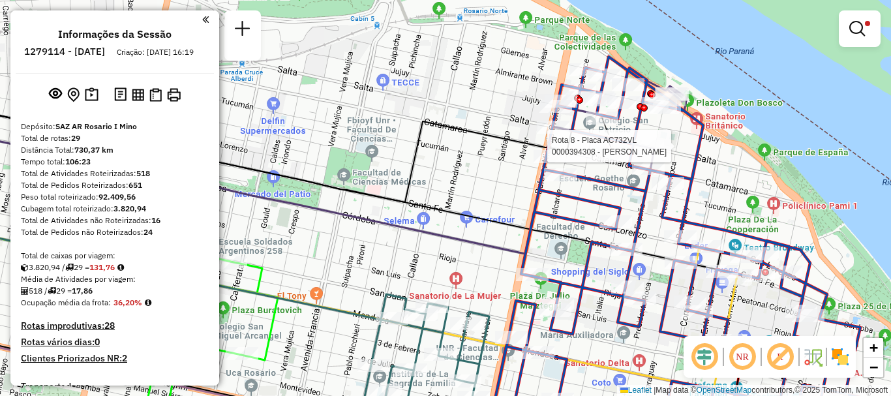
select select "**********"
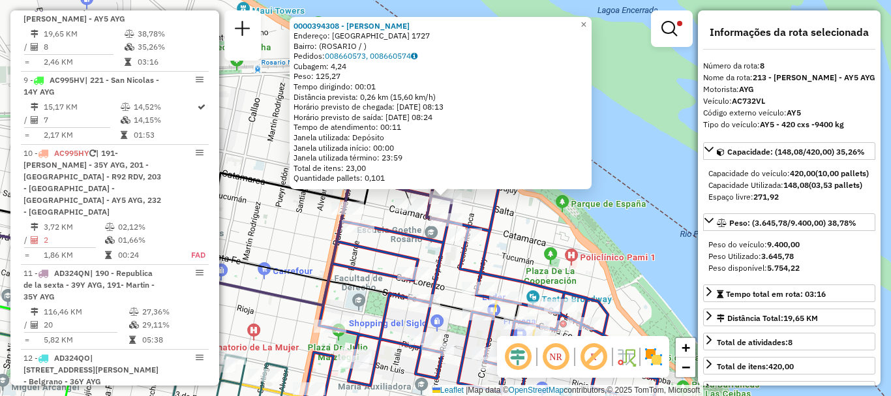
scroll to position [65, 0]
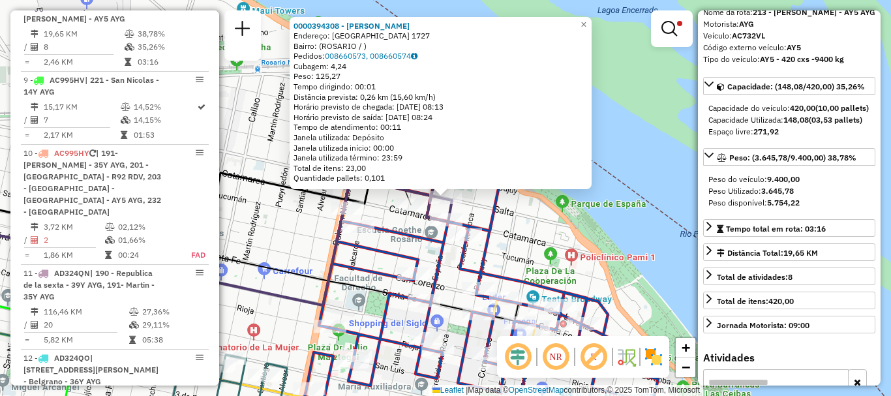
click at [621, 248] on div "0000394308 - [PERSON_NAME]: [GEOGRAPHIC_DATA] 1727 Bairro: ([GEOGRAPHIC_DATA] /…" at bounding box center [445, 198] width 891 height 396
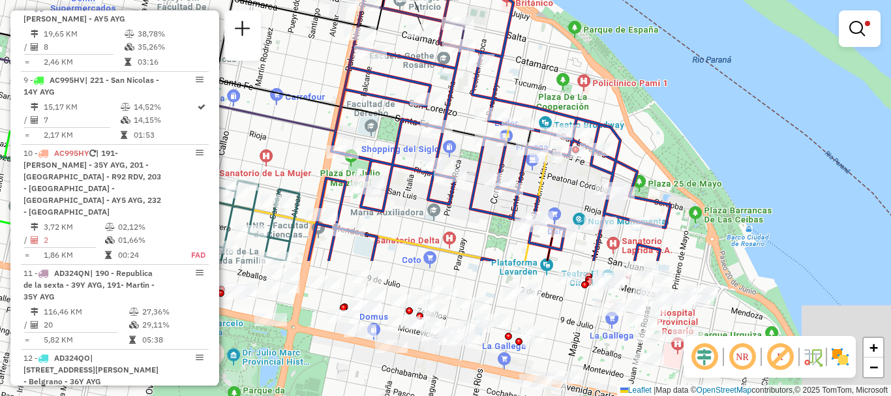
drag, startPoint x: 659, startPoint y: 147, endPoint x: 654, endPoint y: 157, distance: 10.8
click at [659, 141] on div "Limpar filtros Janela de atendimento Grade de atendimento Capacidade Transporta…" at bounding box center [445, 198] width 891 height 396
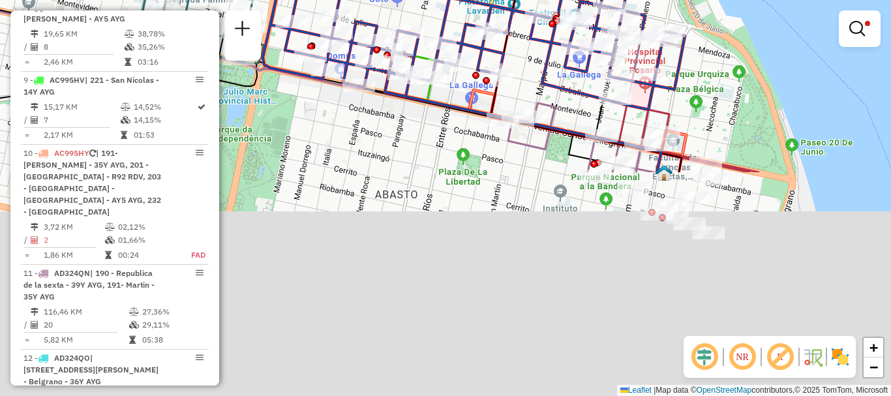
drag, startPoint x: 739, startPoint y: 207, endPoint x: 706, endPoint y: -55, distance: 264.8
click at [706, 0] on html "Aplicando filtros Pop-up bloqueado! Seu navegador bloqueou automáticamente a ab…" at bounding box center [445, 198] width 891 height 396
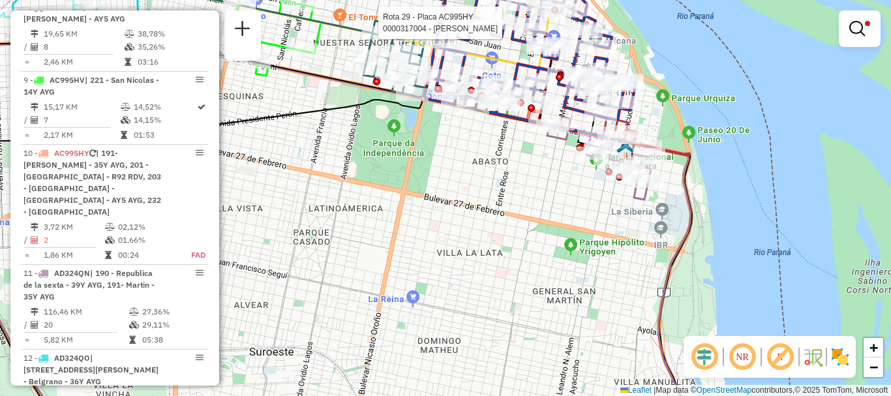
select select "**********"
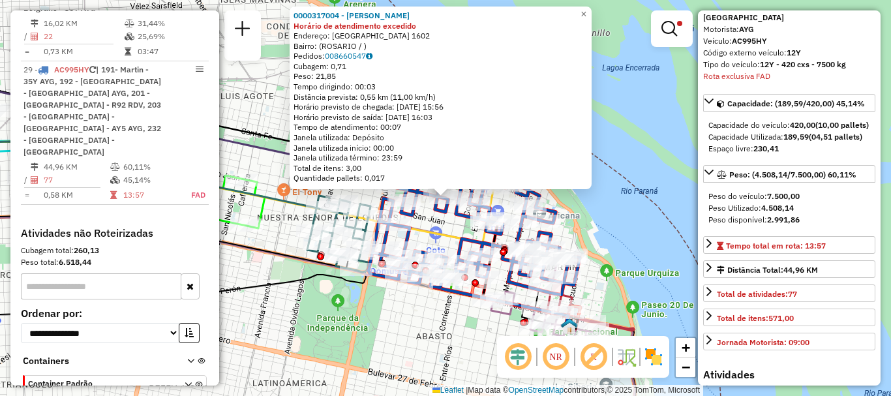
scroll to position [196, 0]
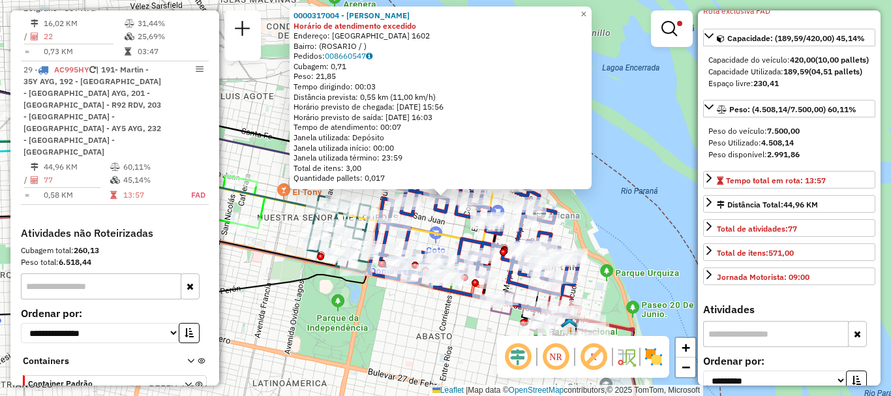
click at [432, 344] on div "0000317004 - [PERSON_NAME] de atendimento excedido Endereço: RIOJA 1602 Bairro:…" at bounding box center [445, 198] width 891 height 396
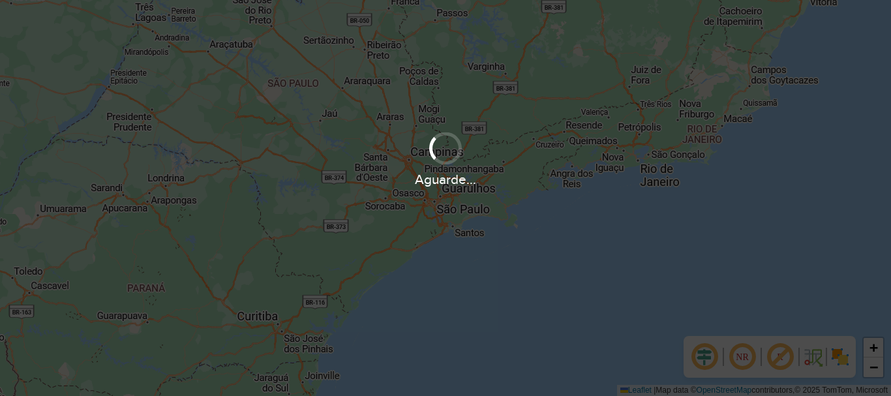
scroll to position [855, 0]
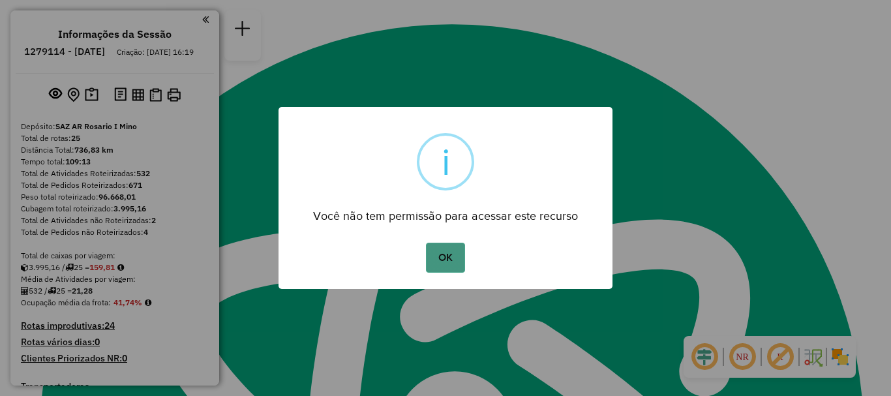
click at [435, 259] on button "OK" at bounding box center [445, 258] width 38 height 30
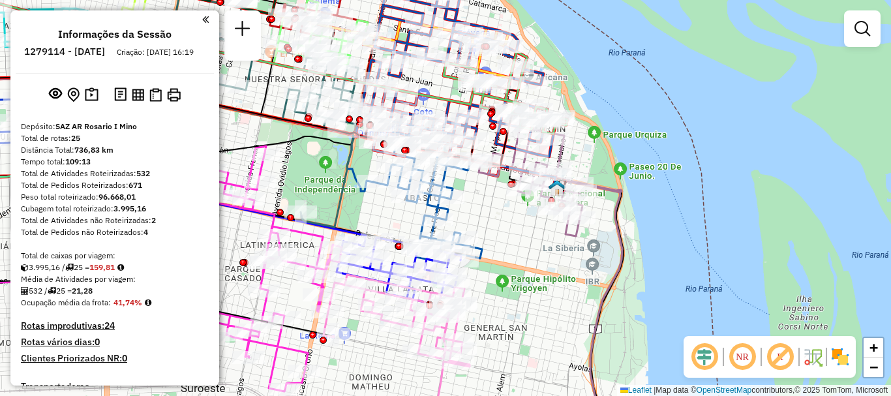
click at [455, 210] on icon at bounding box center [434, 189] width 130 height 147
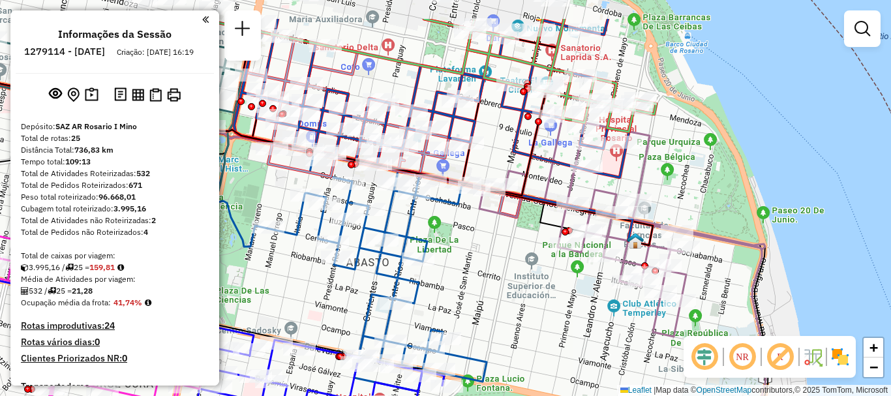
drag, startPoint x: 488, startPoint y: 226, endPoint x: 488, endPoint y: 248, distance: 21.5
click at [488, 248] on div "Janela de atendimento Grade de atendimento Capacidade Transportadoras Veículos …" at bounding box center [445, 198] width 891 height 396
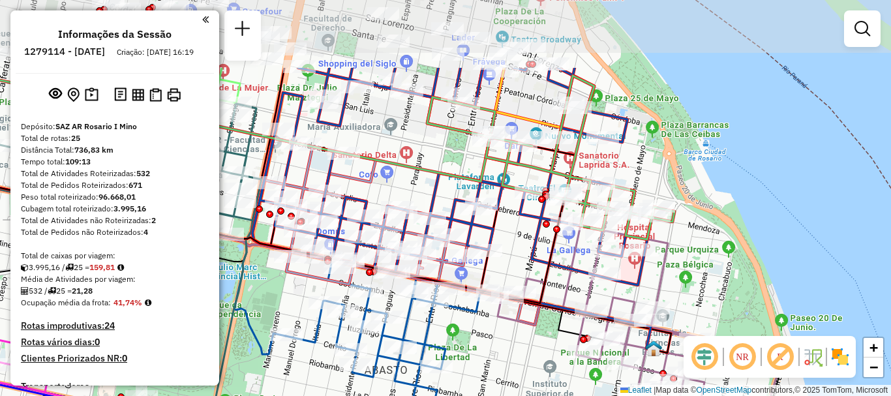
drag, startPoint x: 505, startPoint y: 294, endPoint x: 513, endPoint y: 337, distance: 43.6
click at [513, 337] on div "Janela de atendimento Grade de atendimento Capacidade Transportadoras Veículos …" at bounding box center [445, 198] width 891 height 396
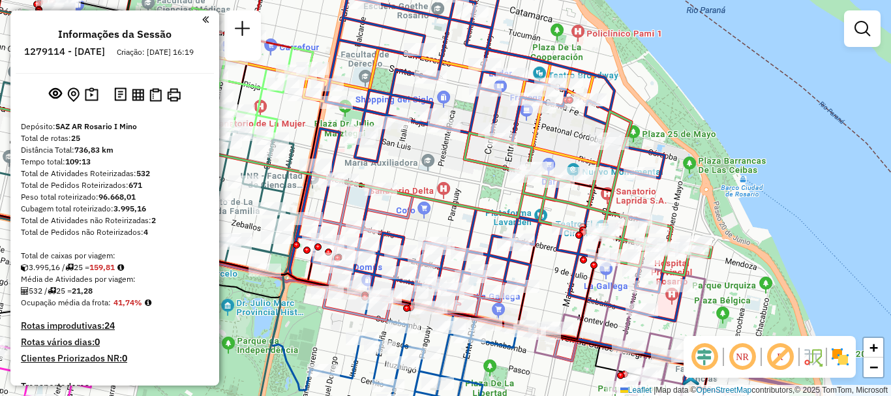
drag, startPoint x: 503, startPoint y: 241, endPoint x: 537, endPoint y: 273, distance: 46.6
click at [537, 273] on icon at bounding box center [489, 158] width 399 height 325
select select "**********"
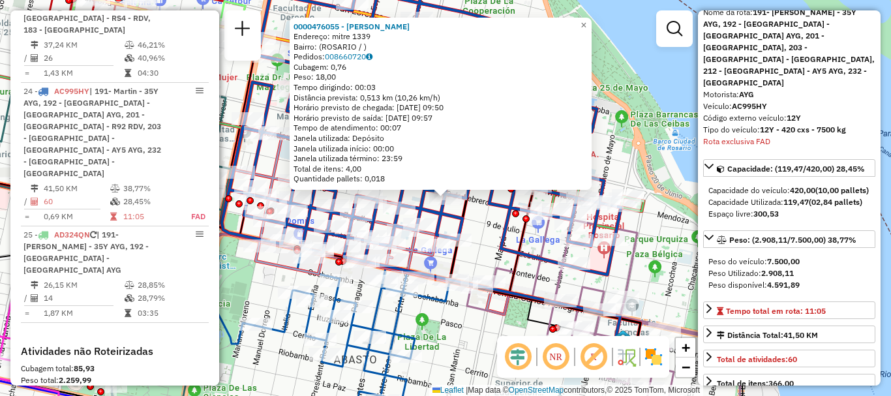
scroll to position [130, 0]
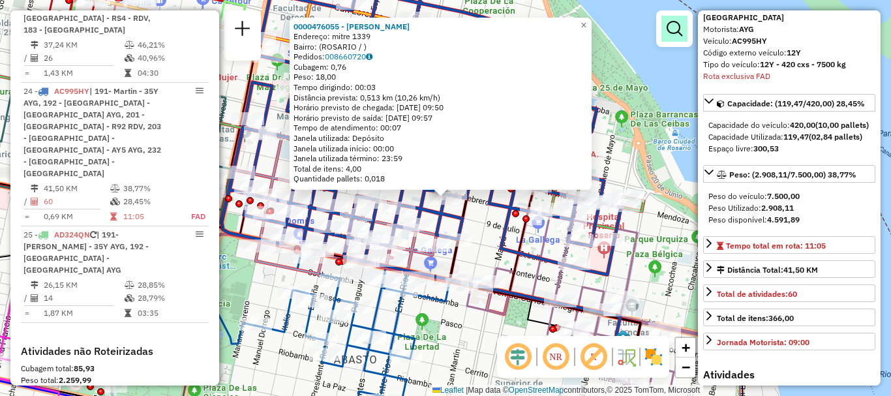
click at [669, 31] on em at bounding box center [674, 29] width 16 height 16
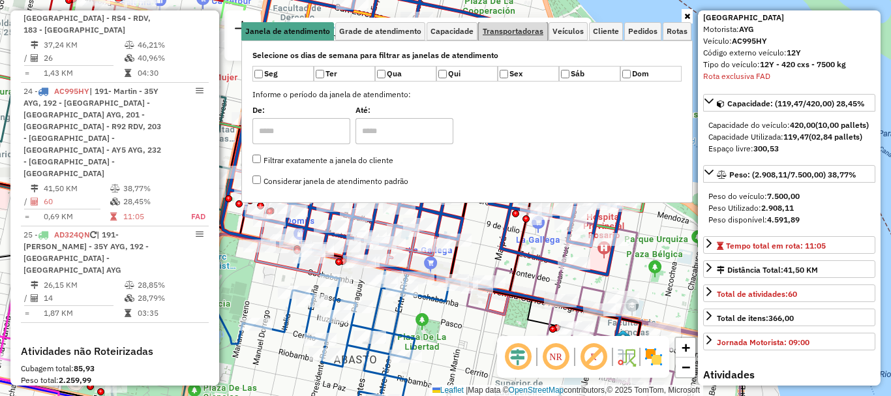
click at [514, 28] on span "Transportadoras" at bounding box center [513, 31] width 61 height 8
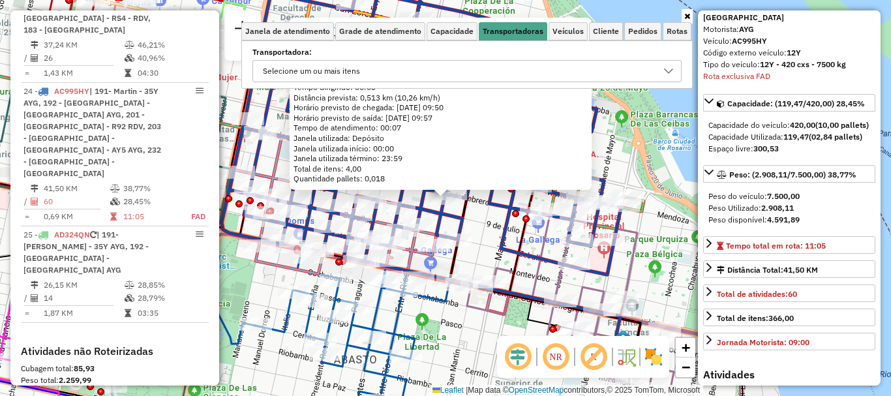
click at [667, 72] on icon at bounding box center [668, 70] width 9 height 5
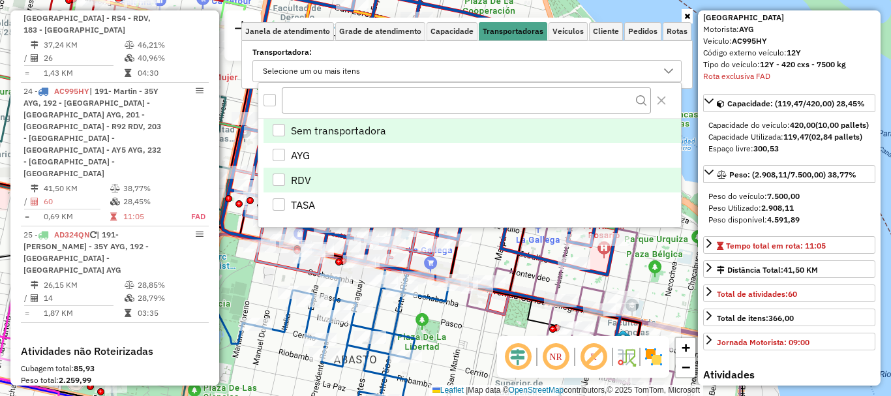
drag, startPoint x: 282, startPoint y: 155, endPoint x: 289, endPoint y: 170, distance: 17.2
click at [282, 154] on div "AYG" at bounding box center [279, 155] width 12 height 12
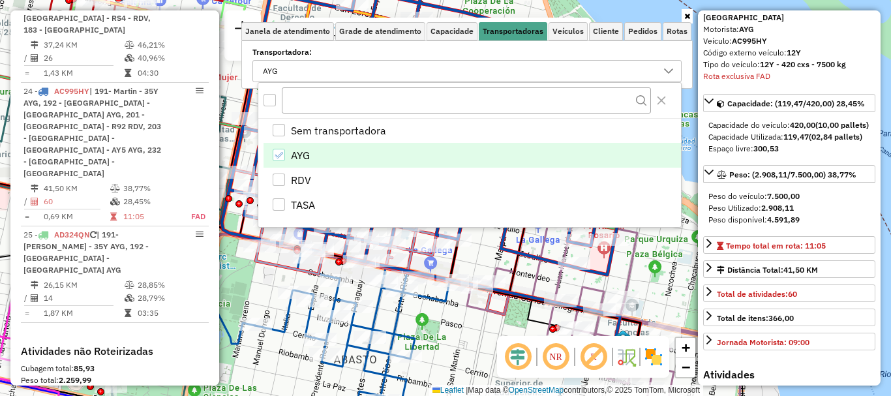
click at [442, 350] on div "Rota 7 - Placa AB967EA 0000354367 - MED 26 S.R.L 0000476055 - PERI SEBASTIAN En…" at bounding box center [445, 198] width 891 height 396
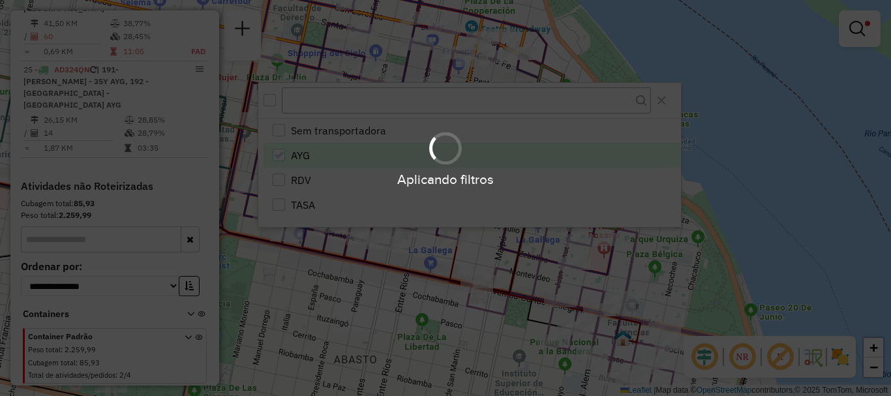
scroll to position [1079, 0]
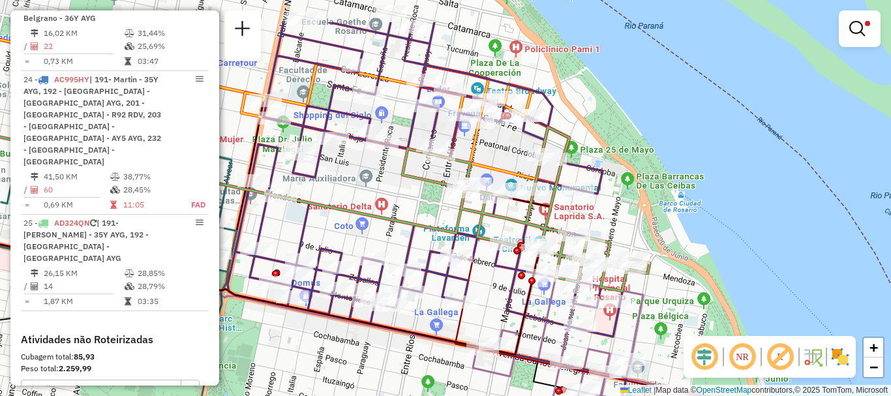
drag, startPoint x: 414, startPoint y: 306, endPoint x: 420, endPoint y: 370, distance: 64.2
click at [420, 370] on div "Limpar filtros Janela de atendimento Grade de atendimento Capacidade Transporta…" at bounding box center [445, 198] width 891 height 396
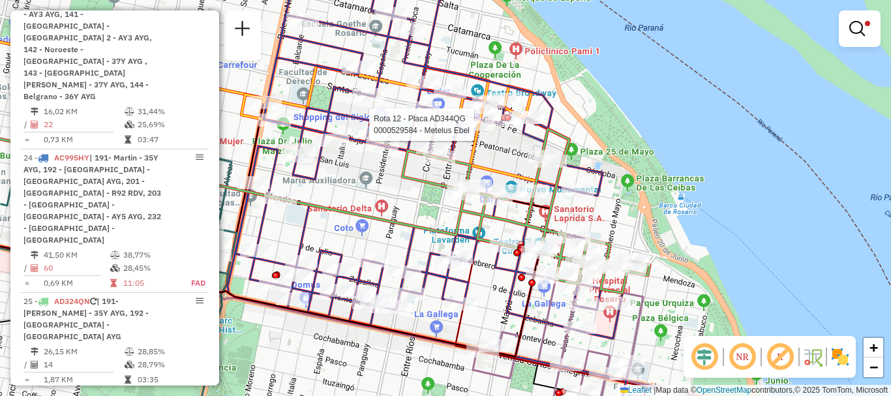
select select "**********"
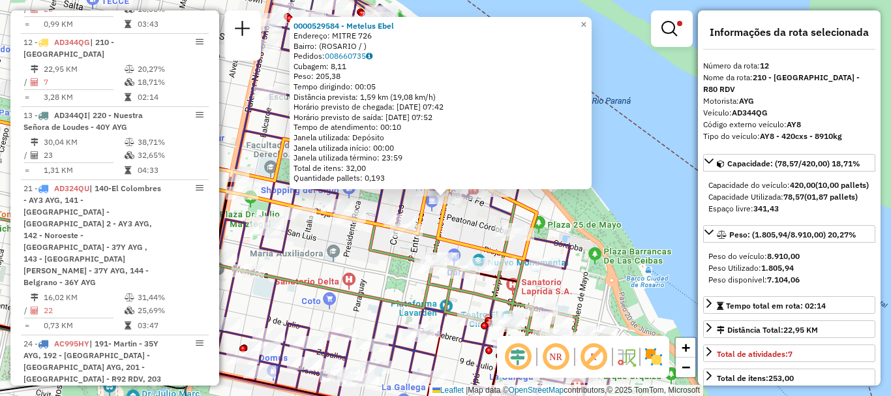
scroll to position [65, 0]
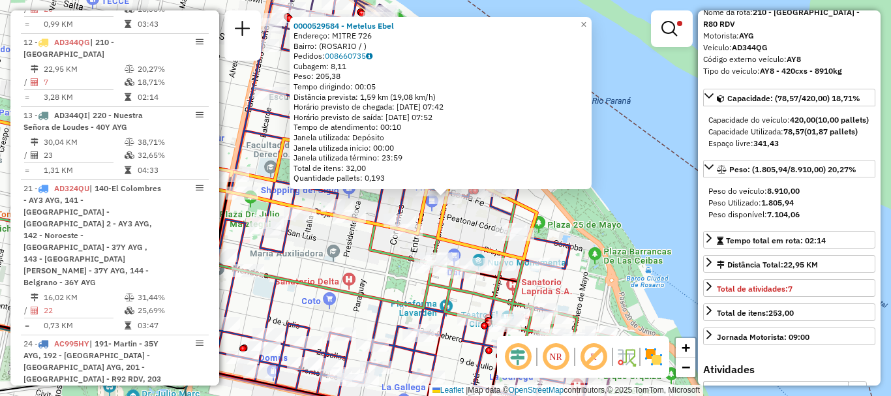
click at [676, 251] on div "0000529584 - Metelus Ebel Endereço: MITRE 726 Bairro: (ROSARIO / ) Pedidos: 008…" at bounding box center [445, 198] width 891 height 396
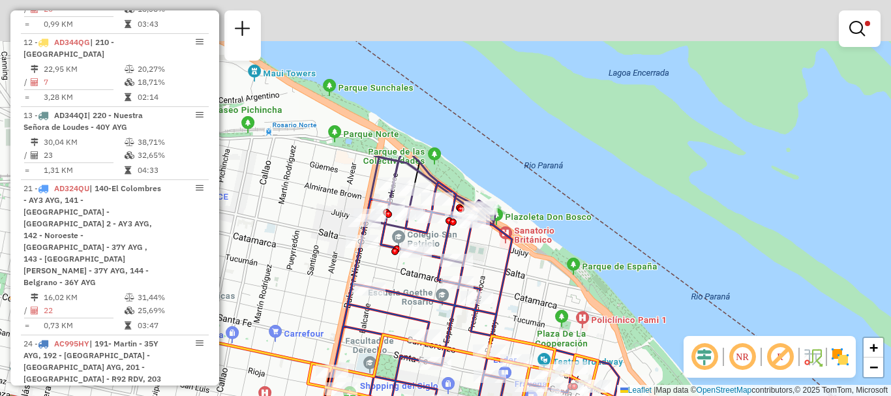
drag, startPoint x: 604, startPoint y: 170, endPoint x: 703, endPoint y: 366, distance: 219.3
click at [703, 366] on hb-router-mapa "Informações da Sessão 1279114 - 20/09/2025 Criação: 19/09/2025 16:19 Depósito: …" at bounding box center [445, 198] width 891 height 396
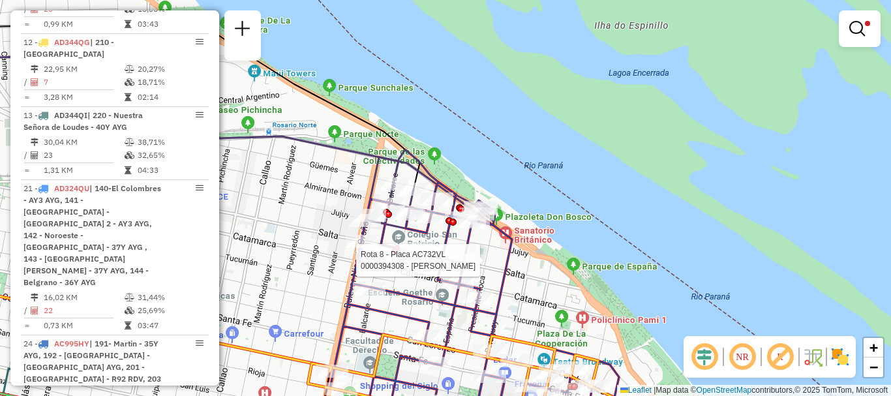
select select "**********"
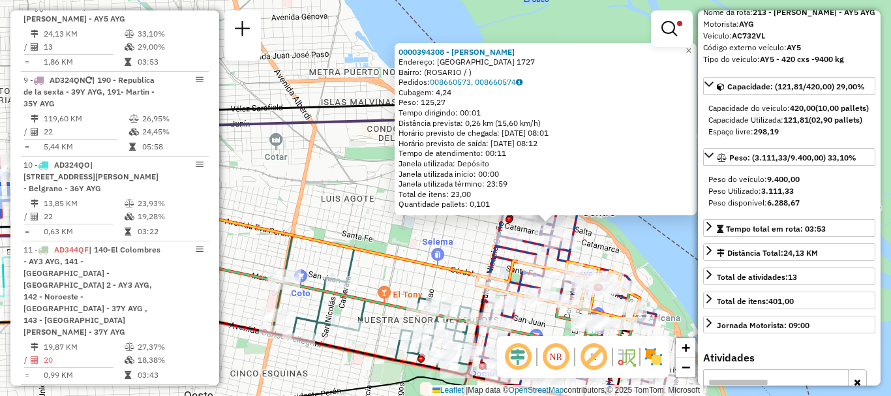
click at [673, 267] on div "0000394308 - CHEN ZHI Endereço: SALTA 1727 Bairro: (ROSARIO / ) Pedidos: 008660…" at bounding box center [445, 198] width 891 height 396
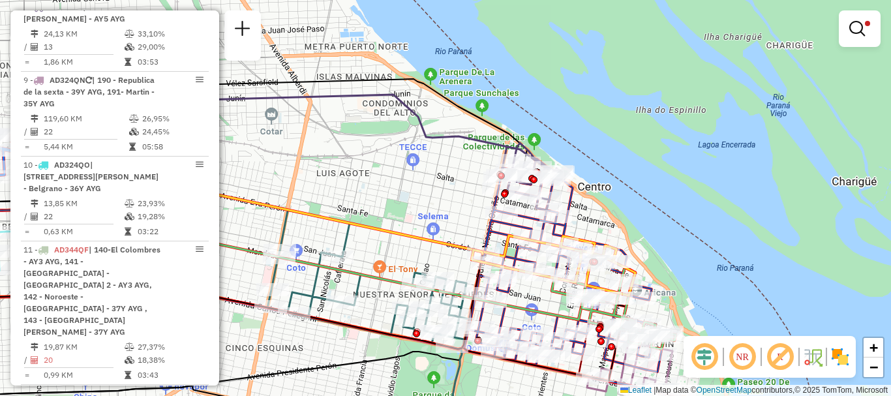
drag, startPoint x: 623, startPoint y: 265, endPoint x: 586, endPoint y: 134, distance: 136.1
click at [589, 143] on div "Limpar filtros Janela de atendimento Grade de atendimento Capacidade Transporta…" at bounding box center [445, 198] width 891 height 396
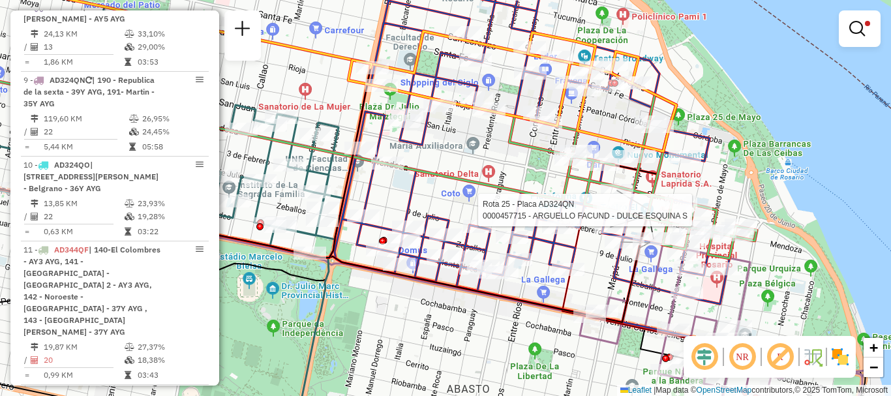
select select "**********"
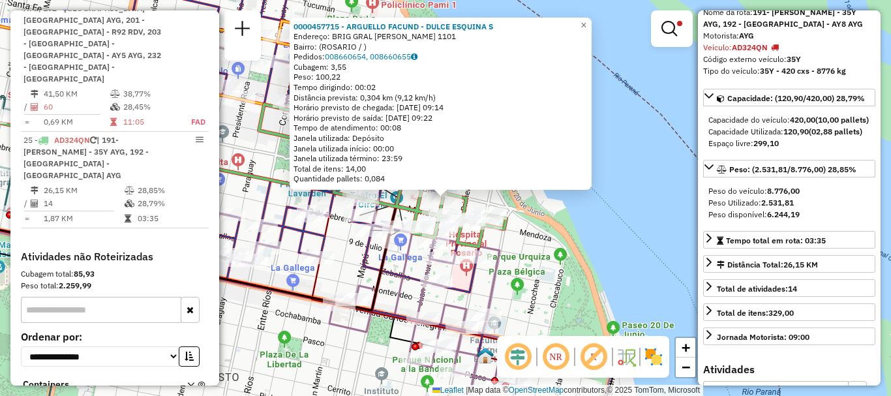
click at [651, 266] on div "0000457715 - ARGUELLO FACUND - DULCE ESQUINA S Endereço: BRIG GRAL JUAN MANUEL …" at bounding box center [445, 198] width 891 height 396
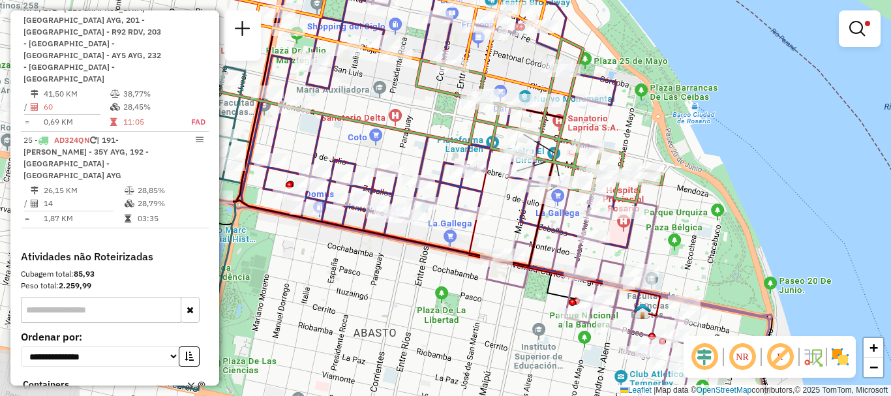
drag, startPoint x: 351, startPoint y: 267, endPoint x: 508, endPoint y: 222, distance: 163.3
click at [508, 222] on div "Limpar filtros Janela de atendimento Grade de atendimento Capacidade Transporta…" at bounding box center [445, 198] width 891 height 396
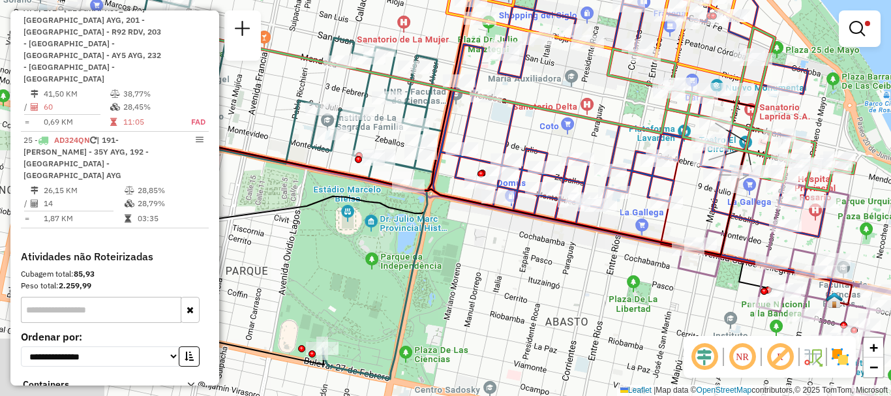
drag, startPoint x: 366, startPoint y: 283, endPoint x: 558, endPoint y: 272, distance: 192.0
click at [558, 272] on div "Limpar filtros Janela de atendimento Grade de atendimento Capacidade Transporta…" at bounding box center [445, 198] width 891 height 396
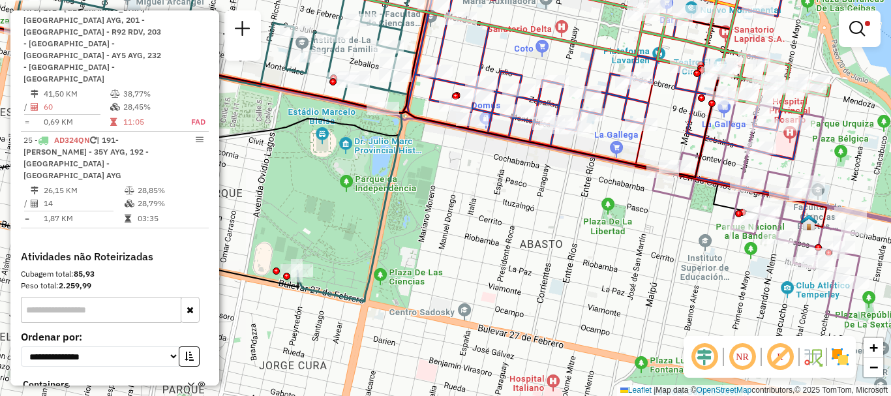
drag, startPoint x: 502, startPoint y: 275, endPoint x: 435, endPoint y: 220, distance: 86.7
click at [435, 220] on div "Limpar filtros Janela de atendimento Grade de atendimento Capacidade Transporta…" at bounding box center [445, 198] width 891 height 396
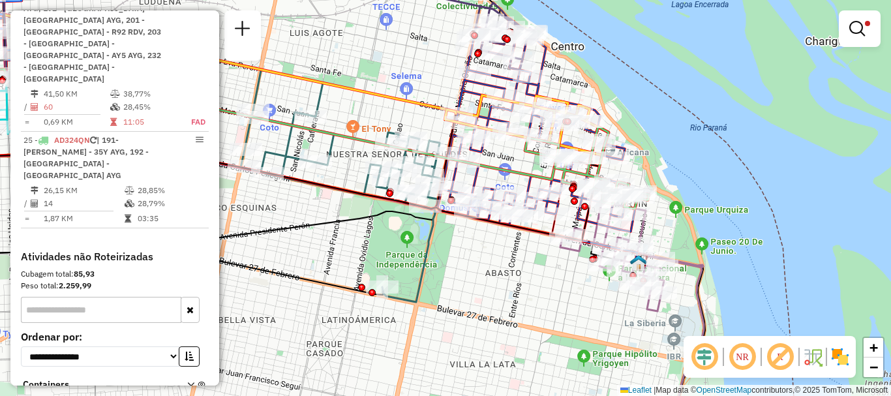
drag, startPoint x: 473, startPoint y: 265, endPoint x: 468, endPoint y: 293, distance: 27.9
click at [468, 293] on div "Limpar filtros Janela de atendimento Grade de atendimento Capacidade Transporta…" at bounding box center [445, 198] width 891 height 396
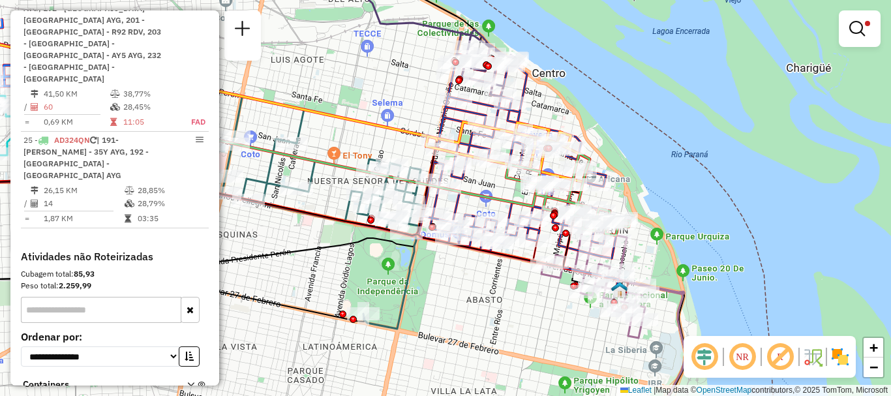
click at [419, 283] on div "Limpar filtros Janela de atendimento Grade de atendimento Capacidade Transporta…" at bounding box center [445, 198] width 891 height 396
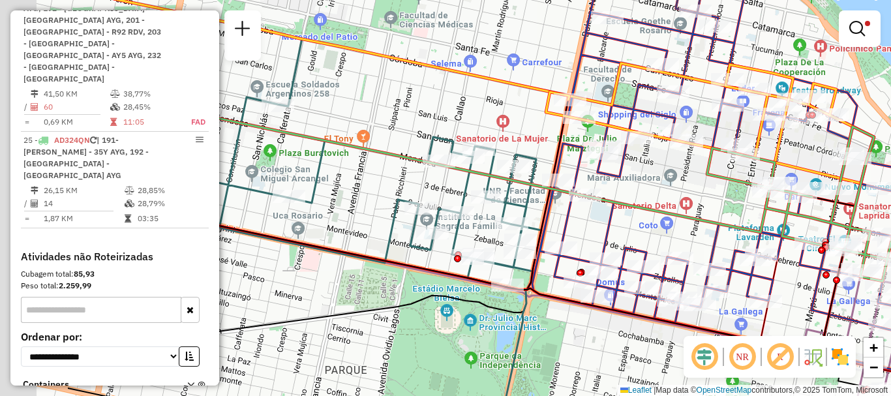
drag, startPoint x: 346, startPoint y: 246, endPoint x: 659, endPoint y: 293, distance: 315.9
click at [541, 293] on icon at bounding box center [339, 235] width 403 height 446
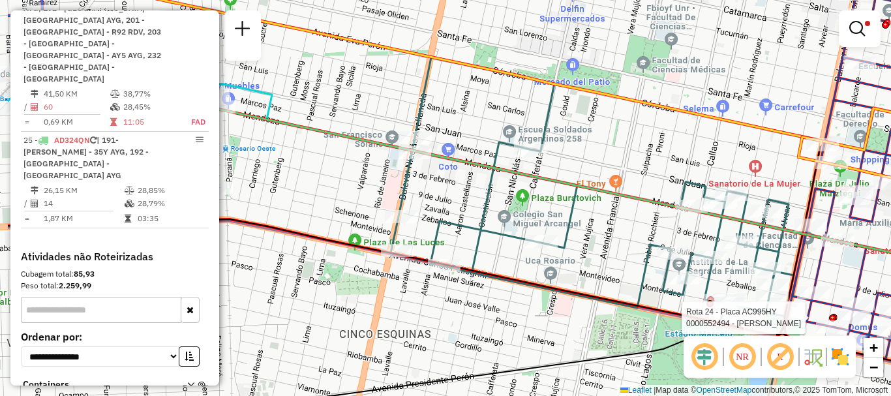
drag, startPoint x: 303, startPoint y: 274, endPoint x: 599, endPoint y: 297, distance: 296.3
click at [599, 297] on div "Rota 24 - Placa AC995HY 0000552494 - Torio Maria Soledad Bernardita Limpar filt…" at bounding box center [445, 198] width 891 height 396
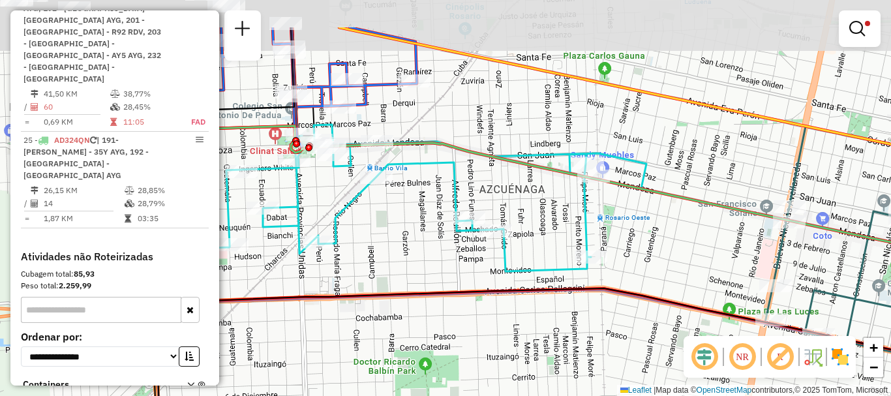
drag, startPoint x: 363, startPoint y: 220, endPoint x: 539, endPoint y: 287, distance: 188.4
click at [539, 287] on icon at bounding box center [653, 248] width 1006 height 312
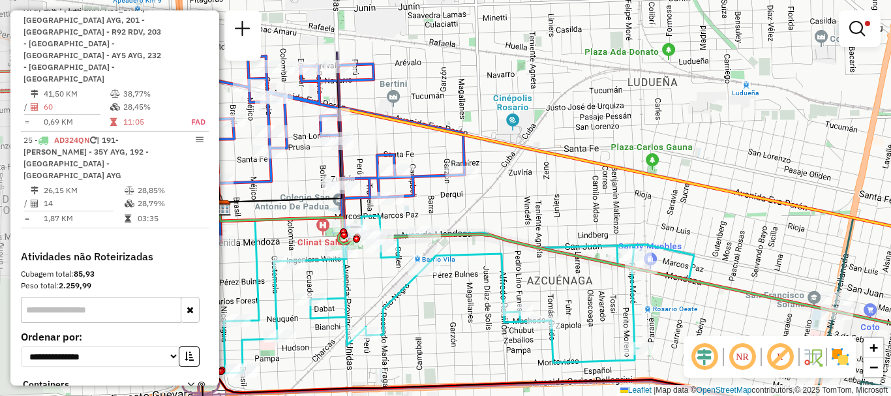
drag, startPoint x: 402, startPoint y: 205, endPoint x: 419, endPoint y: 257, distance: 54.2
click at [419, 257] on div "Rota 24 - Placa AC995HY 0000552494 - Torio Maria Soledad Bernardita Limpar filt…" at bounding box center [445, 198] width 891 height 396
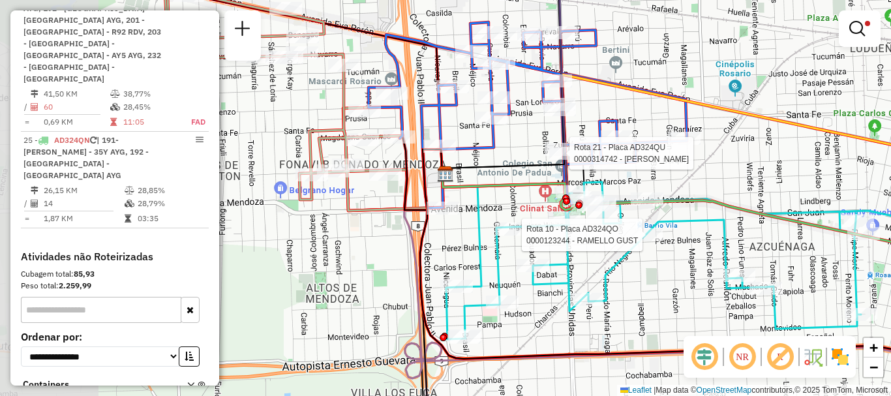
drag, startPoint x: 278, startPoint y: 171, endPoint x: 462, endPoint y: 158, distance: 183.7
click at [462, 158] on div "Rota 24 - Placa AC995HY 0000552494 - Torio Maria Soledad Bernardita Rota 10 - P…" at bounding box center [445, 198] width 891 height 396
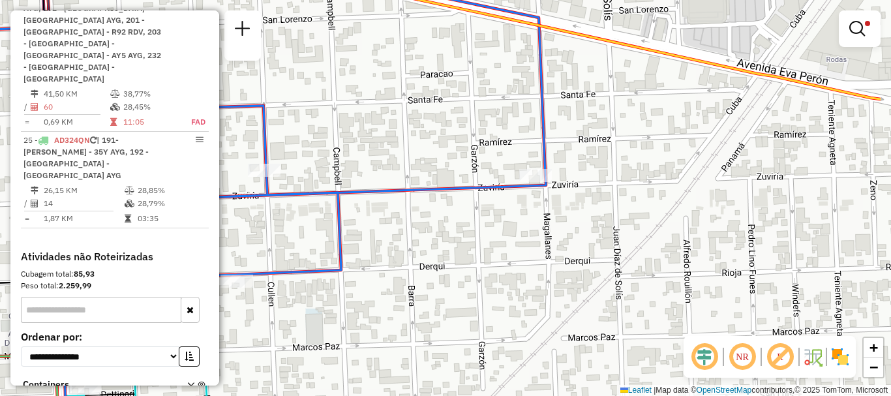
drag, startPoint x: 681, startPoint y: 193, endPoint x: 585, endPoint y: 203, distance: 96.4
click at [585, 203] on div "Rota 24 - Placa AC995HY 0000552494 - Torio Maria Soledad Bernardita Rota 10 - P…" at bounding box center [445, 198] width 891 height 396
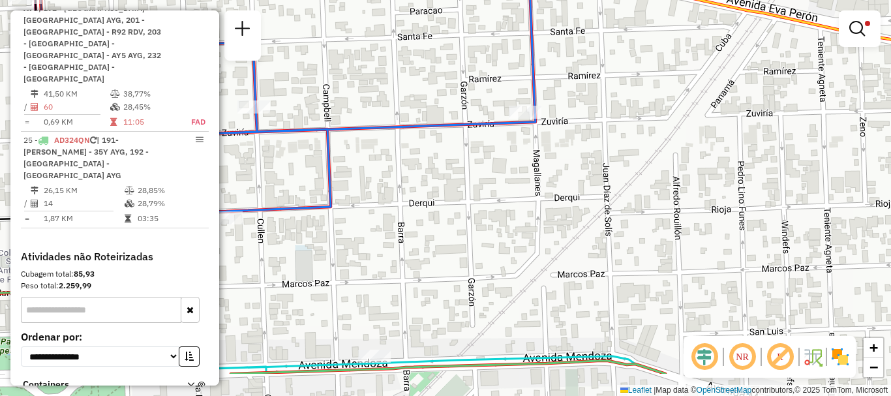
drag, startPoint x: 533, startPoint y: 211, endPoint x: 562, endPoint y: 100, distance: 114.5
click at [561, 102] on div "Rota 24 - Placa AC995HY 0000552494 - Torio Maria Soledad Bernardita Rota 10 - P…" at bounding box center [445, 198] width 891 height 396
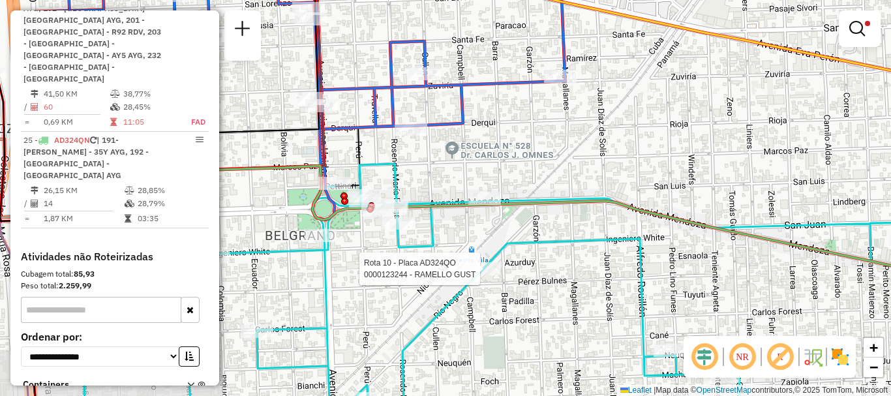
drag, startPoint x: 503, startPoint y: 207, endPoint x: 557, endPoint y: 52, distance: 164.4
click at [557, 149] on icon at bounding box center [528, 217] width 904 height 136
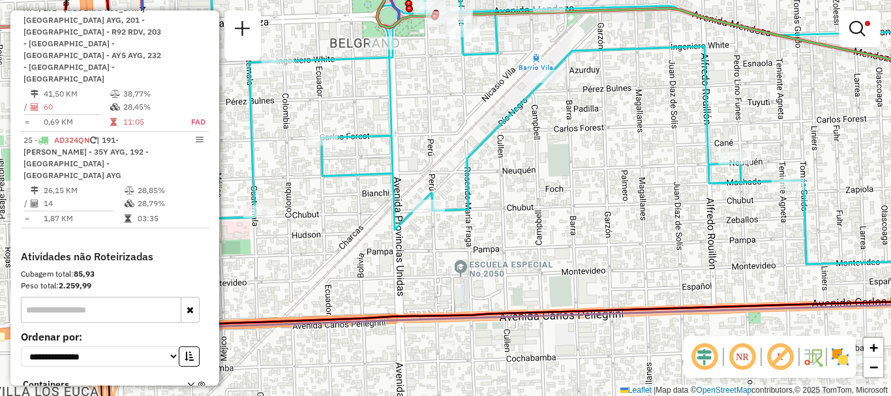
drag, startPoint x: 500, startPoint y: 187, endPoint x: 526, endPoint y: 89, distance: 101.2
click at [525, 91] on div "Rota 24 - Placa AC995HY 0000552494 - Torio Maria Soledad Bernardita Limpar filt…" at bounding box center [445, 198] width 891 height 396
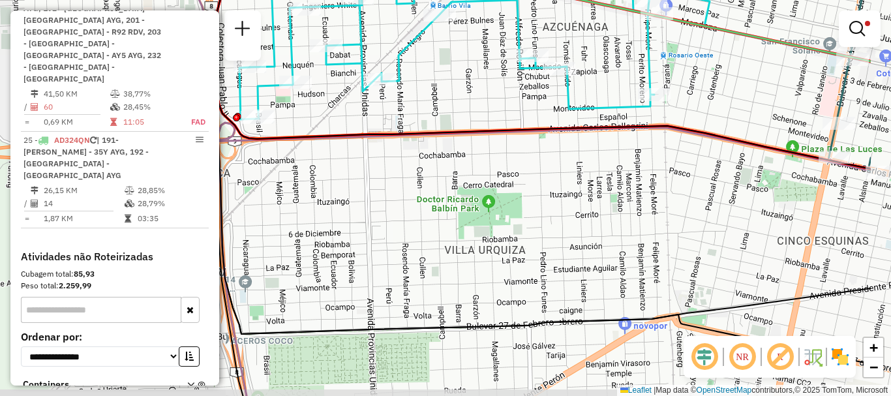
drag, startPoint x: 468, startPoint y: 209, endPoint x: 358, endPoint y: 173, distance: 115.3
click at [358, 173] on div "Rota 24 - Placa AC995HY 0000552494 - Torio Maria Soledad Bernardita Limpar filt…" at bounding box center [445, 198] width 891 height 396
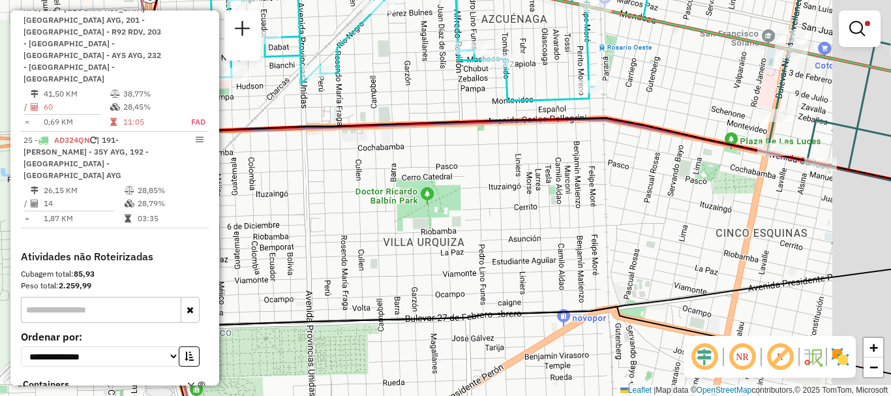
drag, startPoint x: 440, startPoint y: 246, endPoint x: 379, endPoint y: 238, distance: 61.1
click at [379, 238] on div "Rota 24 - Placa AC995HY 0000552494 - Torio Maria Soledad Bernardita Limpar filt…" at bounding box center [445, 198] width 891 height 396
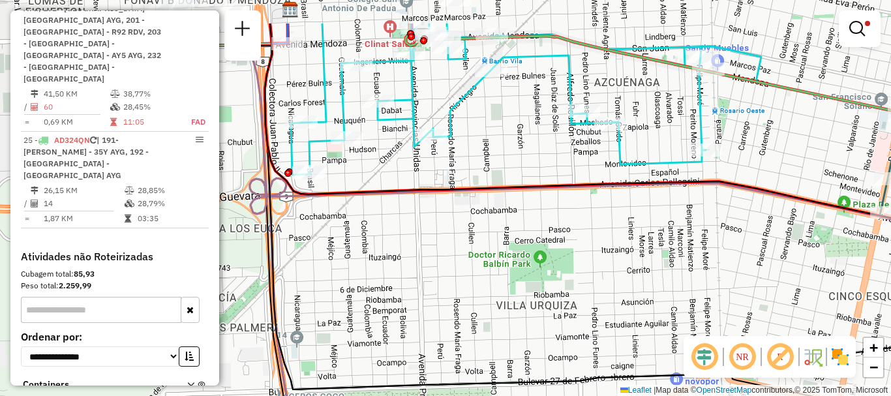
drag, startPoint x: 361, startPoint y: 233, endPoint x: 473, endPoint y: 296, distance: 129.3
click at [473, 296] on div "Rota 24 - Placa AC995HY 0000552494 - Torio Maria Soledad Bernardita Limpar filt…" at bounding box center [445, 198] width 891 height 396
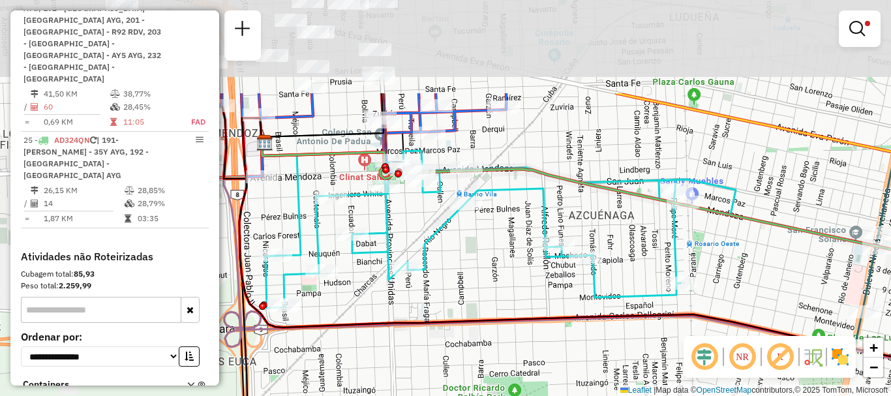
drag, startPoint x: 451, startPoint y: 188, endPoint x: 426, endPoint y: 297, distance: 111.7
click at [426, 297] on div "Rota 24 - Placa AC995HY 0000552494 - Torio Maria Soledad Bernardita Limpar filt…" at bounding box center [445, 198] width 891 height 396
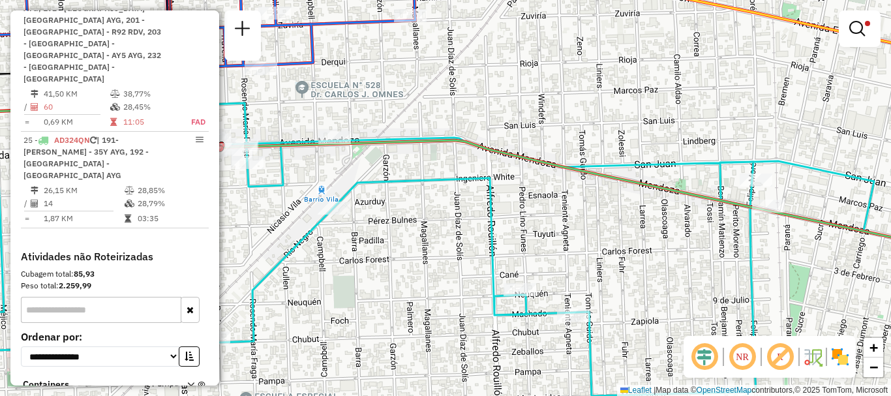
drag, startPoint x: 569, startPoint y: 191, endPoint x: 485, endPoint y: 186, distance: 83.6
click at [485, 186] on icon at bounding box center [404, 260] width 940 height 314
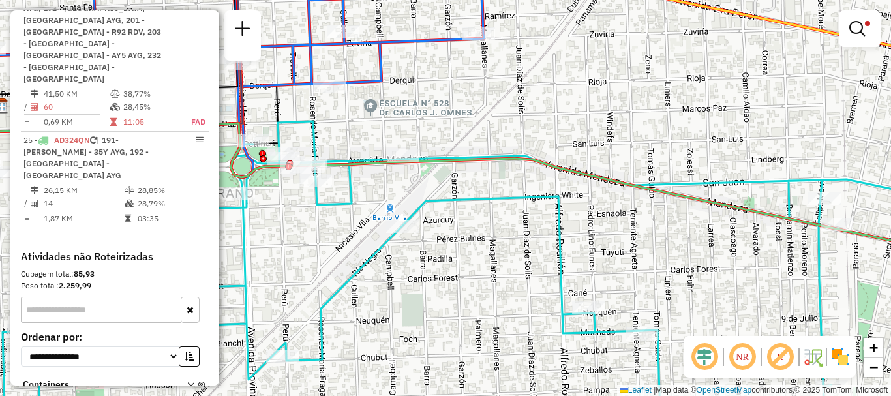
drag, startPoint x: 467, startPoint y: 179, endPoint x: 535, endPoint y: 197, distance: 70.2
click at [535, 197] on icon at bounding box center [473, 278] width 940 height 314
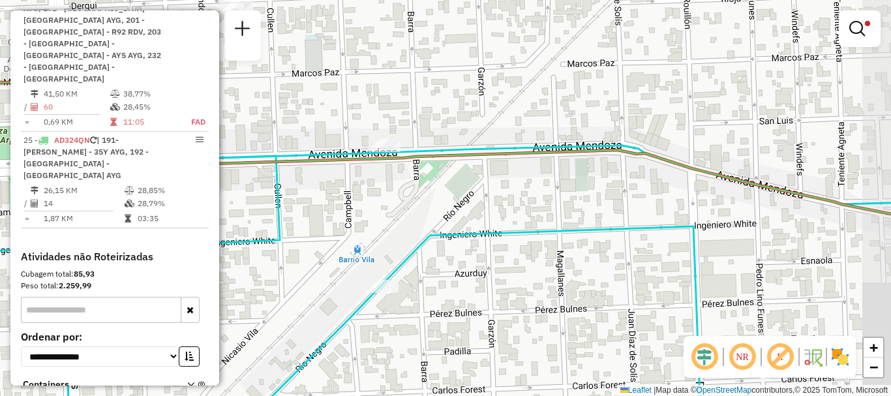
drag, startPoint x: 456, startPoint y: 169, endPoint x: 417, endPoint y: 241, distance: 81.7
click at [417, 241] on icon at bounding box center [406, 291] width 1069 height 430
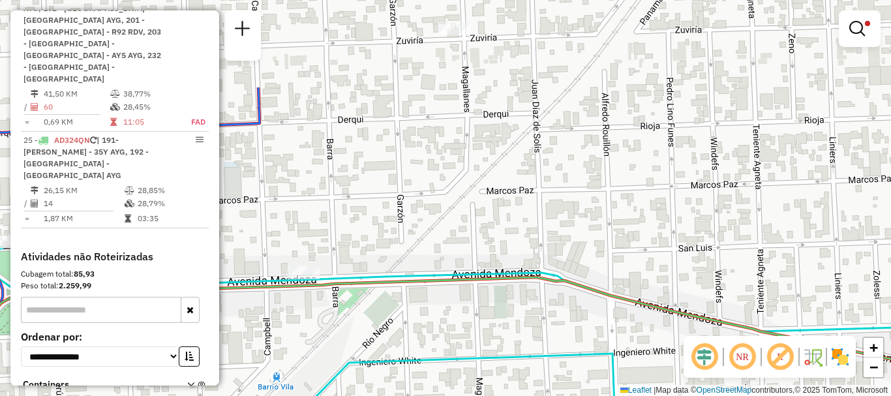
drag, startPoint x: 475, startPoint y: 192, endPoint x: 425, endPoint y: 254, distance: 79.7
click at [425, 254] on div "Rota 24 - Placa AC995HY 0000552494 - Torio Maria Soledad Bernardita Limpar filt…" at bounding box center [445, 198] width 891 height 396
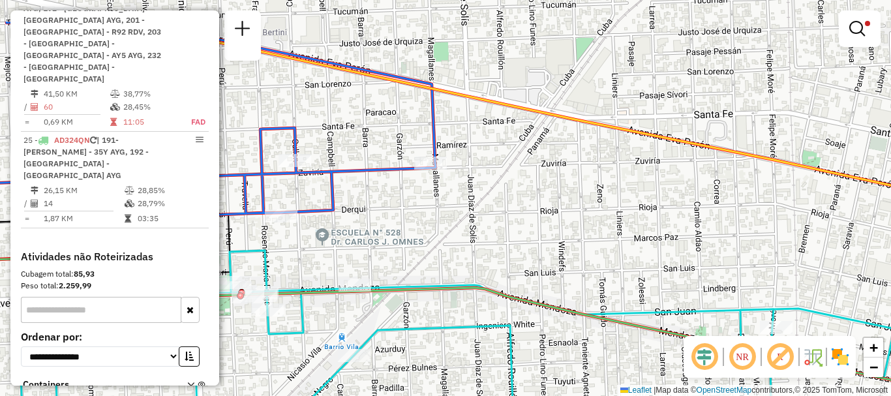
drag, startPoint x: 504, startPoint y: 167, endPoint x: 457, endPoint y: 228, distance: 77.2
click at [457, 228] on div "Rota 24 - Placa AC995HY 0000552494 - Torio Maria Soledad Bernardita Limpar filt…" at bounding box center [445, 198] width 891 height 396
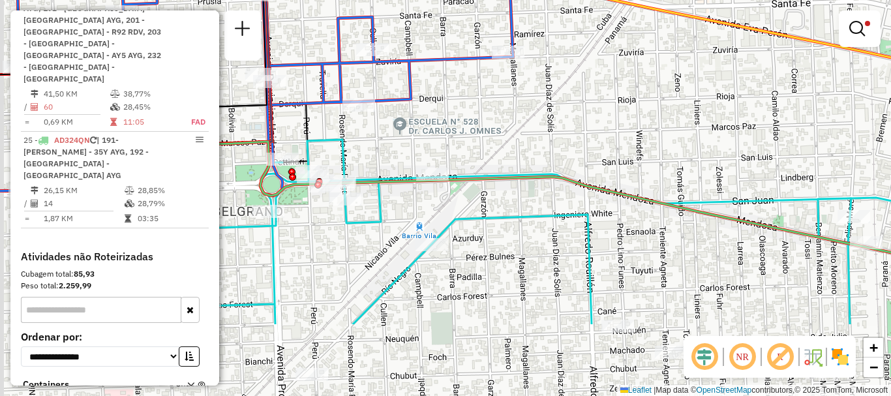
drag, startPoint x: 437, startPoint y: 243, endPoint x: 515, endPoint y: 132, distance: 135.3
click at [515, 132] on div "Rota 24 - Placa AC995HY 0000552494 - Torio Maria Soledad Bernardita Limpar filt…" at bounding box center [445, 198] width 891 height 396
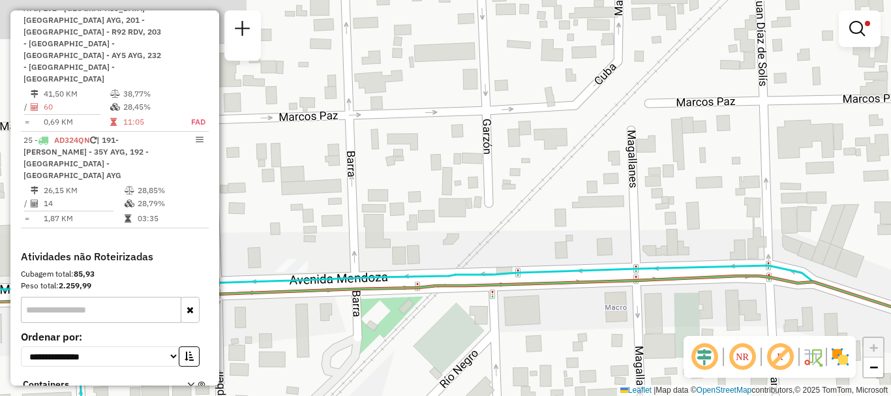
drag, startPoint x: 456, startPoint y: 153, endPoint x: 451, endPoint y: 260, distance: 106.4
click at [451, 260] on div "Rota 24 - Placa AC995HY 0000552494 - Torio Maria Soledad Bernardita Limpar filt…" at bounding box center [445, 198] width 891 height 396
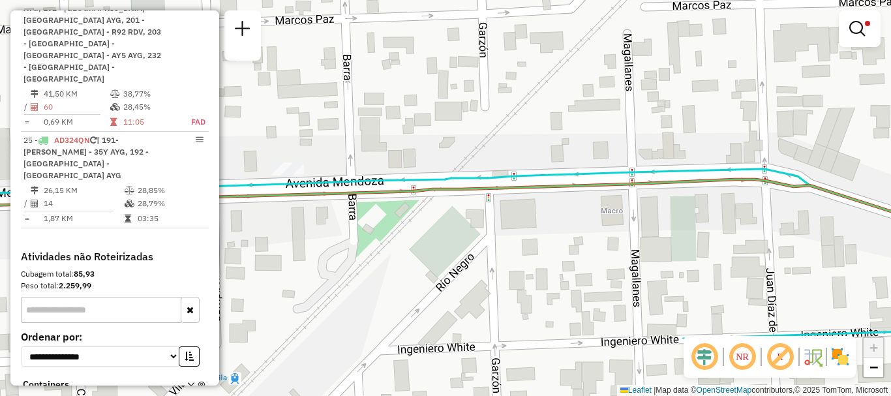
drag, startPoint x: 534, startPoint y: 234, endPoint x: 533, endPoint y: 128, distance: 105.6
click at [533, 136] on div "Rota 24 - Placa AC995HY 0000552494 - Torio Maria Soledad Bernardita Limpar filt…" at bounding box center [445, 198] width 891 height 396
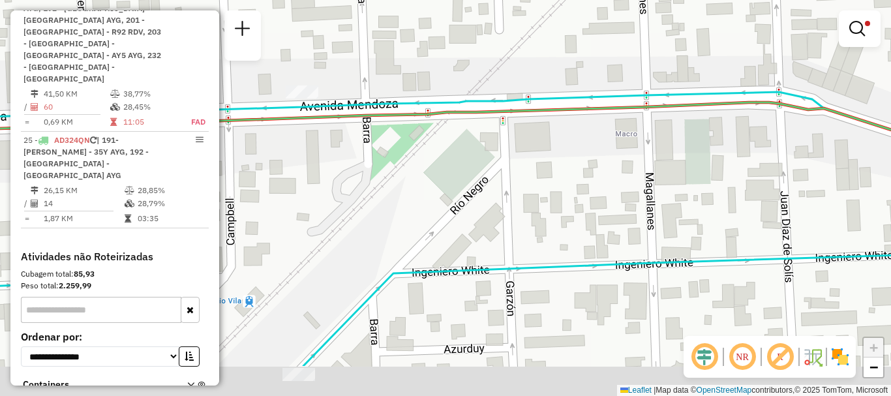
drag, startPoint x: 470, startPoint y: 218, endPoint x: 479, endPoint y: 172, distance: 47.8
click at [479, 172] on div "Rota 24 - Placa AC995HY 0000552494 - Torio Maria Soledad Bernardita Limpar filt…" at bounding box center [445, 198] width 891 height 396
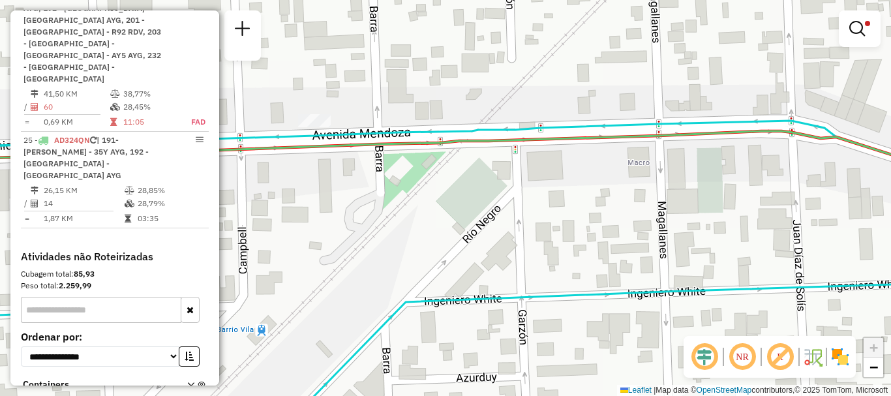
drag, startPoint x: 486, startPoint y: 198, endPoint x: 492, endPoint y: 209, distance: 12.5
click at [492, 209] on div "Rota 24 - Placa AC995HY 0000552494 - Torio Maria Soledad Bernardita Limpar filt…" at bounding box center [445, 198] width 891 height 396
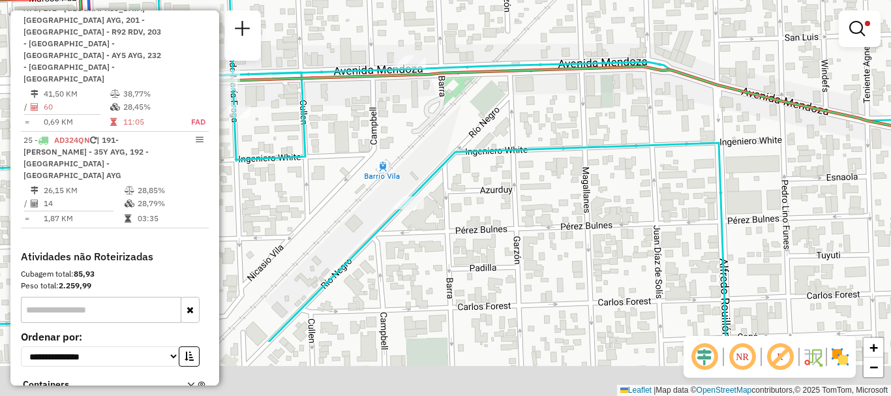
drag, startPoint x: 426, startPoint y: 255, endPoint x: 456, endPoint y: 161, distance: 98.4
click at [456, 161] on icon at bounding box center [474, 167] width 1069 height 349
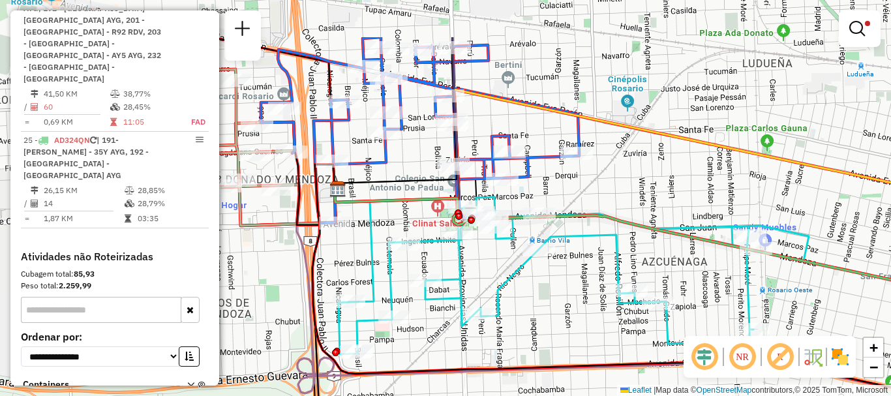
drag, startPoint x: 393, startPoint y: 215, endPoint x: 488, endPoint y: 292, distance: 122.4
click at [488, 292] on div "Rota 24 - Placa AC995HY 0000552494 - Torio Maria Soledad Bernardita Limpar filt…" at bounding box center [445, 198] width 891 height 396
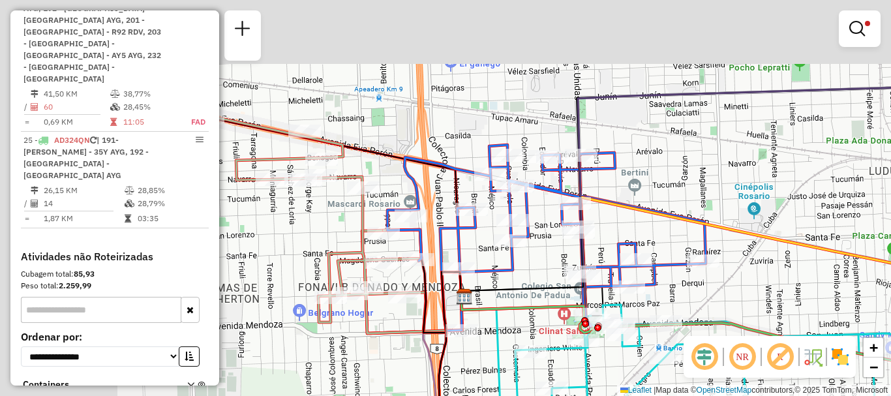
drag, startPoint x: 499, startPoint y: 306, endPoint x: 525, endPoint y: 323, distance: 31.5
click at [525, 323] on div "Rota 24 - Placa AC995HY 0000552494 - Torio Maria Soledad Bernardita Limpar filt…" at bounding box center [445, 198] width 891 height 396
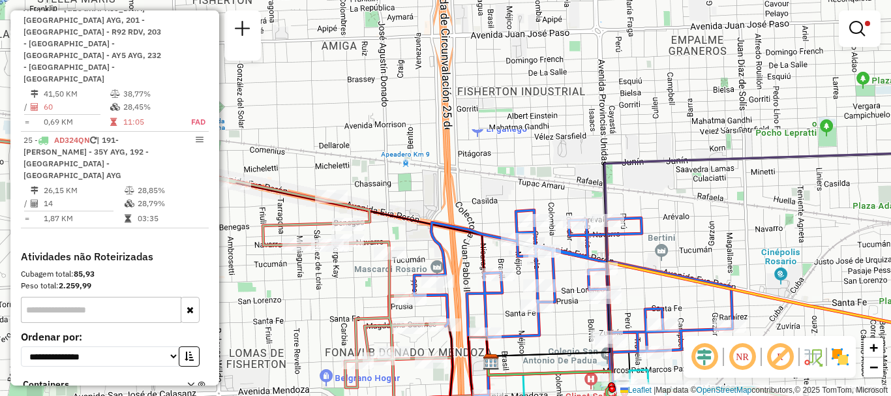
drag, startPoint x: 467, startPoint y: 252, endPoint x: 505, endPoint y: 351, distance: 106.3
click at [505, 351] on icon at bounding box center [573, 304] width 318 height 188
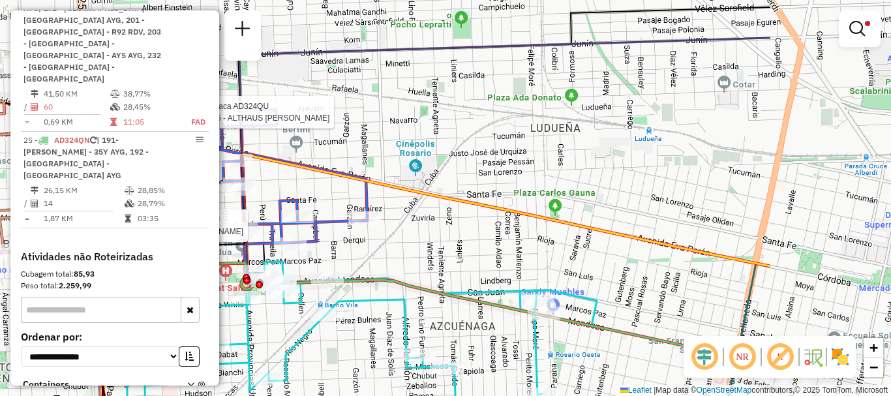
drag, startPoint x: 750, startPoint y: 177, endPoint x: 541, endPoint y: 183, distance: 209.4
click at [541, 183] on div "Rota 24 - Placa AC995HY 0000552494 - Torio Maria Soledad Bernardita Rota 21 - P…" at bounding box center [445, 198] width 891 height 396
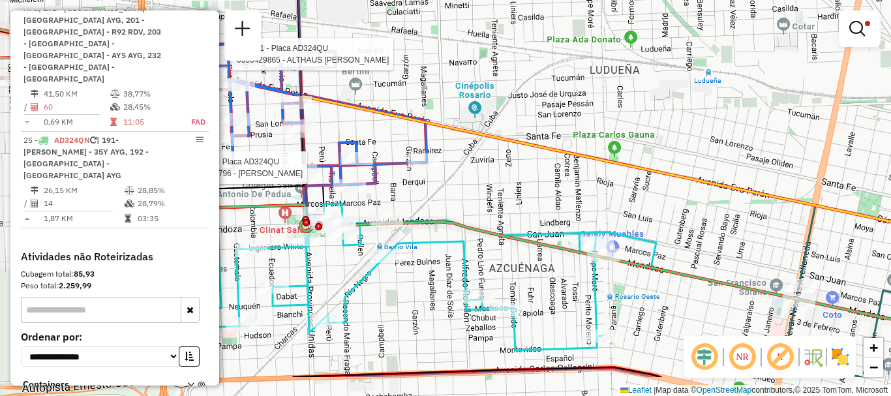
drag, startPoint x: 621, startPoint y: 184, endPoint x: 709, endPoint y: 126, distance: 105.4
click at [709, 126] on div "Rota 24 - Placa AC995HY 0000552494 - Torio Maria Soledad Bernardita Rota 21 - P…" at bounding box center [445, 198] width 891 height 396
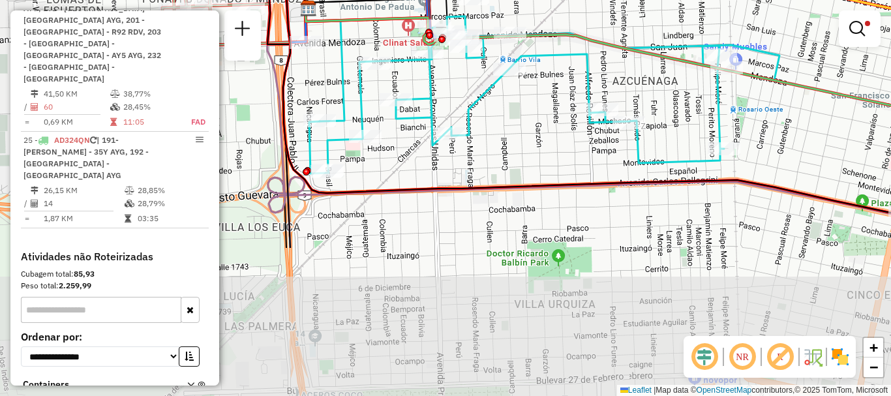
drag, startPoint x: 384, startPoint y: 295, endPoint x: 503, endPoint y: 114, distance: 216.5
click at [503, 114] on div "Rota 24 - Placa AC995HY 0000552494 - Torio Maria Soledad Bernardita Rota 21 - P…" at bounding box center [445, 198] width 891 height 396
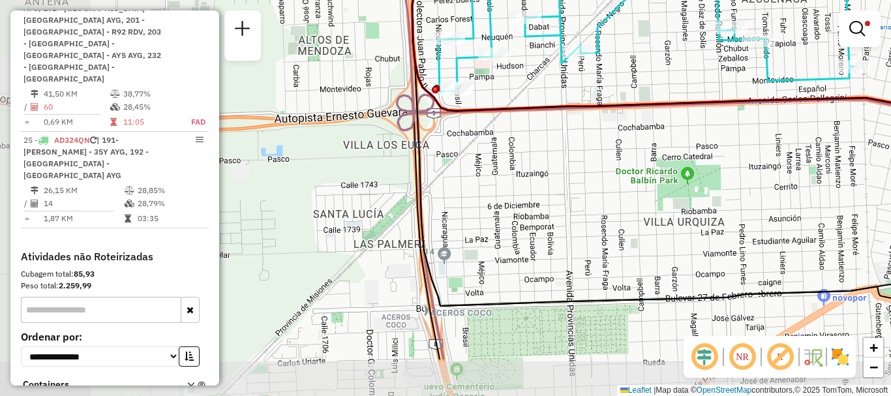
drag, startPoint x: 481, startPoint y: 183, endPoint x: 537, endPoint y: 154, distance: 63.6
click at [537, 154] on div "Rota 24 - Placa AC995HY 0000552494 - Torio Maria Soledad Bernardita Rota 21 - P…" at bounding box center [445, 198] width 891 height 396
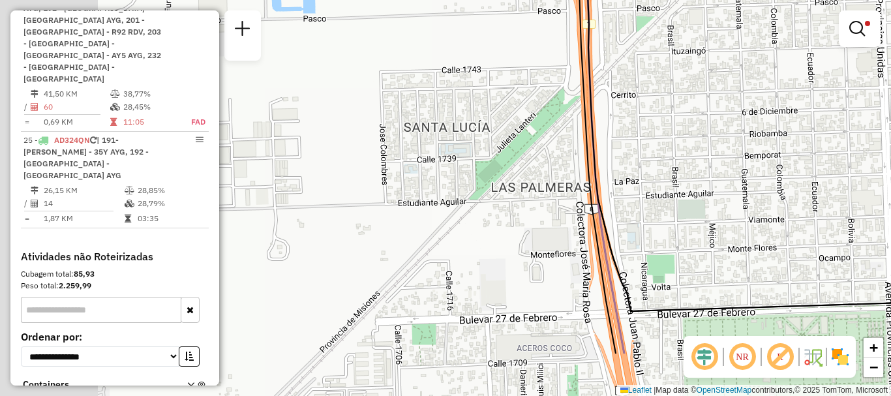
drag, startPoint x: 333, startPoint y: 255, endPoint x: 530, endPoint y: 172, distance: 214.2
click at [530, 172] on div "Rota 24 - Placa AC995HY 0000552494 - Torio Maria Soledad Bernardita Rota 21 - P…" at bounding box center [445, 198] width 891 height 396
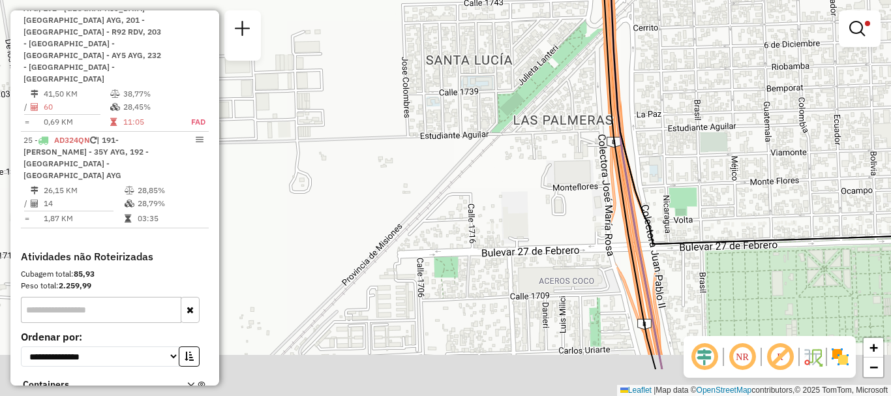
drag, startPoint x: 441, startPoint y: 258, endPoint x: 463, endPoint y: 188, distance: 73.0
click at [463, 188] on div "Rota 24 - Placa AC995HY 0000552494 - Torio Maria Soledad Bernardita Rota 21 - P…" at bounding box center [445, 198] width 891 height 396
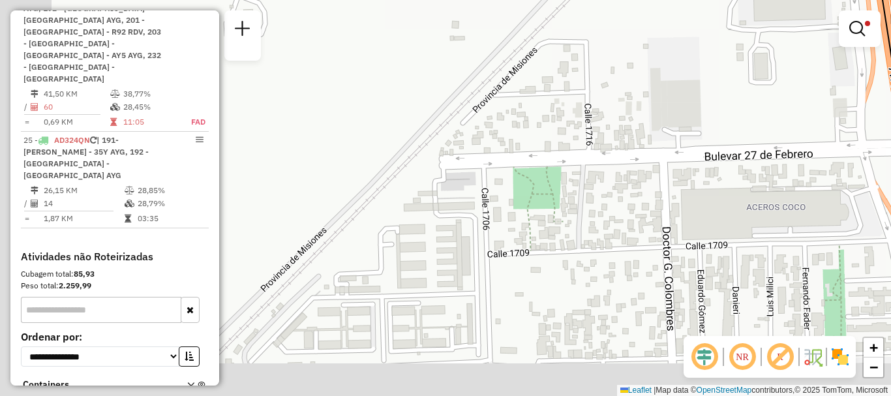
drag, startPoint x: 406, startPoint y: 246, endPoint x: 569, endPoint y: 89, distance: 226.9
click at [569, 89] on div "Rota 24 - Placa AC995HY 0000552494 - Torio Maria Soledad Bernardita Rota 21 - P…" at bounding box center [445, 198] width 891 height 396
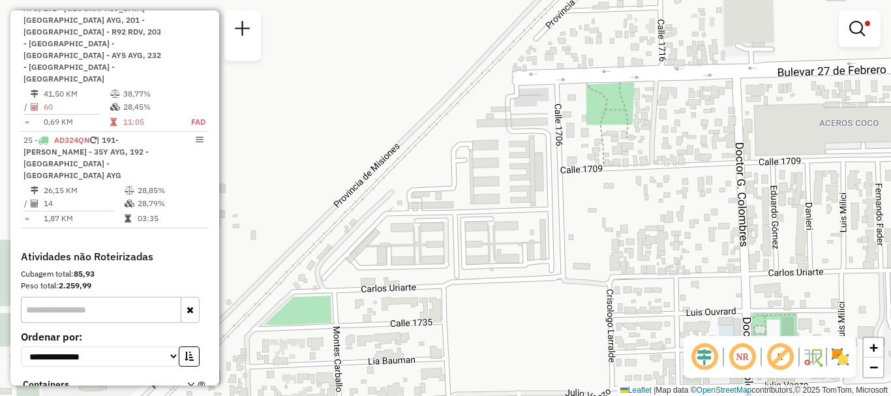
drag, startPoint x: 445, startPoint y: 191, endPoint x: 486, endPoint y: 108, distance: 92.2
click at [486, 108] on div "Rota 24 - Placa AC995HY 0000552494 - Torio Maria Soledad Bernardita Rota 21 - P…" at bounding box center [445, 198] width 891 height 396
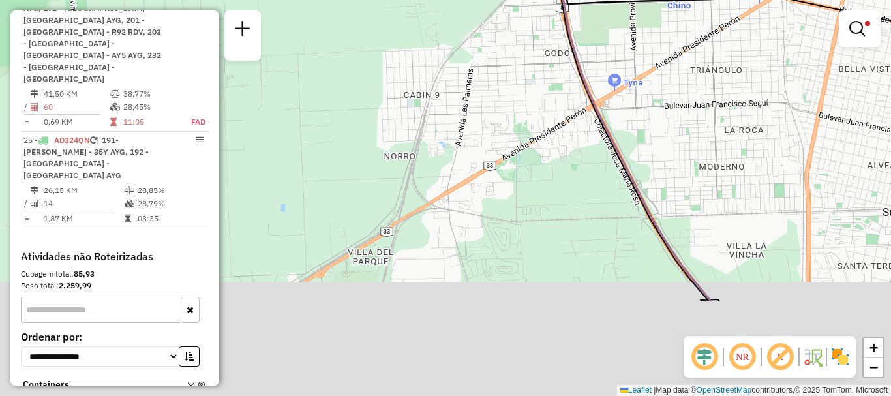
drag, startPoint x: 420, startPoint y: 237, endPoint x: 450, endPoint y: 104, distance: 137.0
click at [450, 104] on div "Rota 24 - Placa AC995HY 0000552494 - Torio Maria Soledad Bernardita Rota 21 - P…" at bounding box center [445, 198] width 891 height 396
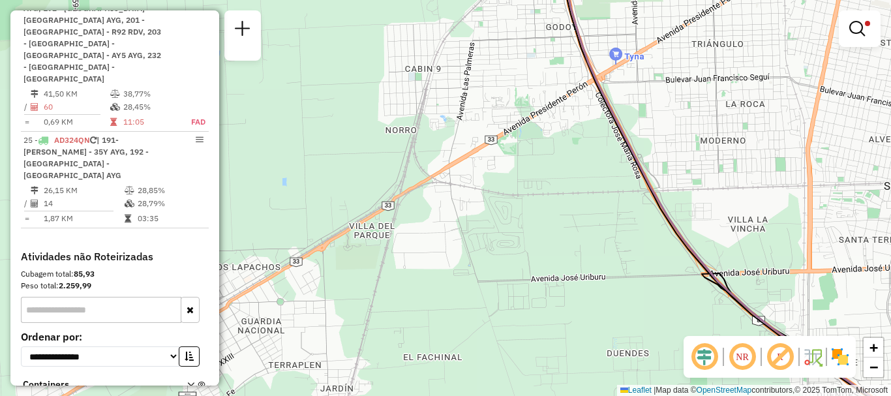
drag, startPoint x: 453, startPoint y: 131, endPoint x: 466, endPoint y: 29, distance: 103.2
click at [466, 29] on div "Rota 24 - Placa AC995HY 0000552494 - Torio Maria Soledad Bernardita Rota 21 - P…" at bounding box center [445, 198] width 891 height 396
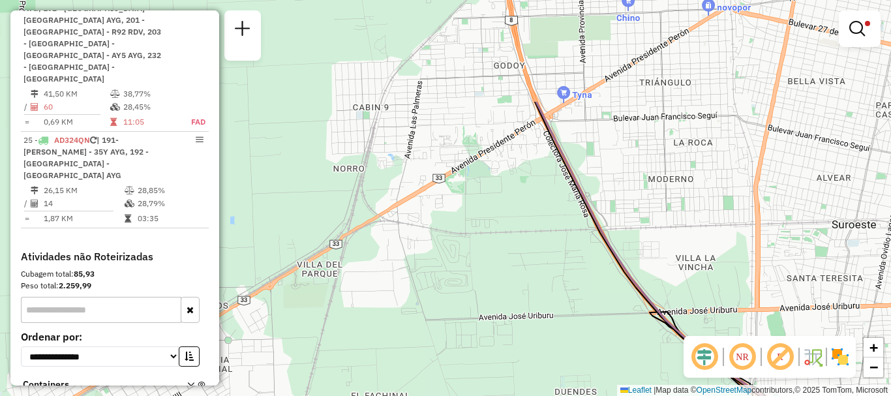
drag, startPoint x: 466, startPoint y: 33, endPoint x: 363, endPoint y: 231, distance: 223.4
click at [366, 228] on div "Rota 24 - Placa AC995HY 0000552494 - Torio Maria Soledad Bernardita Rota 21 - P…" at bounding box center [445, 198] width 891 height 396
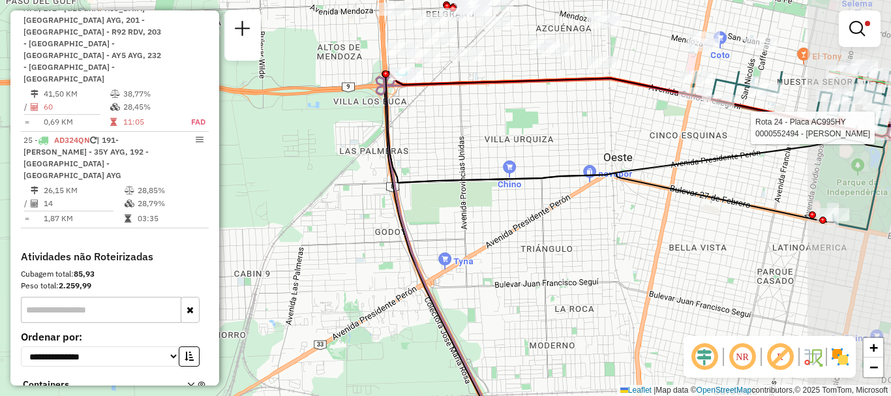
drag, startPoint x: 474, startPoint y: 97, endPoint x: 372, endPoint y: 231, distance: 168.5
click at [376, 231] on icon at bounding box center [635, 308] width 519 height 475
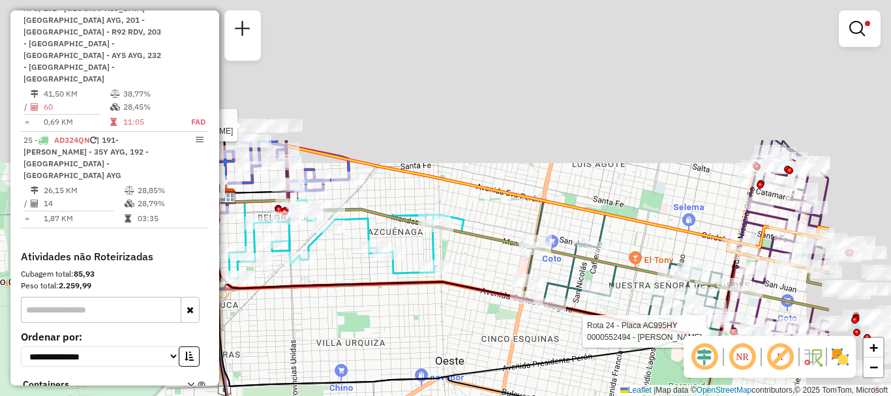
drag, startPoint x: 358, startPoint y: 243, endPoint x: 296, endPoint y: 311, distance: 92.3
click at [296, 311] on div "Rota 24 - Placa AC995HY 0000552494 - Torio Maria Soledad Bernardita Rota 21 - P…" at bounding box center [445, 198] width 891 height 396
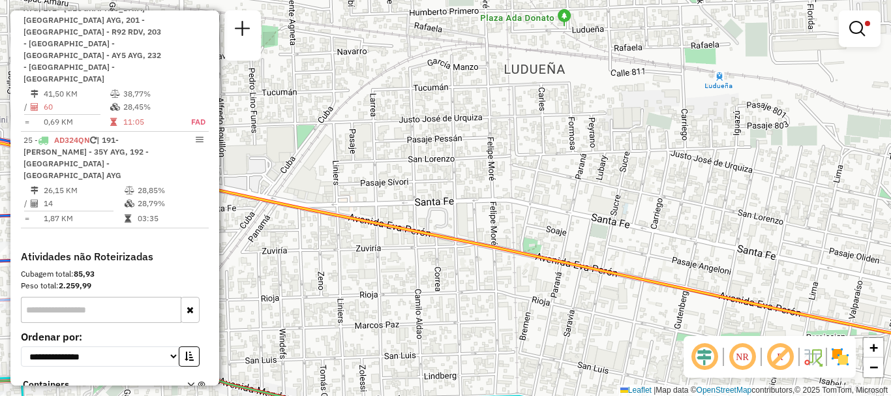
drag, startPoint x: 597, startPoint y: 150, endPoint x: 378, endPoint y: 158, distance: 219.9
click at [378, 158] on div "Rota 24 - Placa AC995HY 0000552494 - Torio Maria Soledad Bernardita Rota 21 - P…" at bounding box center [445, 198] width 891 height 396
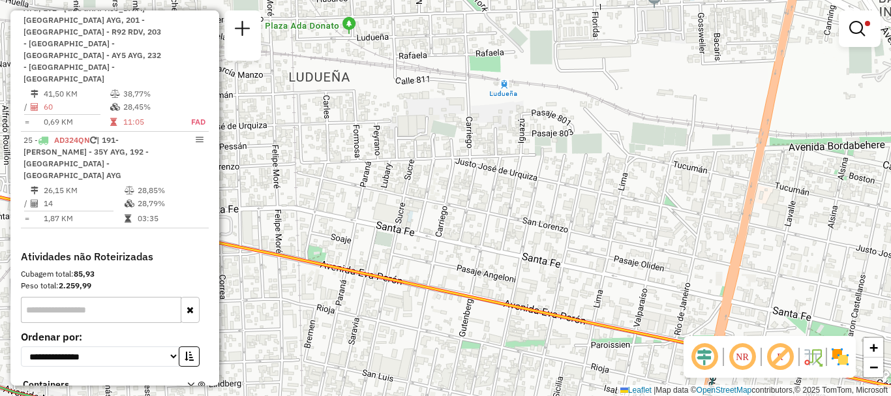
drag, startPoint x: 589, startPoint y: 142, endPoint x: 354, endPoint y: 154, distance: 235.7
click at [354, 154] on div "Rota 24 - Placa AC995HY 0000552494 - Torio Maria Soledad Bernardita Rota 21 - P…" at bounding box center [445, 198] width 891 height 396
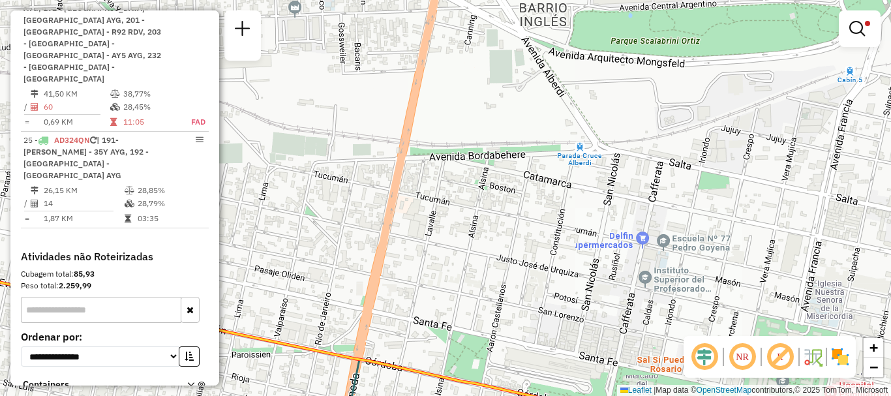
drag, startPoint x: 505, startPoint y: 167, endPoint x: 366, endPoint y: 165, distance: 138.9
click at [366, 165] on div "Rota 24 - Placa AC995HY 0000552494 - Torio Maria Soledad Bernardita Rota 21 - P…" at bounding box center [445, 198] width 891 height 396
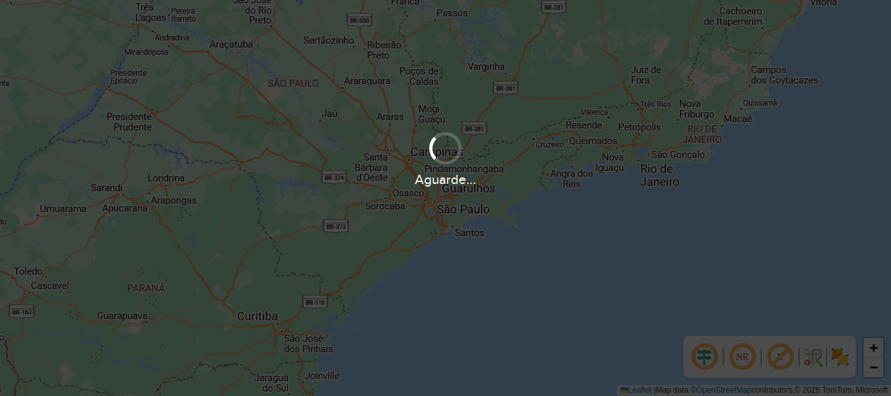
scroll to position [855, 0]
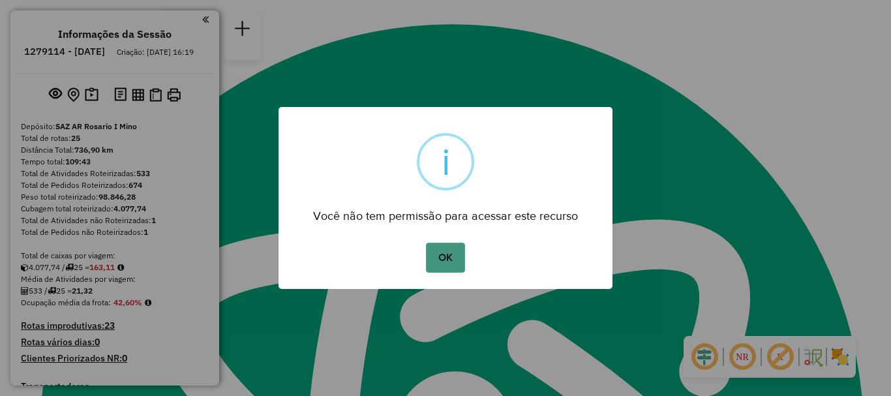
click at [443, 250] on button "OK" at bounding box center [445, 258] width 38 height 30
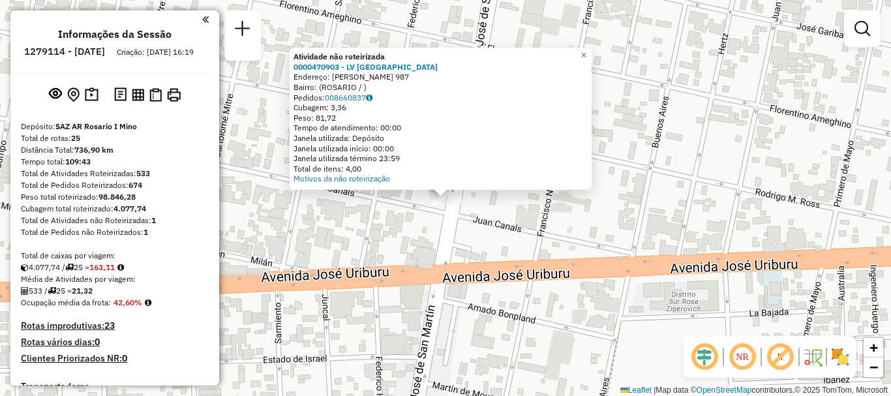
click at [481, 237] on div "Atividade não roteirizada 0000470903 - LV SAN MARTIN Endereço: [PERSON_NAME] 98…" at bounding box center [445, 198] width 891 height 396
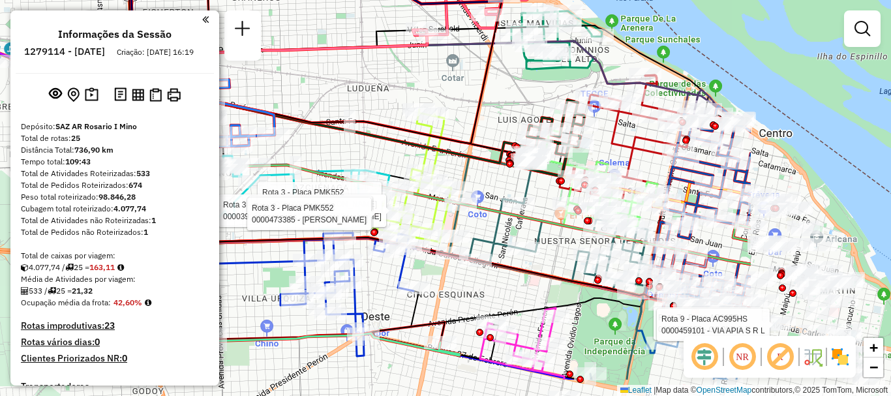
drag, startPoint x: 533, startPoint y: 155, endPoint x: 289, endPoint y: 85, distance: 254.3
click at [293, 90] on div "Rota 7 - Placa AB967EA 0000427287 - OSOLE S.R.L Rota 9 - Placa AC995HS 00004591…" at bounding box center [445, 198] width 891 height 396
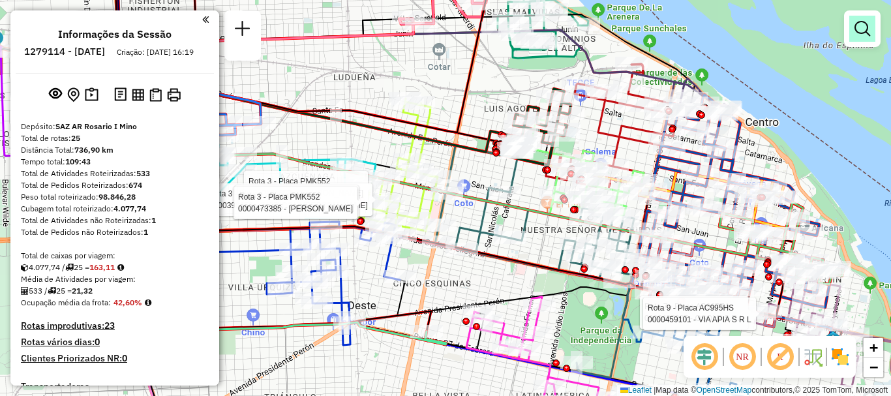
click at [867, 22] on em at bounding box center [862, 29] width 16 height 16
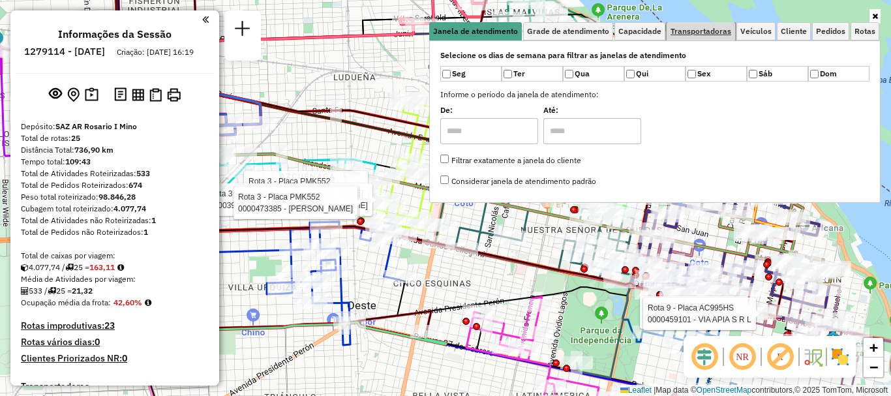
click at [700, 37] on link "Transportadoras" at bounding box center [700, 31] width 68 height 18
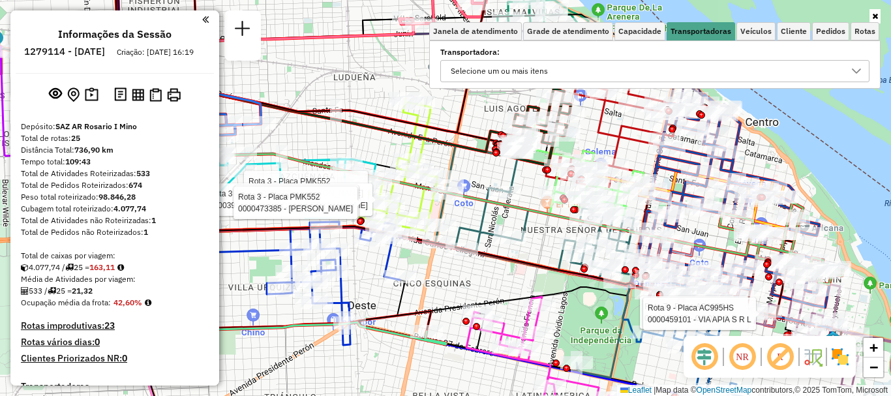
click at [855, 70] on icon at bounding box center [856, 71] width 10 height 10
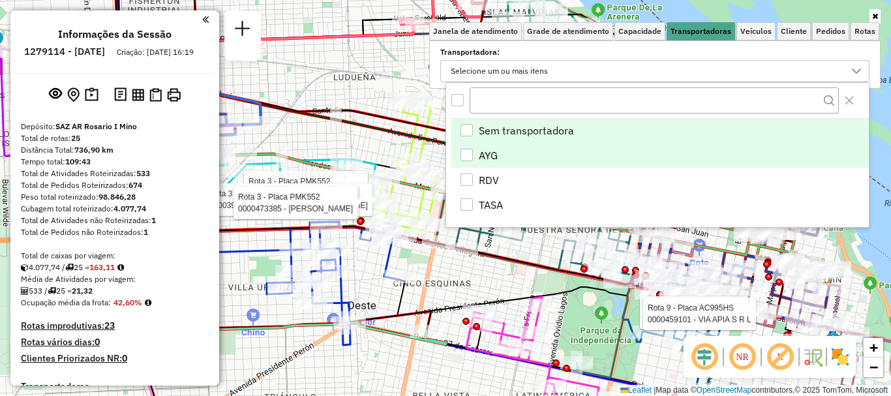
click at [473, 153] on li "AYG" at bounding box center [659, 155] width 417 height 25
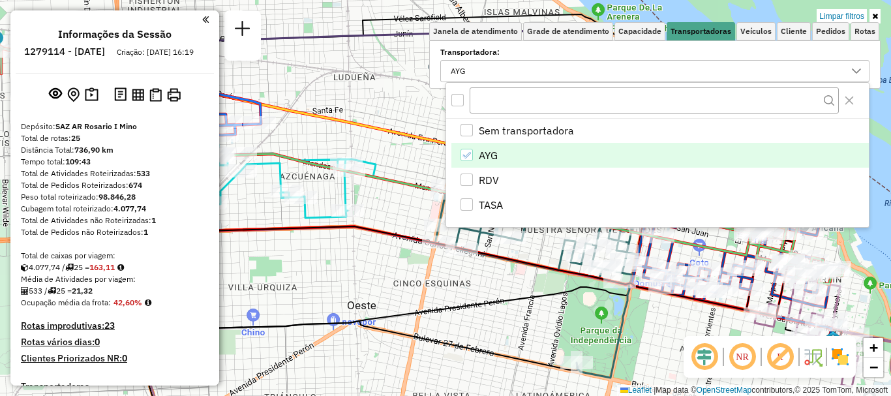
click at [475, 290] on div "Rota 7 - Placa AB967EA 0000427287 - OSOLE S.R.L Rota 9 - Placa AC995HS 00004591…" at bounding box center [445, 198] width 891 height 396
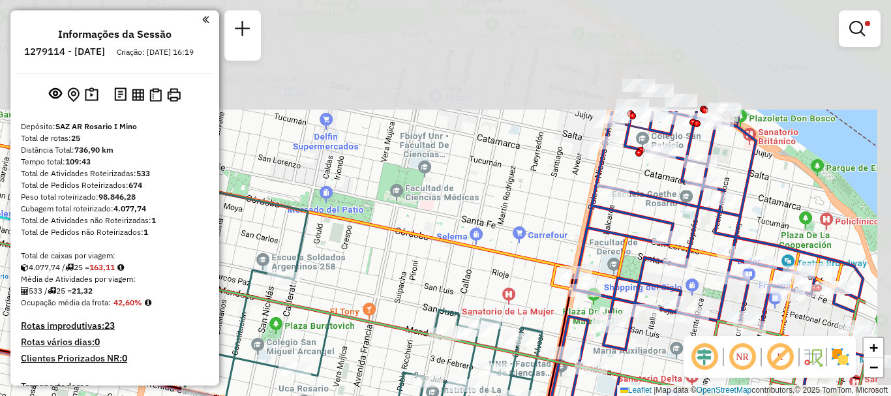
drag, startPoint x: 742, startPoint y: 147, endPoint x: 627, endPoint y: 299, distance: 190.8
click at [627, 299] on icon at bounding box center [701, 303] width 327 height 385
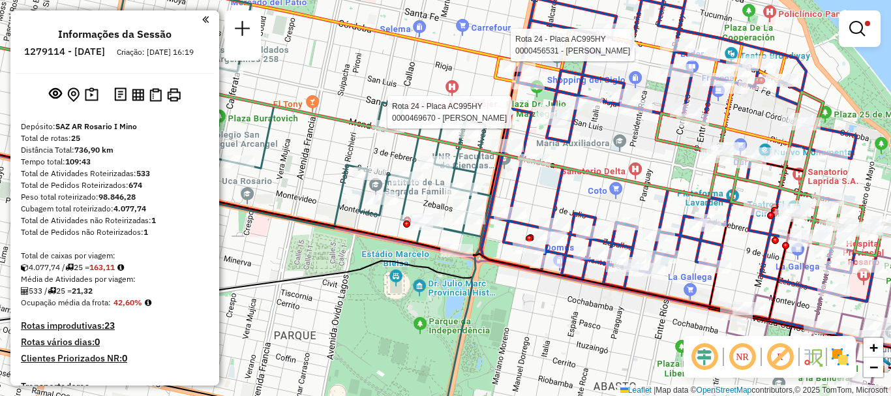
drag, startPoint x: 691, startPoint y: 215, endPoint x: 636, endPoint y: 48, distance: 175.7
click at [637, 50] on icon at bounding box center [680, 130] width 399 height 341
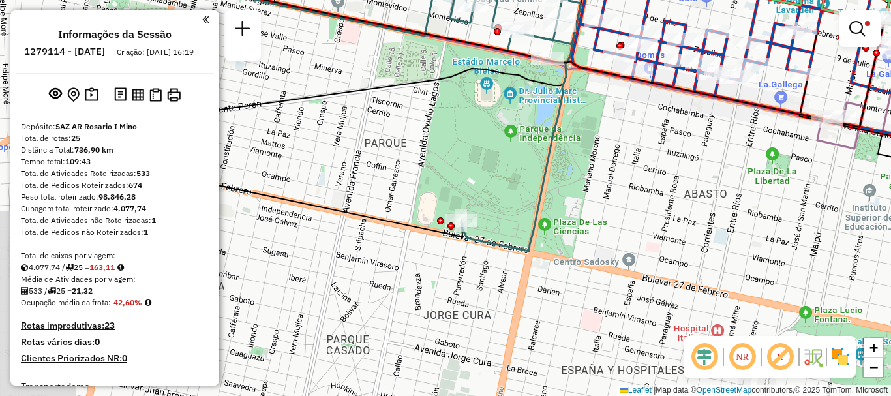
drag, startPoint x: 581, startPoint y: 180, endPoint x: 726, endPoint y: 155, distance: 147.5
click at [726, 155] on div "Rota 24 - Placa AC995HY 0000469670 - [PERSON_NAME] 24 - Placa AC995HY 000045653…" at bounding box center [445, 198] width 891 height 396
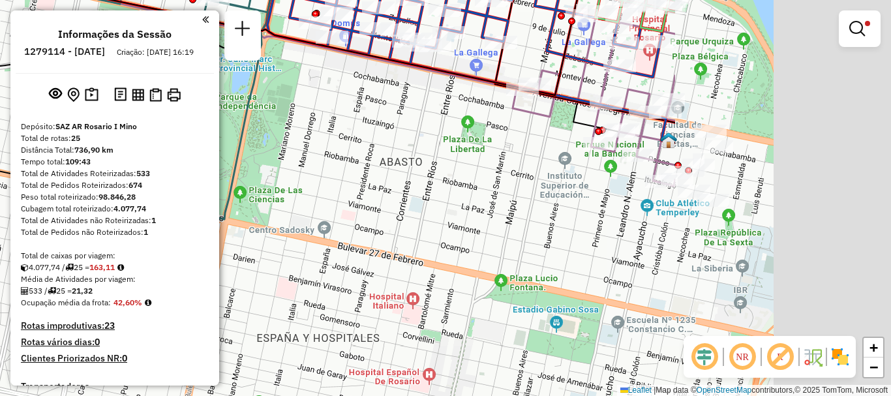
drag, startPoint x: 351, startPoint y: 138, endPoint x: 271, endPoint y: 127, distance: 80.3
click at [271, 127] on div "Rota 24 - Placa AC995HY 0000469670 - [PERSON_NAME] 24 - Placa AC995HY 000045653…" at bounding box center [445, 198] width 891 height 396
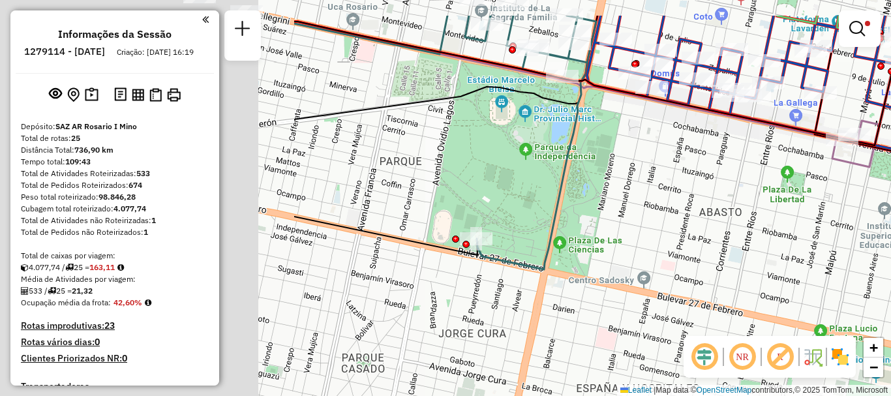
drag, startPoint x: 429, startPoint y: 219, endPoint x: 779, endPoint y: 275, distance: 354.6
click at [779, 275] on div "Rota 24 - Placa AC995HY 0000469670 - [PERSON_NAME] 24 - Placa AC995HY 000045653…" at bounding box center [445, 198] width 891 height 396
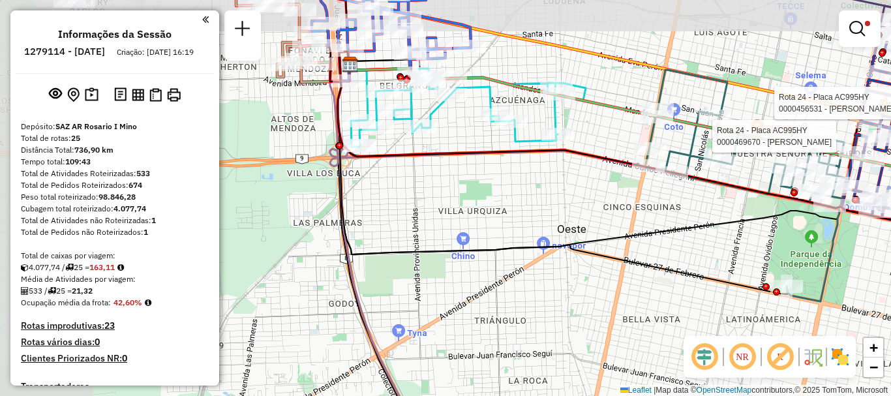
drag, startPoint x: 438, startPoint y: 275, endPoint x: 681, endPoint y: 312, distance: 246.7
click at [681, 312] on div "Rota 24 - Placa AC995HY 0000469670 - [PERSON_NAME] 24 - Placa AC995HY 000045653…" at bounding box center [445, 198] width 891 height 396
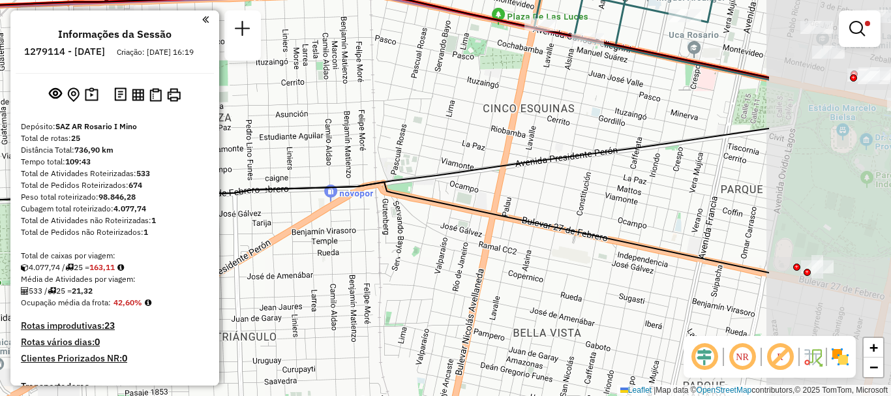
drag, startPoint x: 709, startPoint y: 226, endPoint x: 498, endPoint y: 220, distance: 210.7
click at [498, 220] on icon at bounding box center [345, 113] width 847 height 318
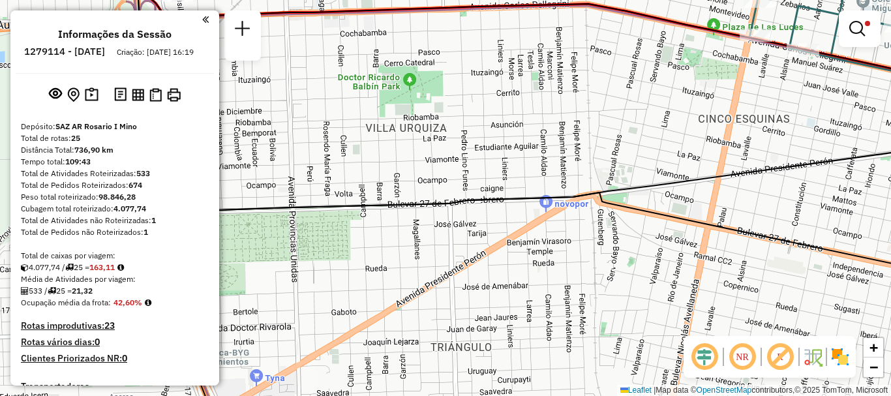
drag, startPoint x: 408, startPoint y: 194, endPoint x: 637, endPoint y: 217, distance: 230.0
click at [629, 214] on icon at bounding box center [585, 132] width 897 height 323
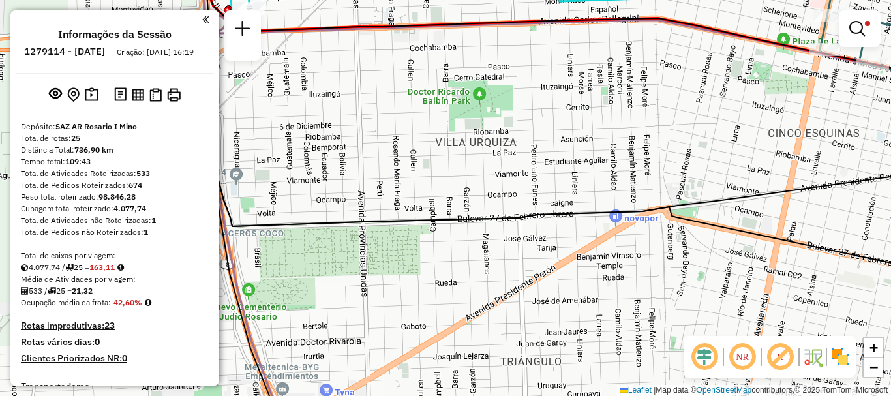
drag, startPoint x: 470, startPoint y: 194, endPoint x: 516, endPoint y: 199, distance: 46.6
click at [516, 199] on div "Rota 24 - Placa AC995HY 0000469670 - [PERSON_NAME] 24 - Placa AC995HY 000045653…" at bounding box center [445, 198] width 891 height 396
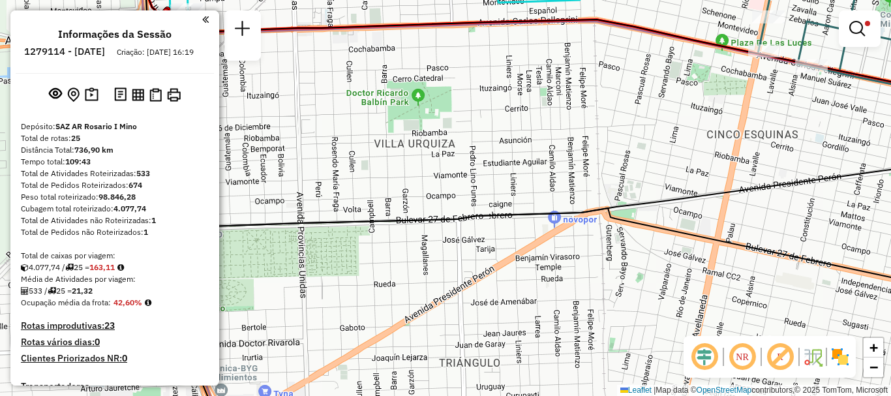
drag, startPoint x: 512, startPoint y: 196, endPoint x: 451, endPoint y: 197, distance: 61.3
click at [451, 197] on div "Rota 24 - Placa AC995HY 0000469670 - [PERSON_NAME] 24 - Placa AC995HY 000045653…" at bounding box center [445, 198] width 891 height 396
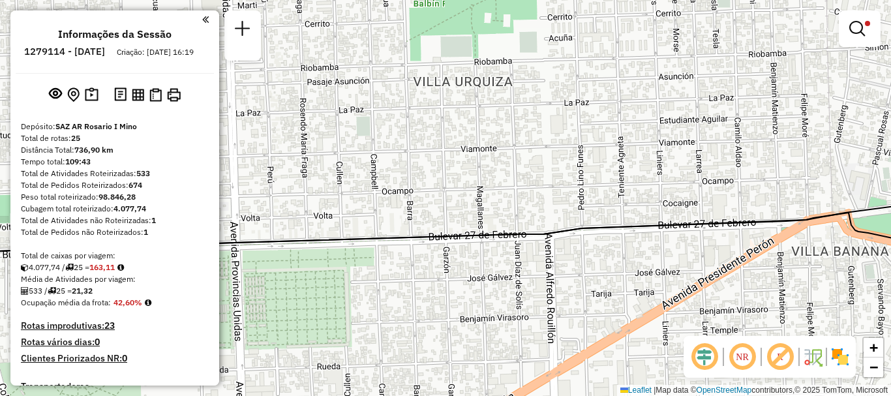
drag, startPoint x: 574, startPoint y: 214, endPoint x: 618, endPoint y: 209, distance: 44.6
click at [618, 209] on div "Rota 24 - Placa AC995HY 0000469670 - [PERSON_NAME] 24 - Placa AC995HY 000045653…" at bounding box center [445, 198] width 891 height 396
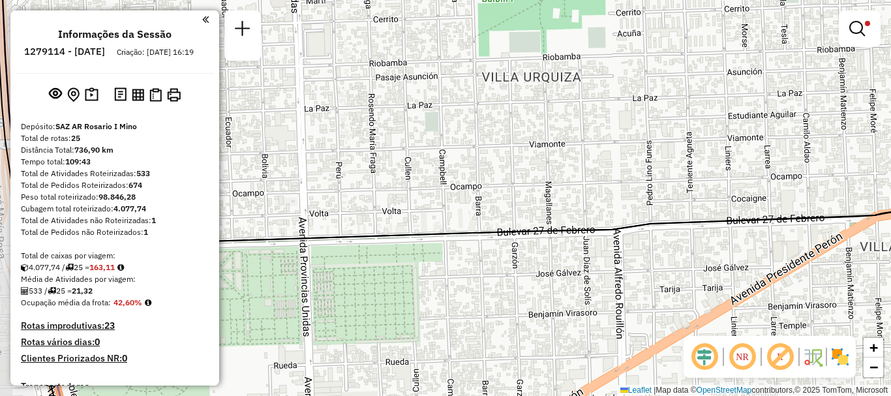
drag, startPoint x: 529, startPoint y: 207, endPoint x: 597, endPoint y: 202, distance: 68.6
click at [597, 202] on div "Rota 24 - Placa AC995HY 0000469670 - RACHID CARINA GABRIELA Rota 24 - Placa AC9…" at bounding box center [445, 198] width 891 height 396
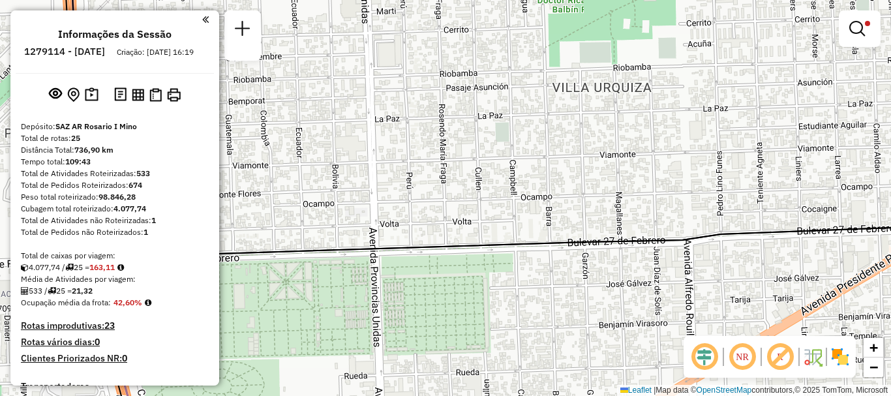
drag, startPoint x: 546, startPoint y: 198, endPoint x: 582, endPoint y: 200, distance: 35.9
click at [582, 200] on div "Rota 24 - Placa AC995HY 0000469670 - RACHID CARINA GABRIELA Rota 24 - Placa AC9…" at bounding box center [445, 198] width 891 height 396
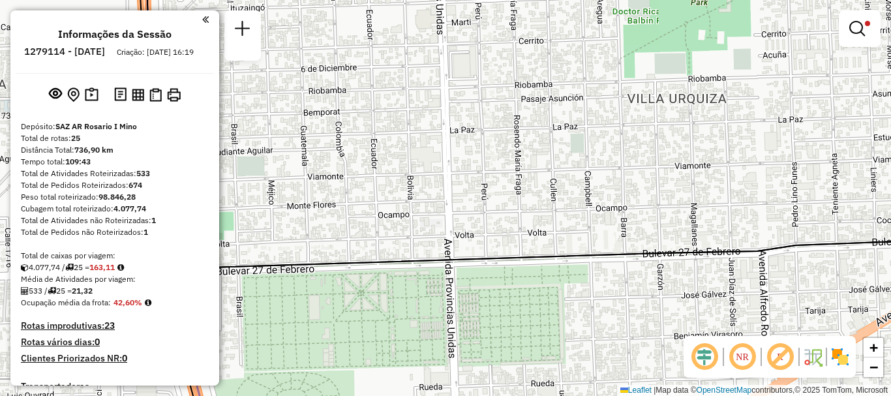
drag, startPoint x: 472, startPoint y: 215, endPoint x: 547, endPoint y: 226, distance: 75.8
click at [547, 226] on div "Rota 24 - Placa AC995HY 0000469670 - RACHID CARINA GABRIELA Rota 24 - Placa AC9…" at bounding box center [445, 198] width 891 height 396
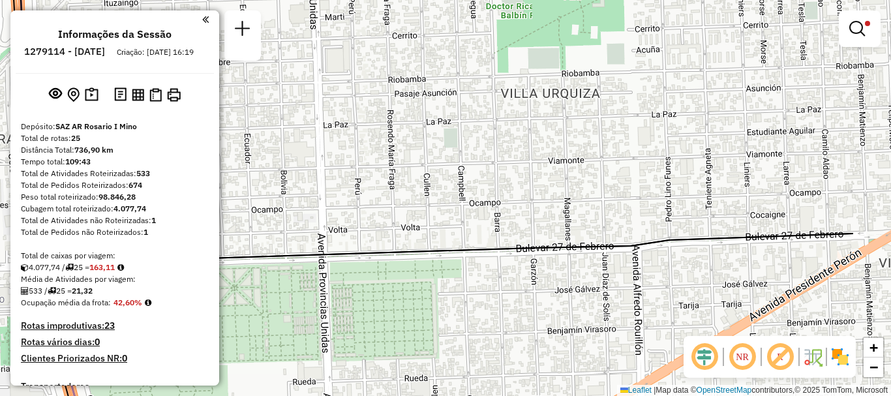
drag, startPoint x: 531, startPoint y: 226, endPoint x: 395, endPoint y: 216, distance: 135.9
click at [396, 216] on div "Rota 24 - Placa AC995HY 0000469670 - RACHID CARINA GABRIELA Rota 24 - Placa AC9…" at bounding box center [445, 198] width 891 height 396
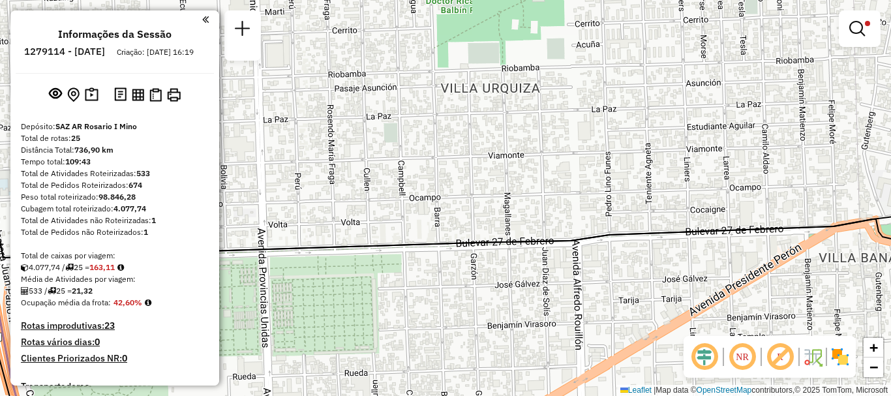
drag, startPoint x: 544, startPoint y: 200, endPoint x: 500, endPoint y: 200, distance: 44.3
click at [500, 200] on div "Rota 24 - Placa AC995HY 0000469670 - RACHID CARINA GABRIELA Rota 24 - Placa AC9…" at bounding box center [445, 198] width 891 height 396
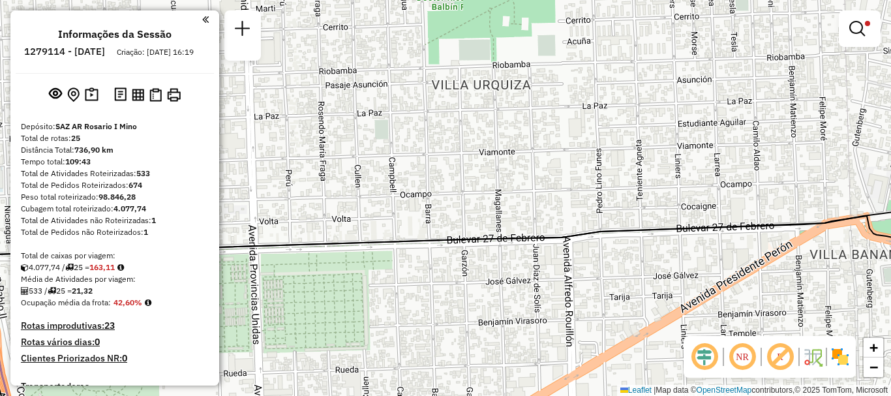
drag, startPoint x: 541, startPoint y: 192, endPoint x: 553, endPoint y: 190, distance: 12.5
click at [553, 190] on div "Rota 24 - Placa AC995HY 0000469670 - RACHID CARINA GABRIELA Rota 24 - Placa AC9…" at bounding box center [445, 198] width 891 height 396
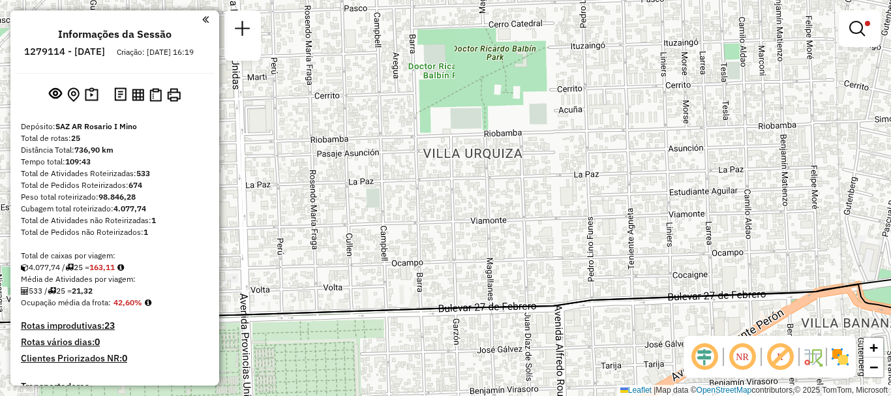
drag, startPoint x: 543, startPoint y: 239, endPoint x: 536, endPoint y: 399, distance: 159.9
click at [536, 395] on html "Aplicando filtros Pop-up bloqueado! Seu navegador bloqueou automáticamente a ab…" at bounding box center [445, 198] width 891 height 396
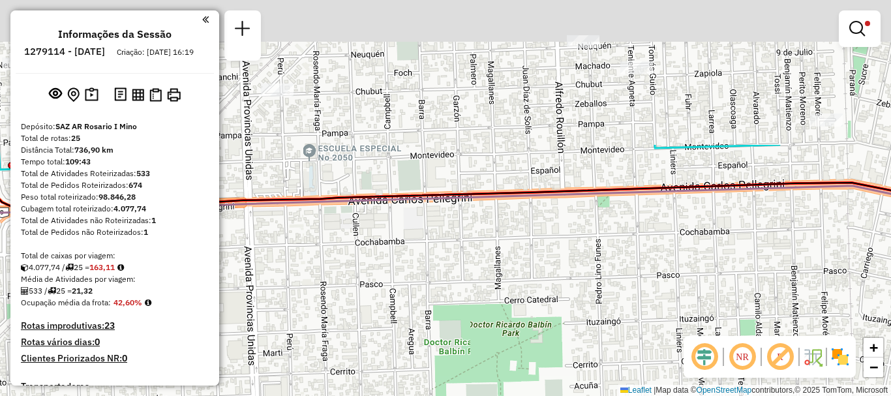
drag, startPoint x: 507, startPoint y: 279, endPoint x: 509, endPoint y: 338, distance: 58.7
click at [509, 331] on div "Rota 24 - Placa AC995HY 0000469670 - RACHID CARINA GABRIELA Rota 24 - Placa AC9…" at bounding box center [445, 198] width 891 height 396
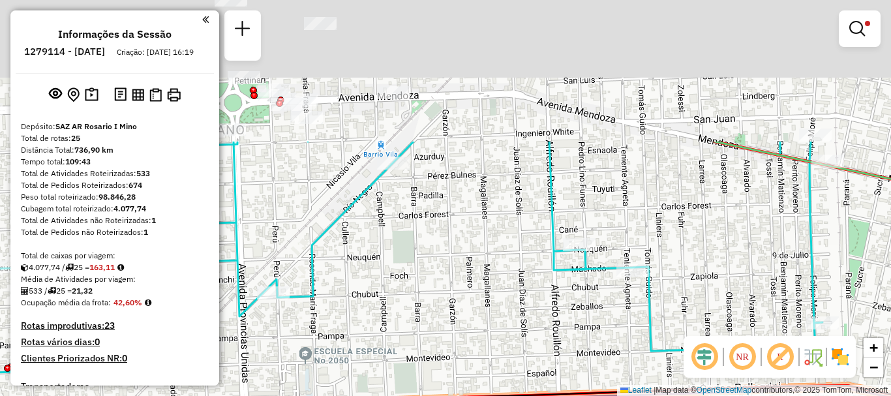
drag, startPoint x: 508, startPoint y: 136, endPoint x: 498, endPoint y: 338, distance: 202.4
click at [498, 338] on div "Rota 24 - Placa AC995HY 0000469670 - RACHID CARINA GABRIELA Rota 24 - Placa AC9…" at bounding box center [445, 198] width 891 height 396
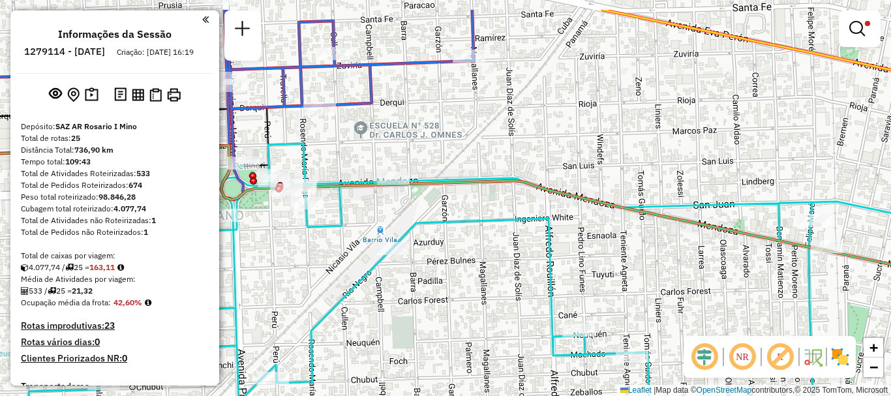
drag, startPoint x: 487, startPoint y: 228, endPoint x: 490, endPoint y: 270, distance: 42.5
click at [490, 270] on div "Rota 24 - Placa AC995HY 0000469670 - RACHID CARINA GABRIELA Rota 24 - Placa AC9…" at bounding box center [445, 198] width 891 height 396
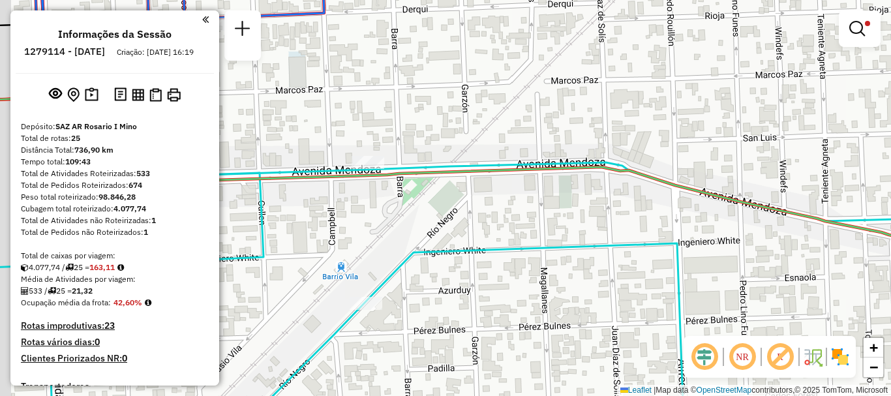
drag, startPoint x: 472, startPoint y: 199, endPoint x: 517, endPoint y: 197, distance: 45.0
click at [517, 197] on div "Rota 24 - Placa AC995HY 0000469670 - RACHID CARINA GABRIELA Rota 24 - Placa AC9…" at bounding box center [445, 198] width 891 height 396
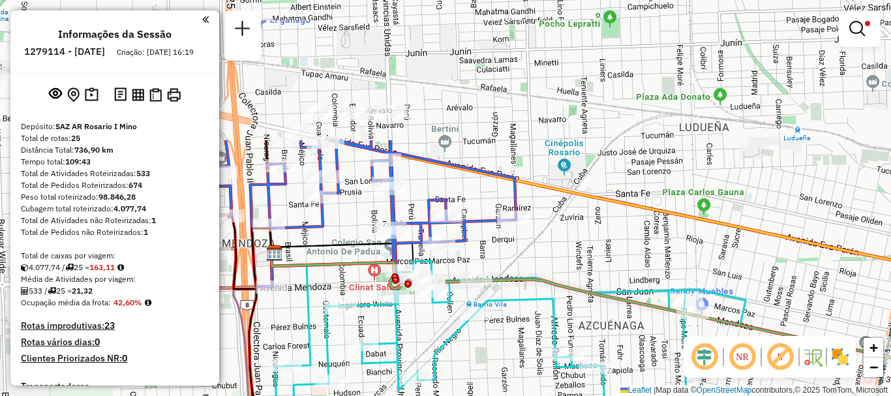
drag, startPoint x: 338, startPoint y: 69, endPoint x: 503, endPoint y: 249, distance: 244.6
click at [503, 249] on div "Rota 24 - Placa AC995HY 0000469670 - RACHID CARINA GABRIELA Rota 24 - Placa AC9…" at bounding box center [445, 198] width 891 height 396
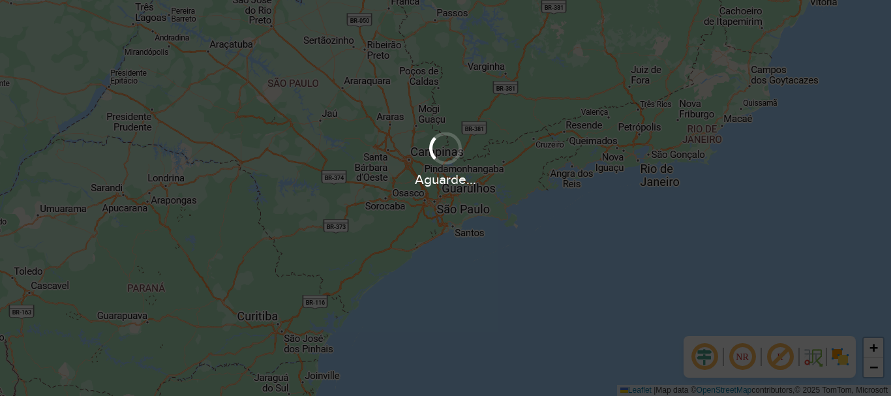
scroll to position [855, 0]
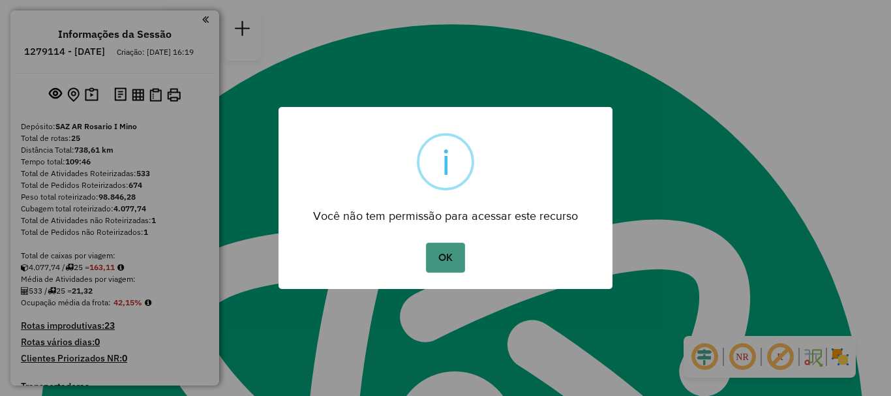
click at [455, 247] on button "OK" at bounding box center [445, 258] width 38 height 30
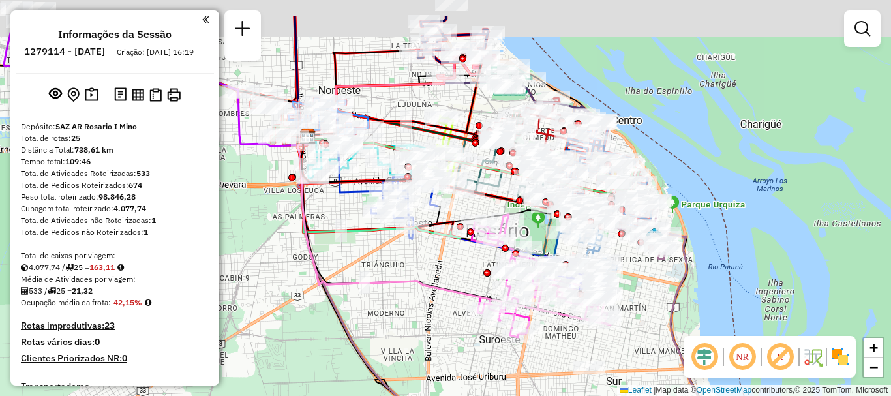
drag, startPoint x: 398, startPoint y: 166, endPoint x: 464, endPoint y: 239, distance: 98.3
click at [453, 231] on icon at bounding box center [377, 180] width 152 height 101
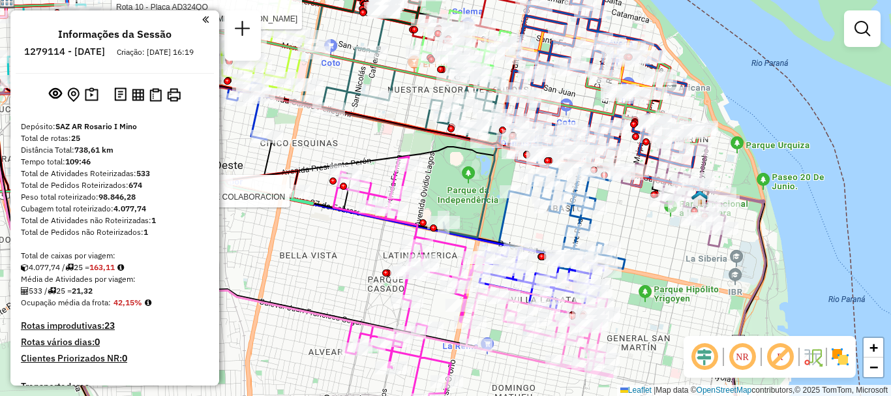
drag, startPoint x: 419, startPoint y: 132, endPoint x: 389, endPoint y: 107, distance: 39.3
click at [391, 108] on icon at bounding box center [328, 82] width 666 height 188
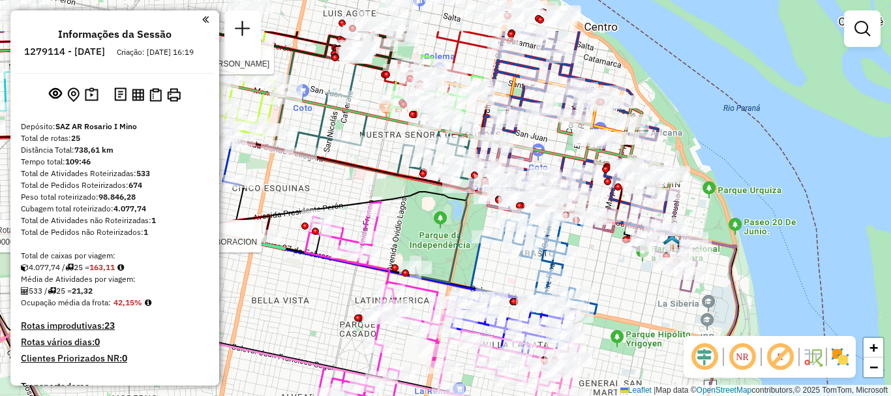
drag, startPoint x: 597, startPoint y: 175, endPoint x: 603, endPoint y: 267, distance: 91.5
click at [603, 267] on div "Rota 22 - Placa GNM227 0000514316 - ROSARIO COMPRAS AGRUPACION DE COLABORACION …" at bounding box center [445, 198] width 891 height 396
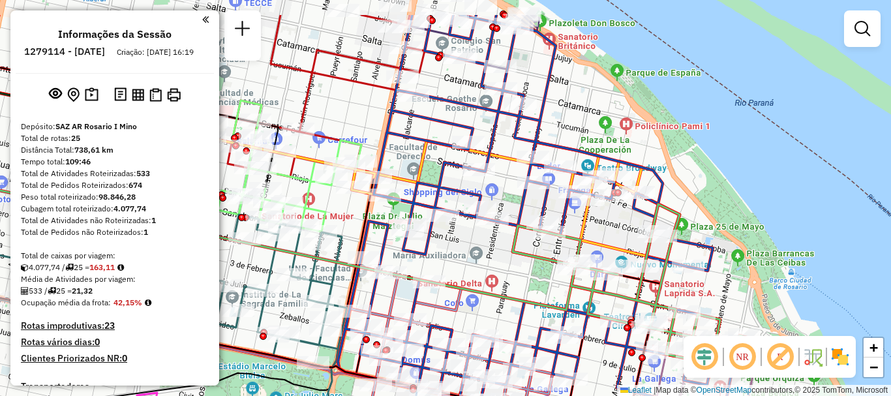
drag, startPoint x: 515, startPoint y: 216, endPoint x: 528, endPoint y: 271, distance: 56.3
click at [528, 271] on div "Rota 22 - Placa GNM227 0000514316 - ROSARIO COMPRAS AGRUPACION DE COLABORACION …" at bounding box center [445, 198] width 891 height 396
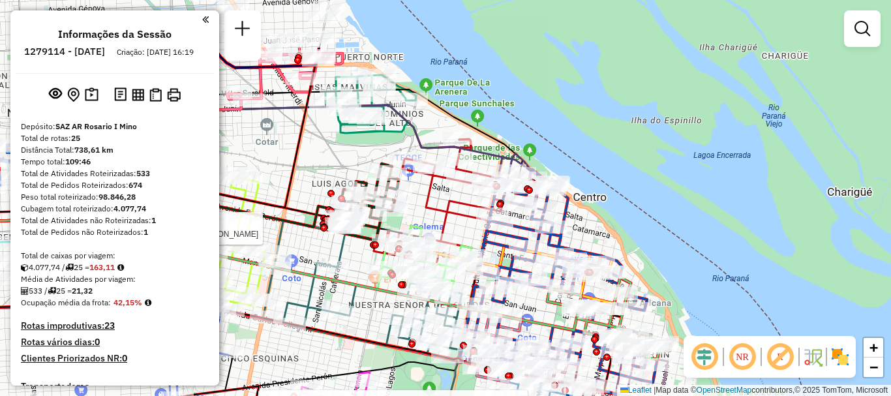
drag, startPoint x: 337, startPoint y: 254, endPoint x: 402, endPoint y: 342, distance: 108.6
click at [402, 342] on icon at bounding box center [298, 346] width 646 height 90
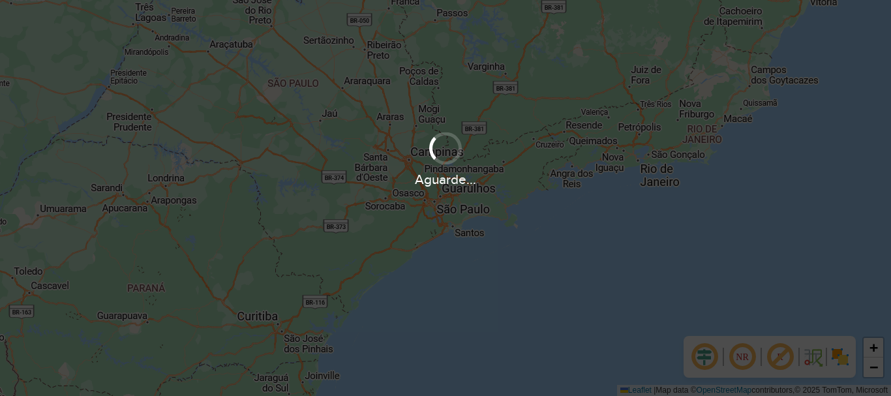
scroll to position [855, 0]
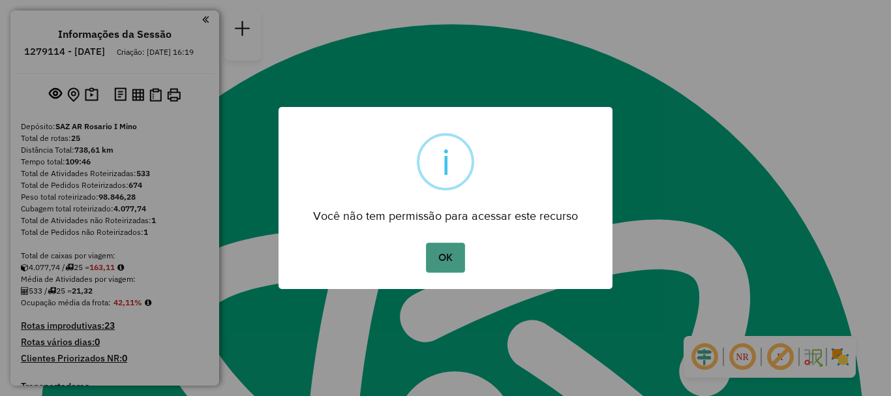
click at [441, 253] on button "OK" at bounding box center [445, 258] width 38 height 30
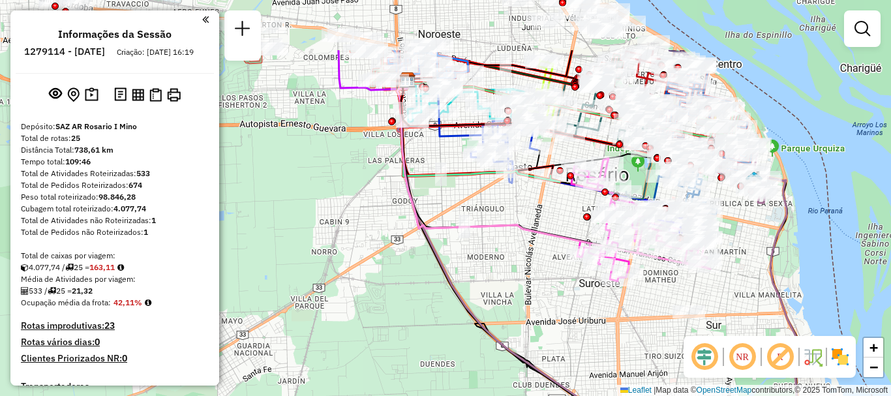
drag, startPoint x: 520, startPoint y: 119, endPoint x: 500, endPoint y: 209, distance: 92.2
click at [500, 209] on div "Janela de atendimento Grade de atendimento Capacidade Transportadoras Veículos …" at bounding box center [445, 198] width 891 height 396
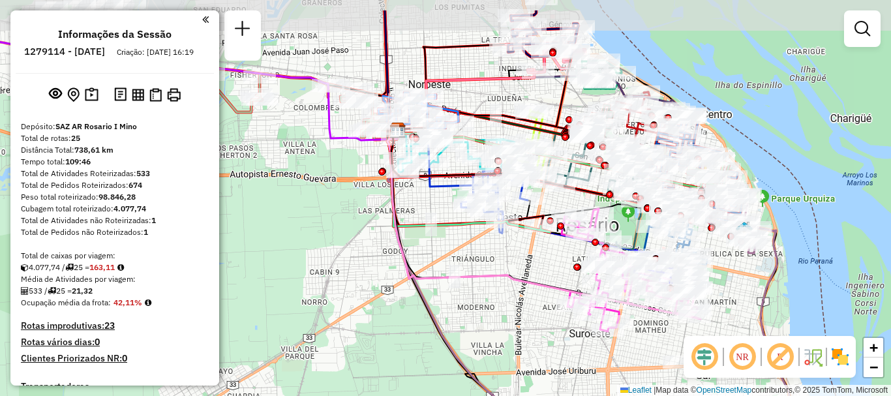
drag, startPoint x: 492, startPoint y: 239, endPoint x: 487, endPoint y: 260, distance: 22.0
click at [487, 260] on div "Janela de atendimento Grade de atendimento Capacidade Transportadoras Veículos …" at bounding box center [445, 198] width 891 height 396
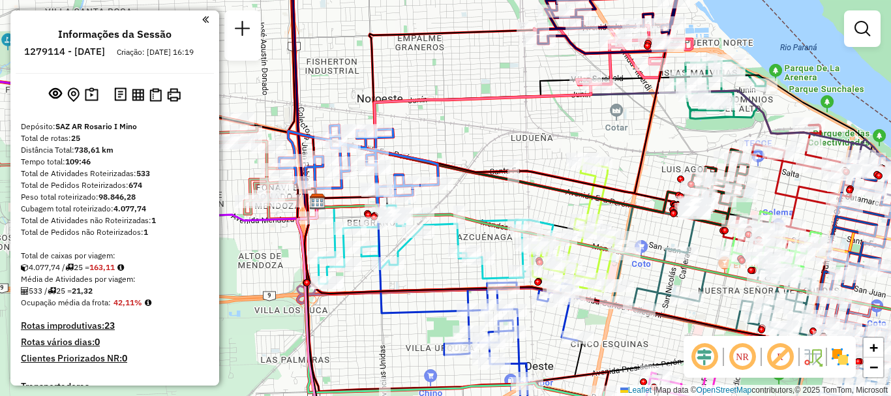
drag, startPoint x: 449, startPoint y: 201, endPoint x: 326, endPoint y: 162, distance: 129.3
click at [326, 162] on div "Rota 21 - Placa AD324QO 0000451594 - VILLAQUIRAN AROCHA EVENCIO DE [PERSON_NAME…" at bounding box center [445, 198] width 891 height 396
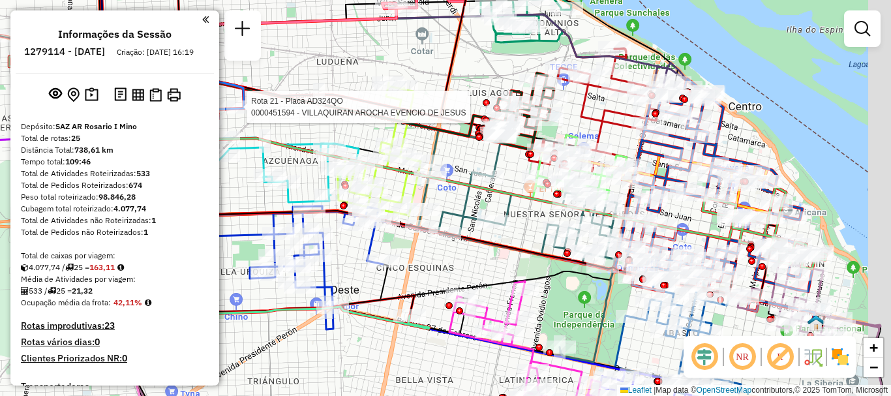
drag, startPoint x: 510, startPoint y: 245, endPoint x: 454, endPoint y: 197, distance: 74.0
click at [470, 211] on icon at bounding box center [444, 206] width 666 height 188
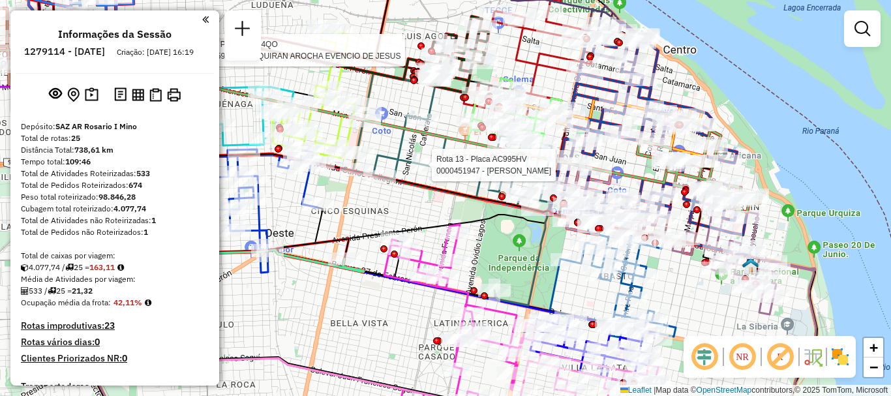
select select "**********"
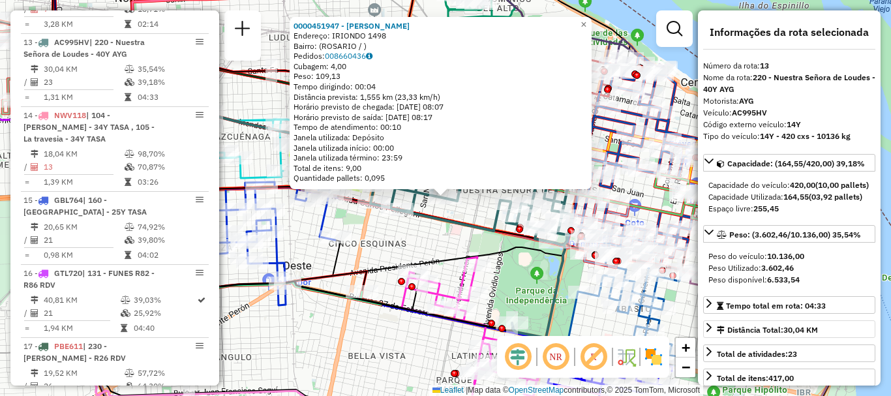
scroll to position [65, 0]
